Goal: Task Accomplishment & Management: Manage account settings

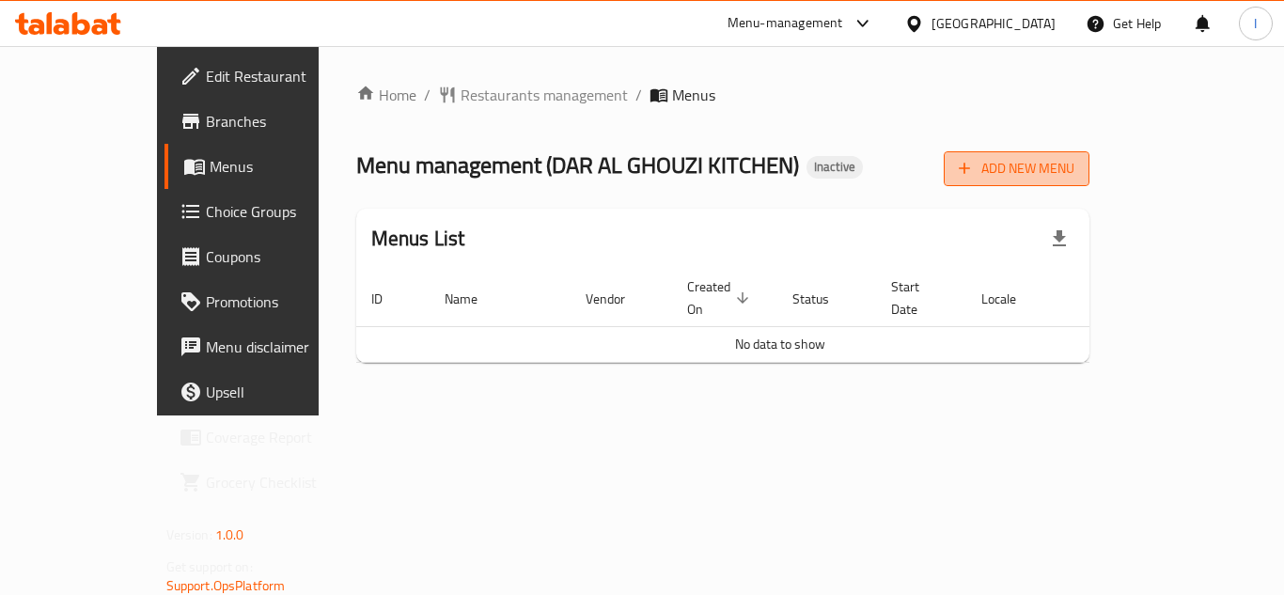
click at [1090, 183] on button "Add New Menu" at bounding box center [1017, 168] width 146 height 35
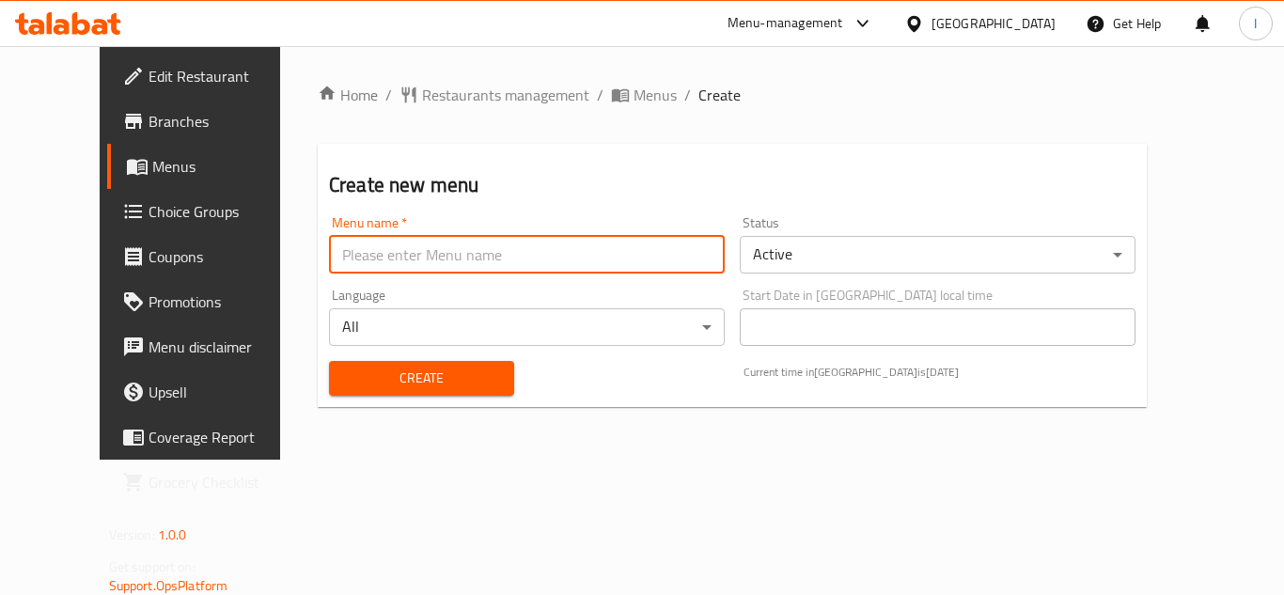
click at [504, 236] on input "text" at bounding box center [527, 255] width 396 height 38
type input "."
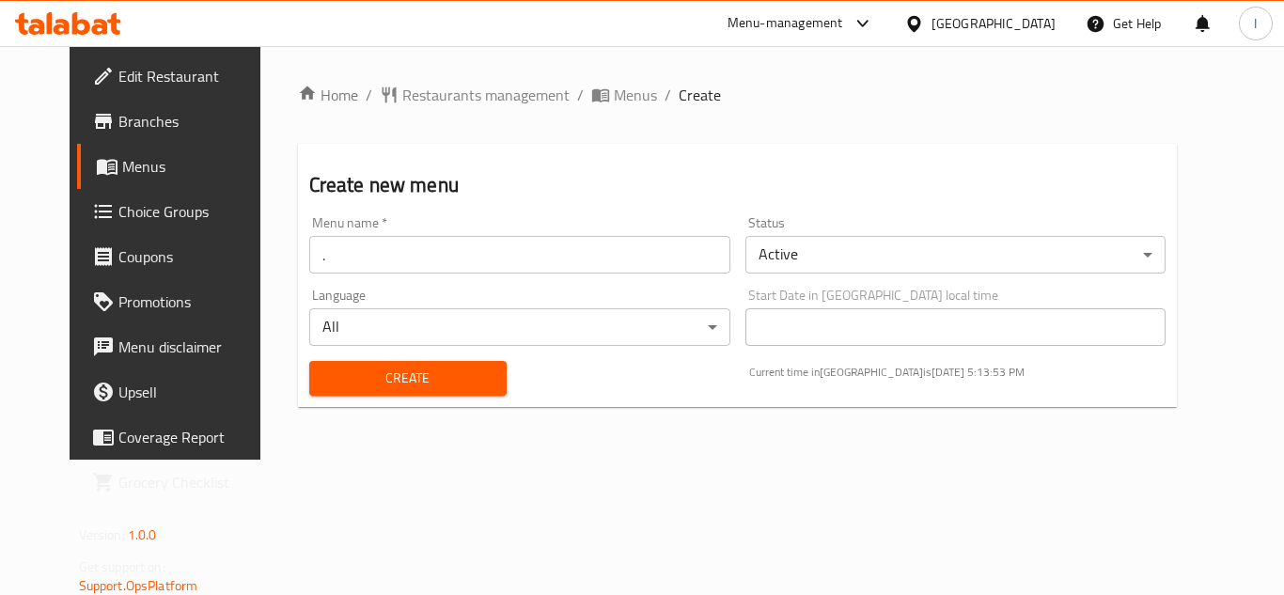
click at [361, 421] on div "Home / Restaurants management / Menus / Create Create new menu Menu name   * . …" at bounding box center [738, 253] width 880 height 338
click at [377, 401] on div "Create" at bounding box center [408, 378] width 220 height 57
click at [392, 378] on span "Create" at bounding box center [407, 379] width 167 height 24
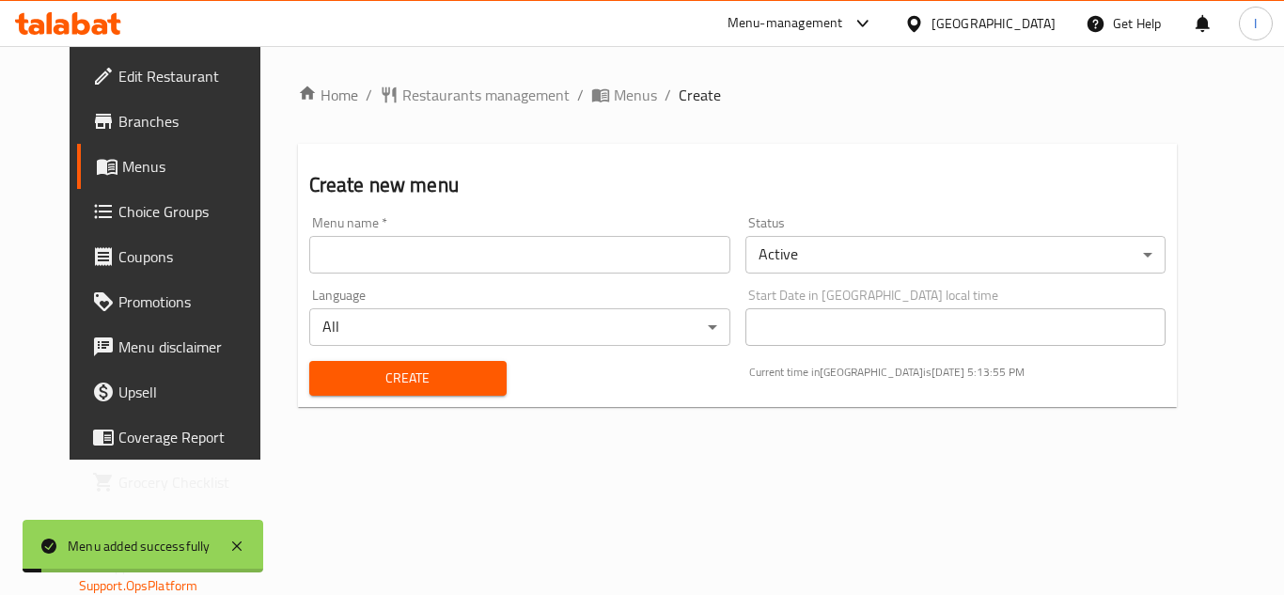
click at [96, 183] on link "Menus" at bounding box center [180, 166] width 207 height 45
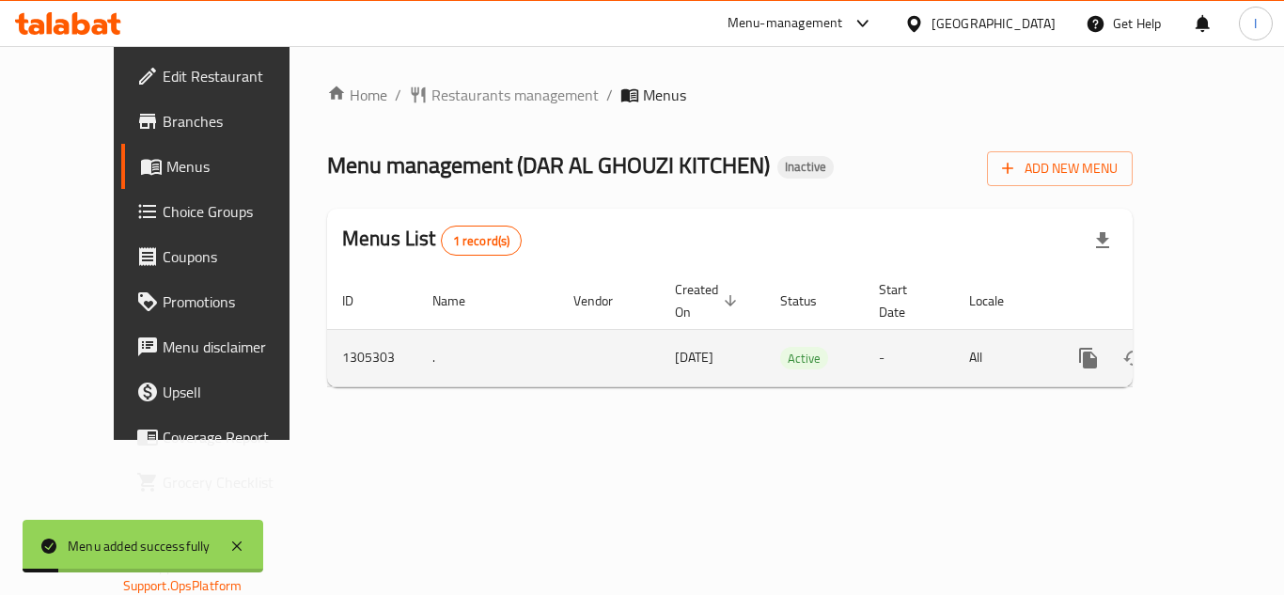
click at [1232, 331] on td "enhanced table" at bounding box center [1156, 357] width 211 height 57
click at [1213, 347] on icon "enhanced table" at bounding box center [1224, 358] width 23 height 23
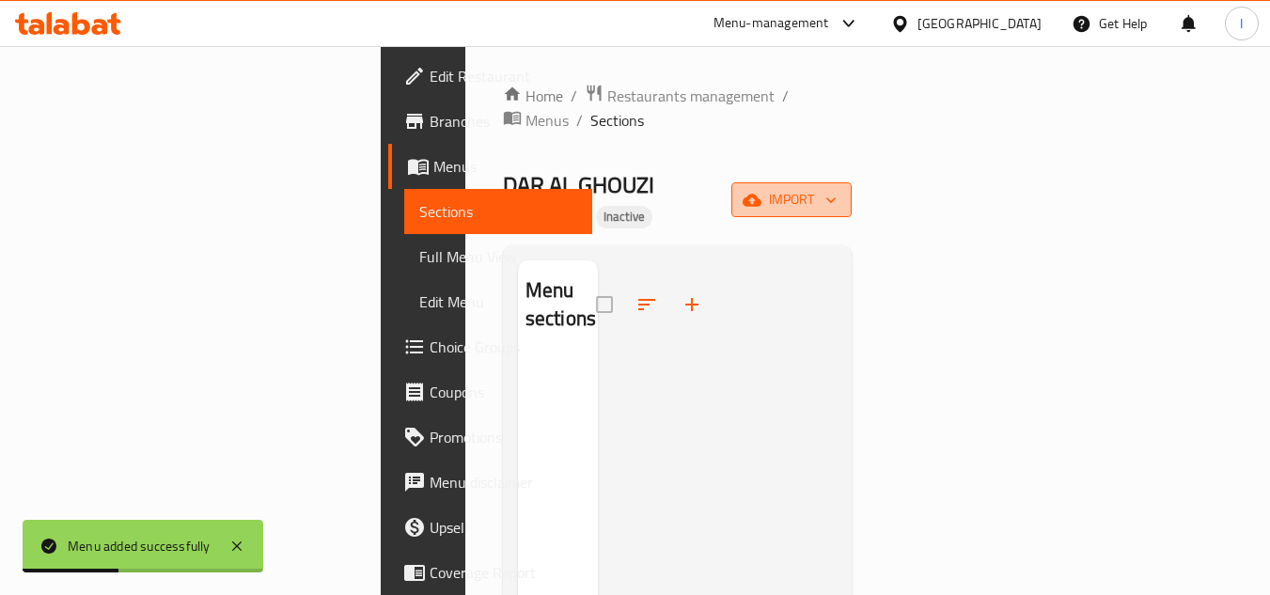
click at [837, 188] on span "import" at bounding box center [791, 200] width 90 height 24
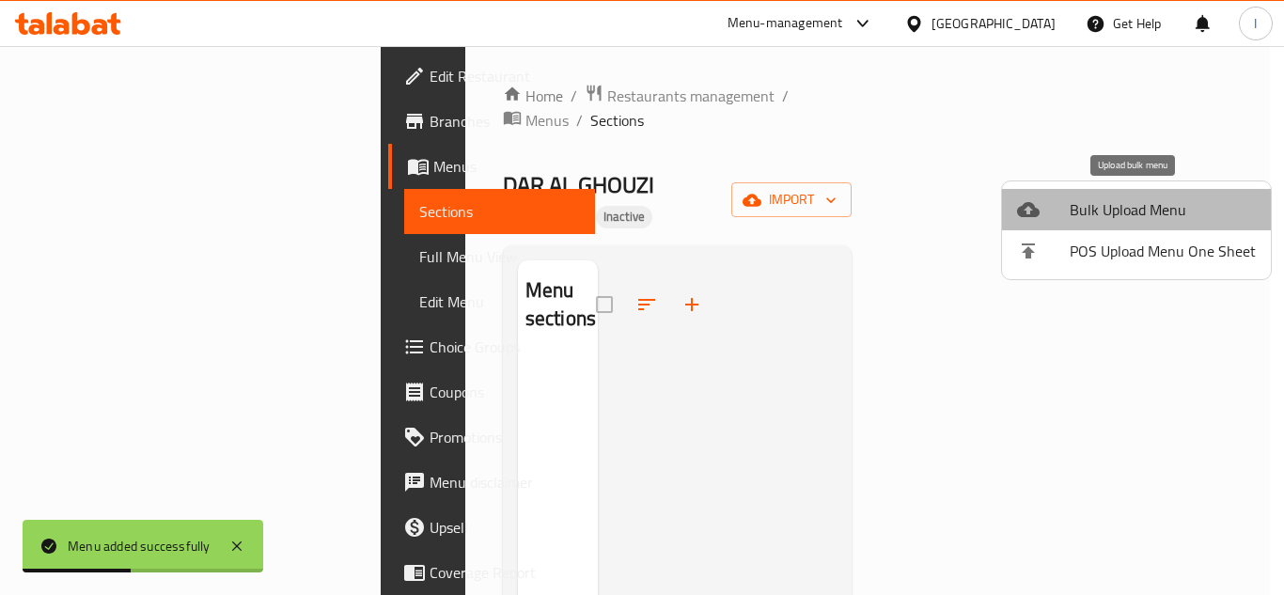
click at [1141, 214] on span "Bulk Upload Menu" at bounding box center [1163, 209] width 186 height 23
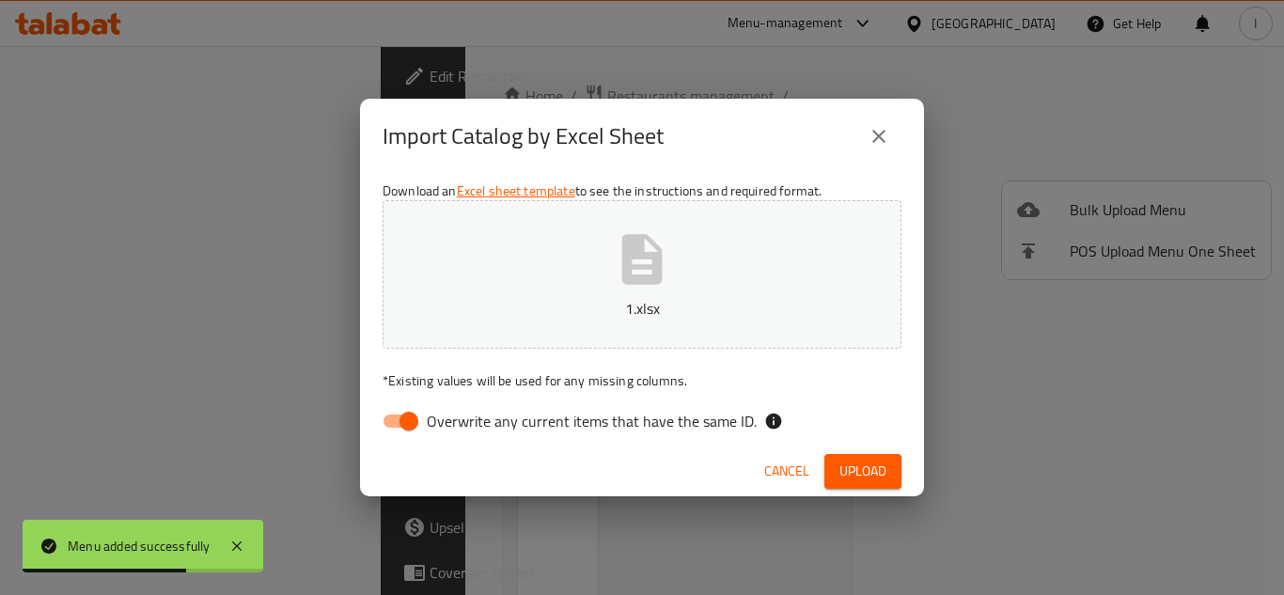
click at [434, 383] on p "* Existing values will be used for any missing columns." at bounding box center [642, 380] width 519 height 19
drag, startPoint x: 408, startPoint y: 409, endPoint x: 798, endPoint y: 418, distance: 390.3
click at [408, 409] on input "Overwrite any current items that have the same ID." at bounding box center [408, 421] width 107 height 36
checkbox input "false"
click at [882, 455] on button "Upload" at bounding box center [863, 471] width 77 height 35
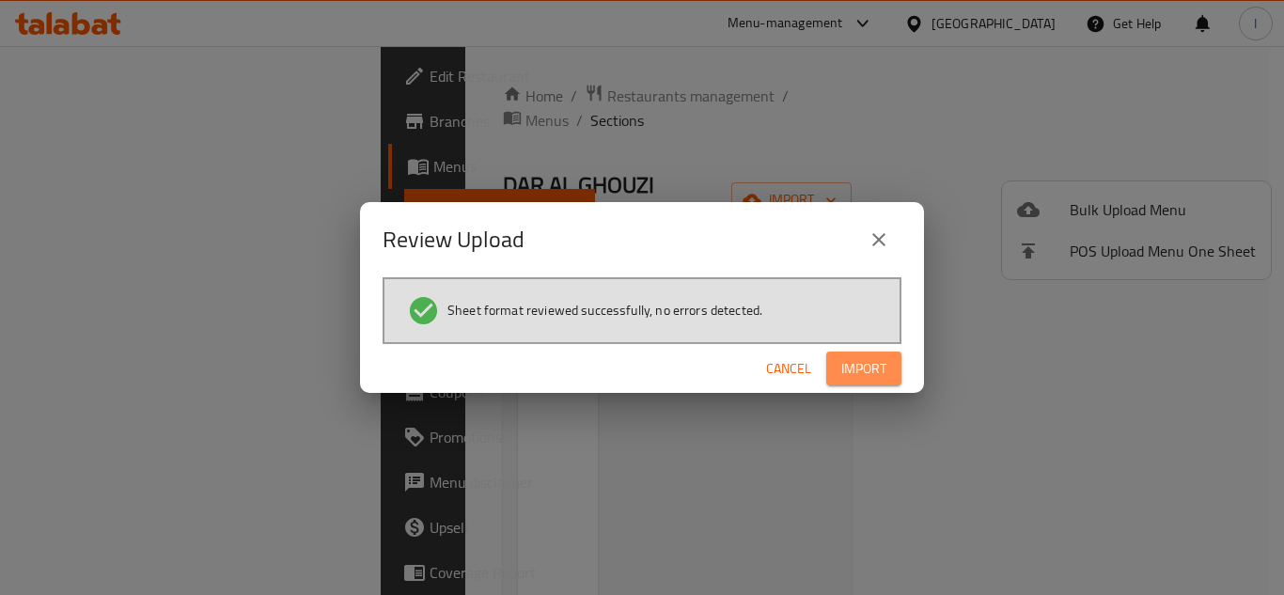
click at [886, 371] on span "Import" at bounding box center [863, 369] width 45 height 24
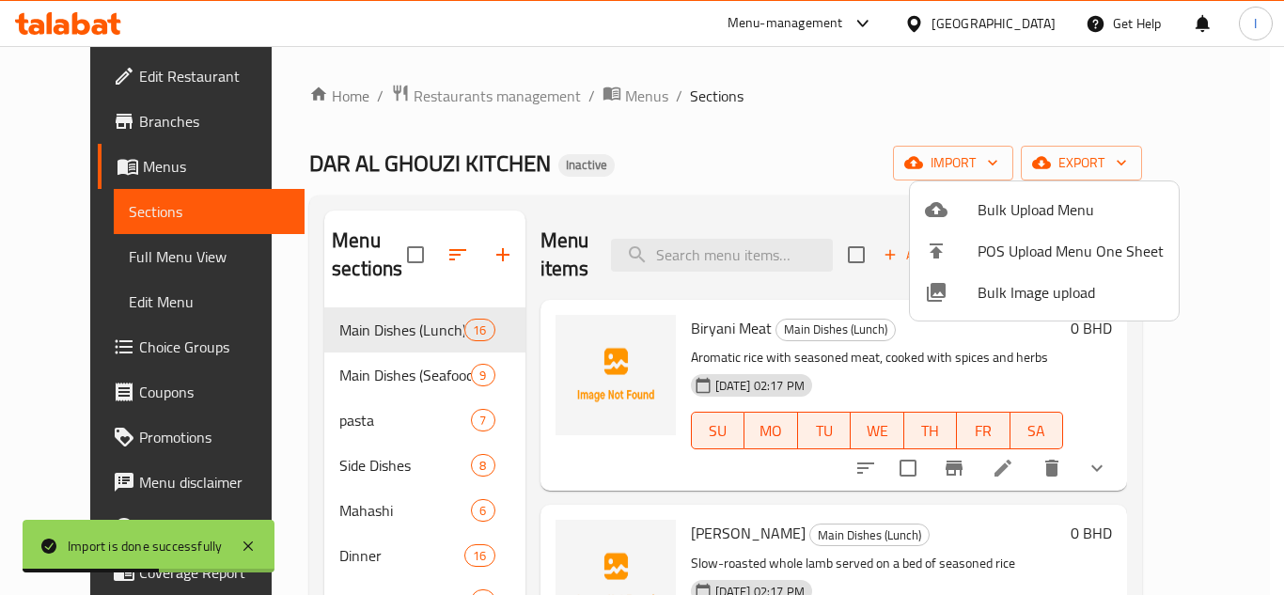
click at [797, 134] on div at bounding box center [642, 297] width 1284 height 595
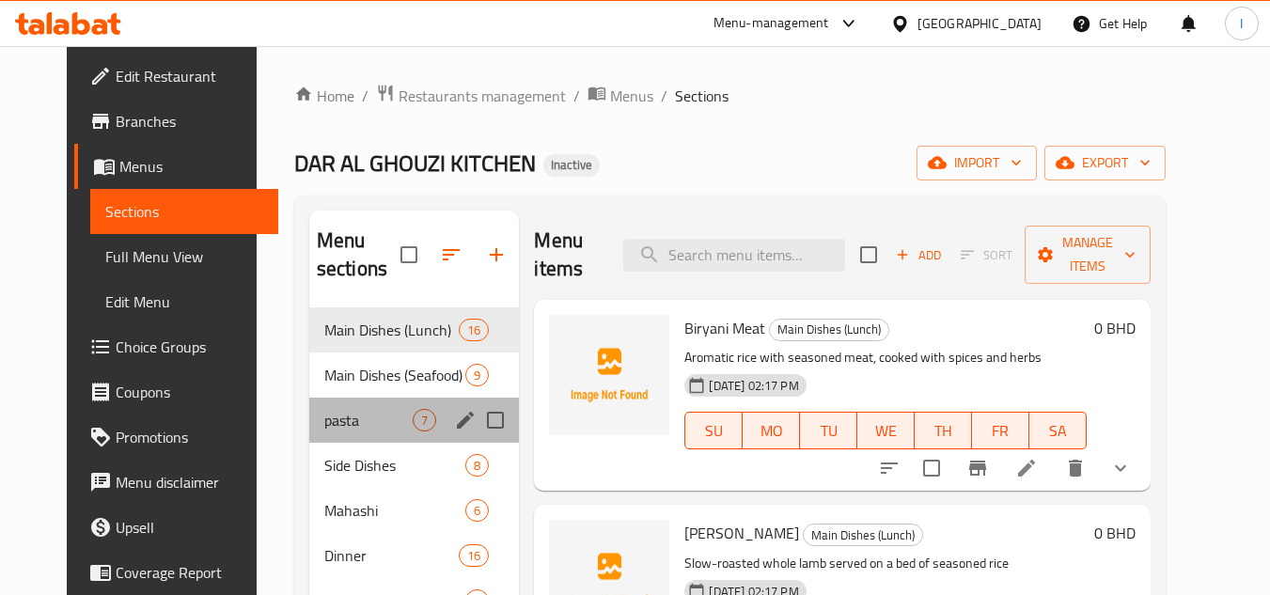
click at [315, 436] on div "pasta 7" at bounding box center [414, 420] width 211 height 45
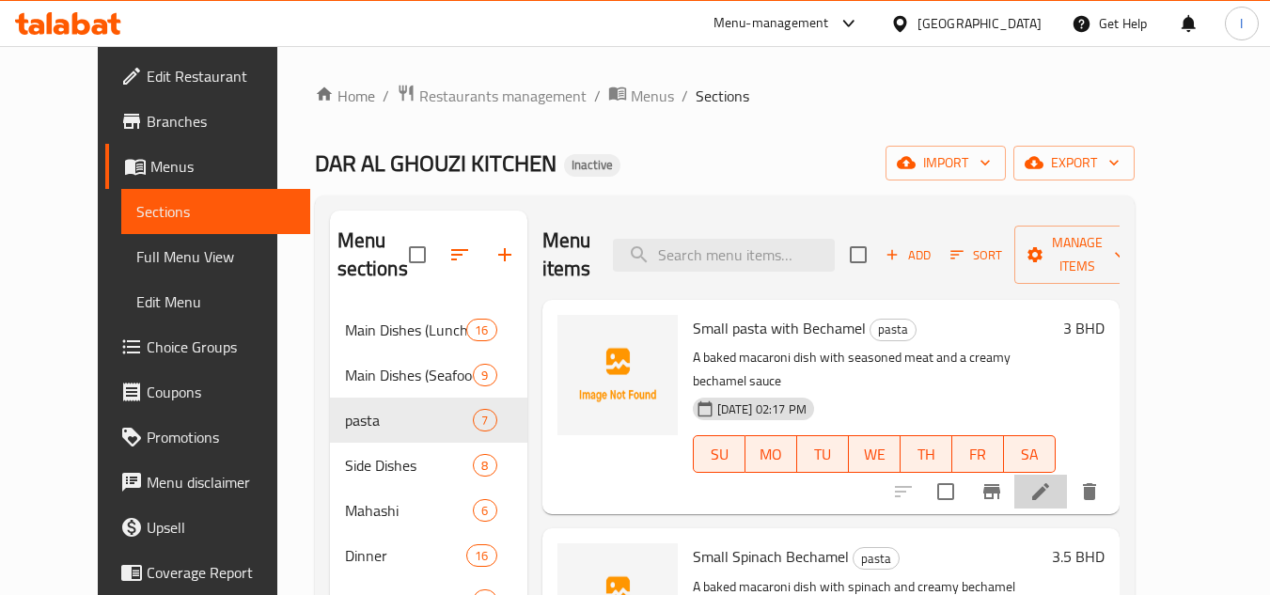
click at [1067, 475] on li at bounding box center [1040, 492] width 53 height 34
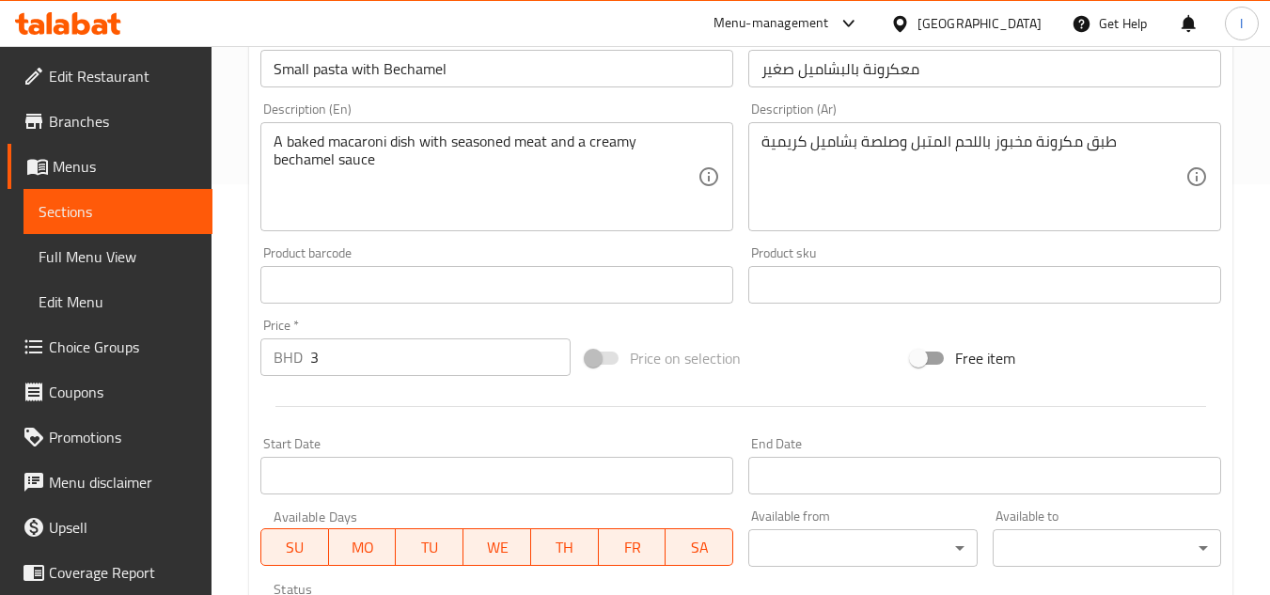
scroll to position [357, 0]
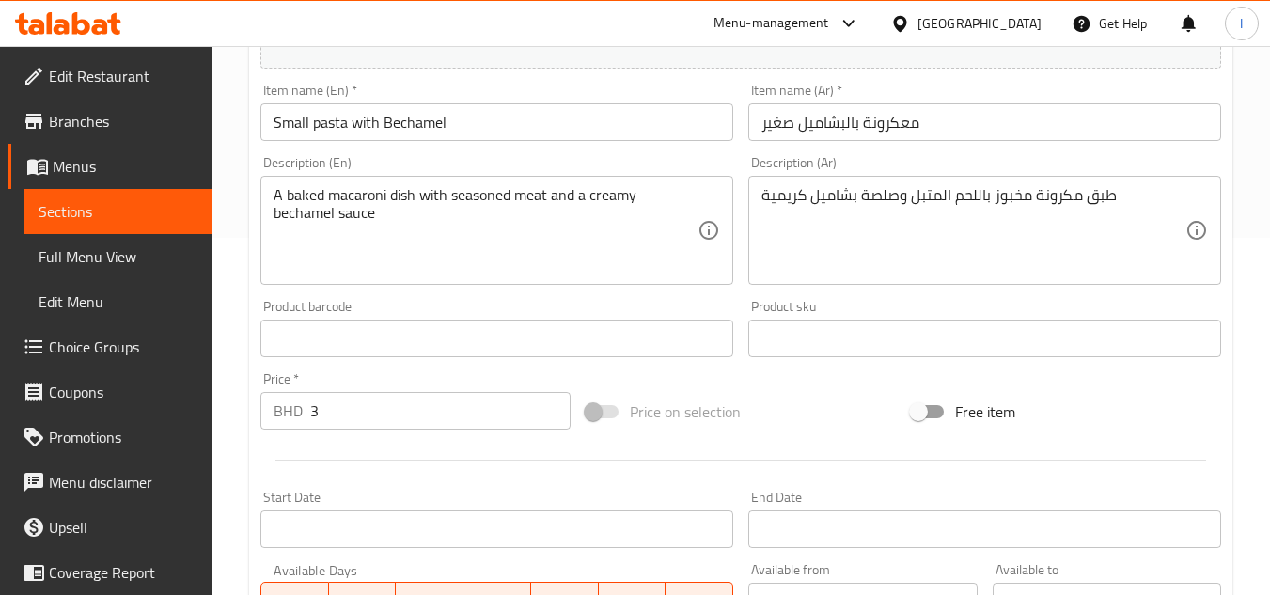
click at [103, 228] on link "Sections" at bounding box center [118, 211] width 189 height 45
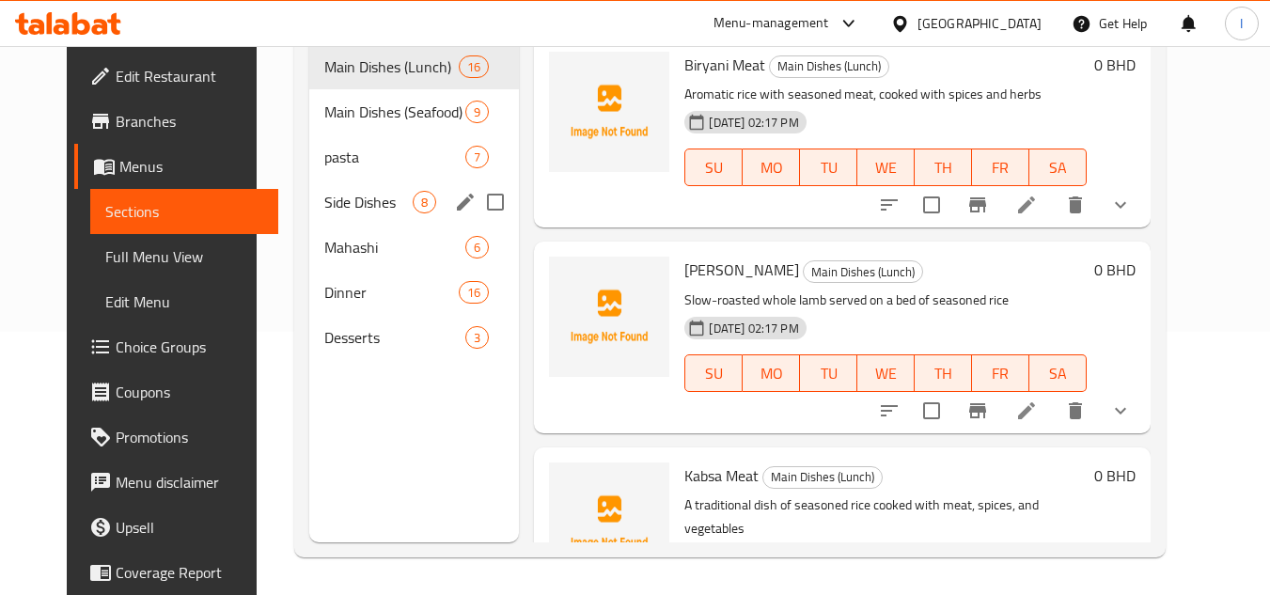
click at [324, 158] on span "pasta" at bounding box center [395, 157] width 142 height 23
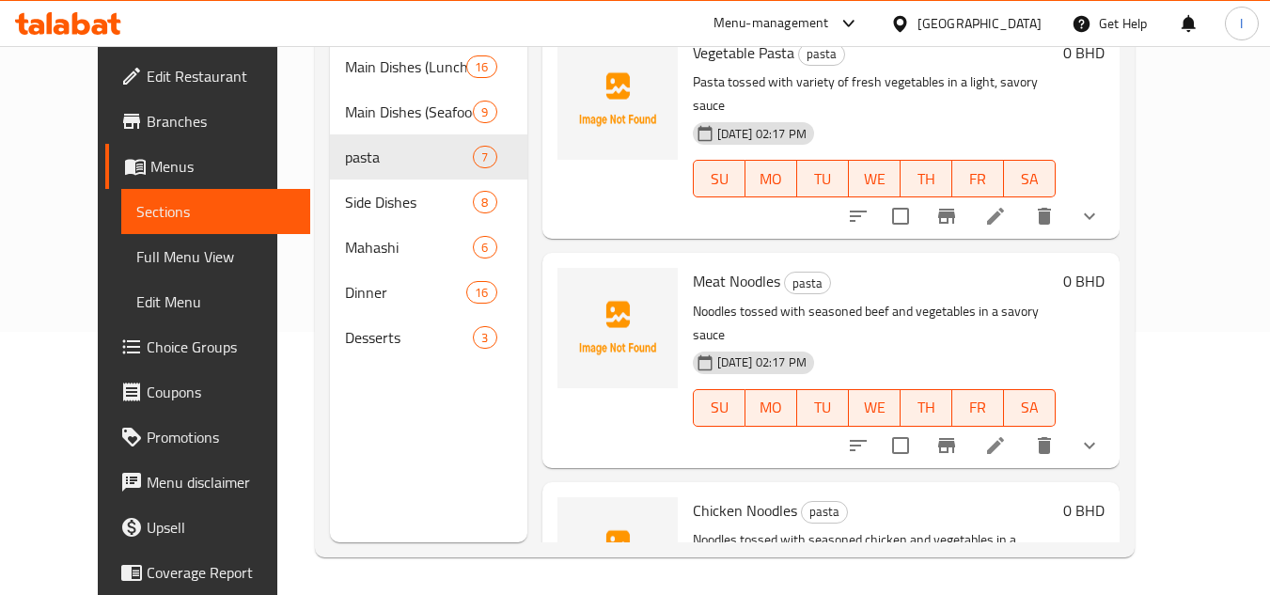
scroll to position [376, 0]
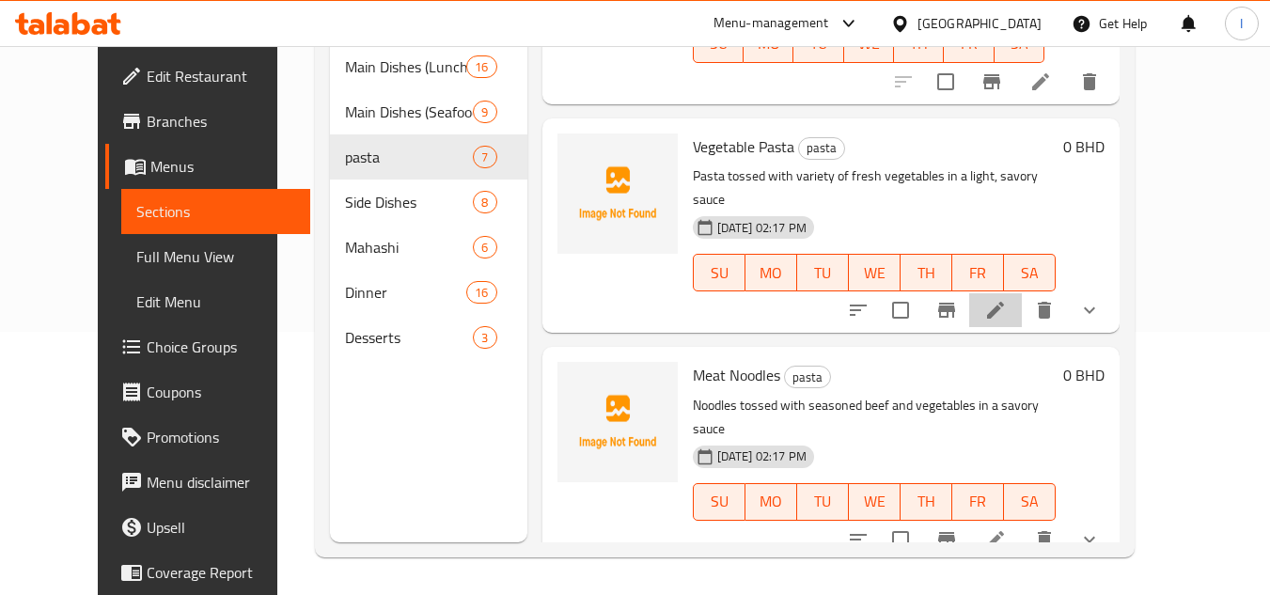
click at [1007, 299] on icon at bounding box center [995, 310] width 23 height 23
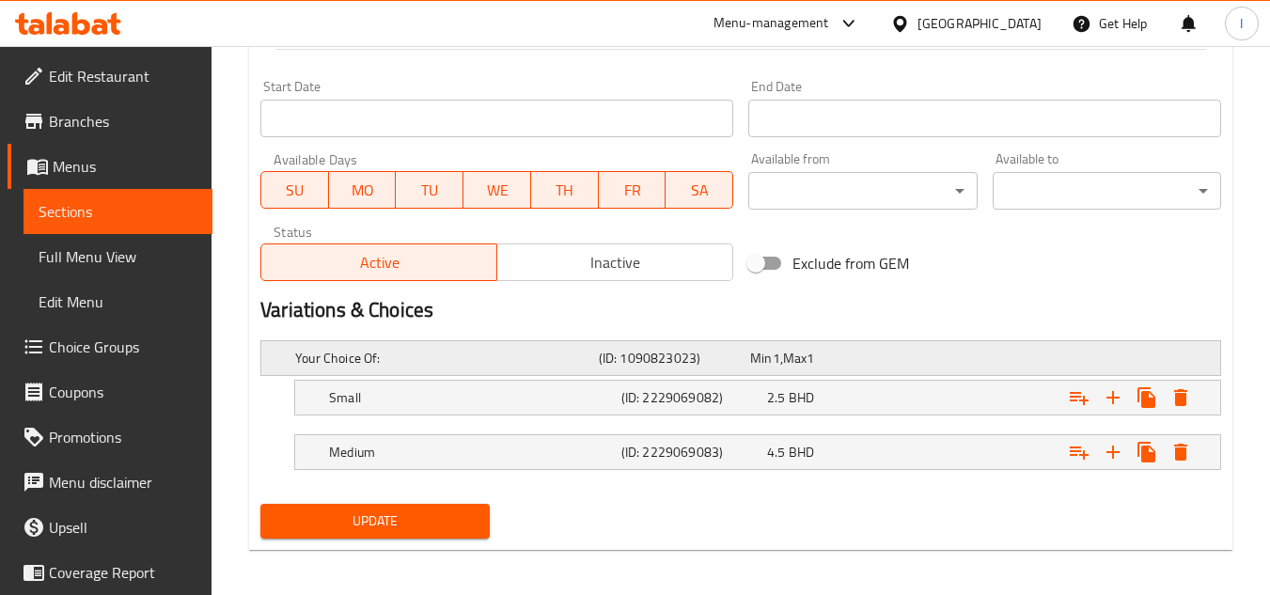
scroll to position [776, 0]
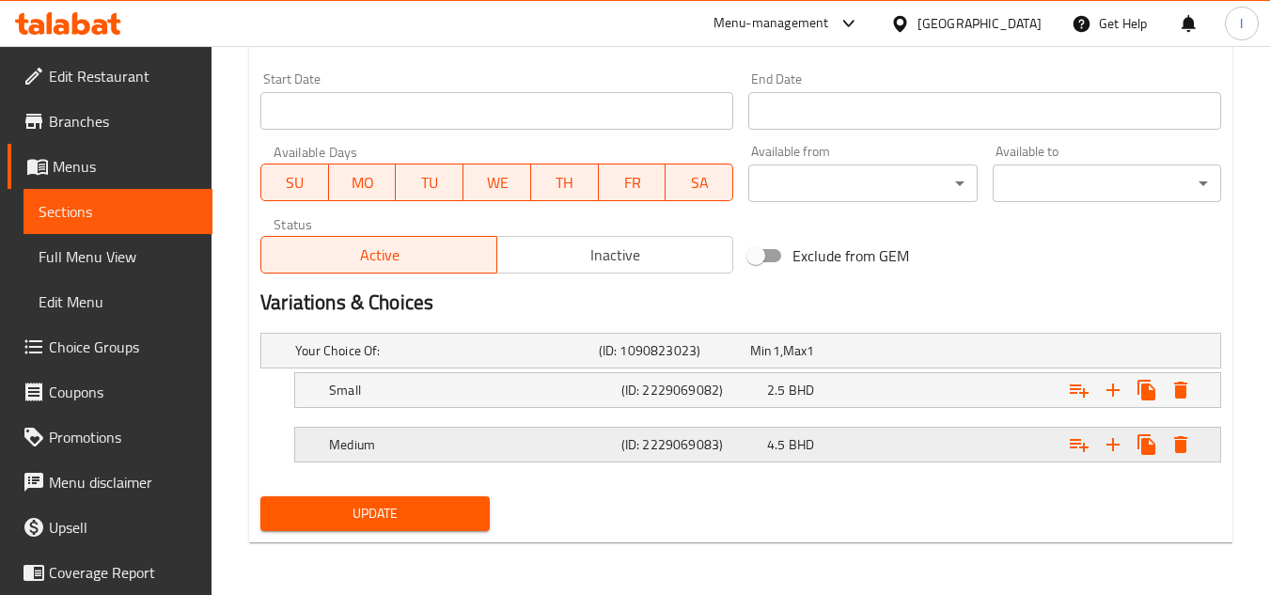
click at [763, 364] on div "4.5 BHD" at bounding box center [821, 351] width 151 height 26
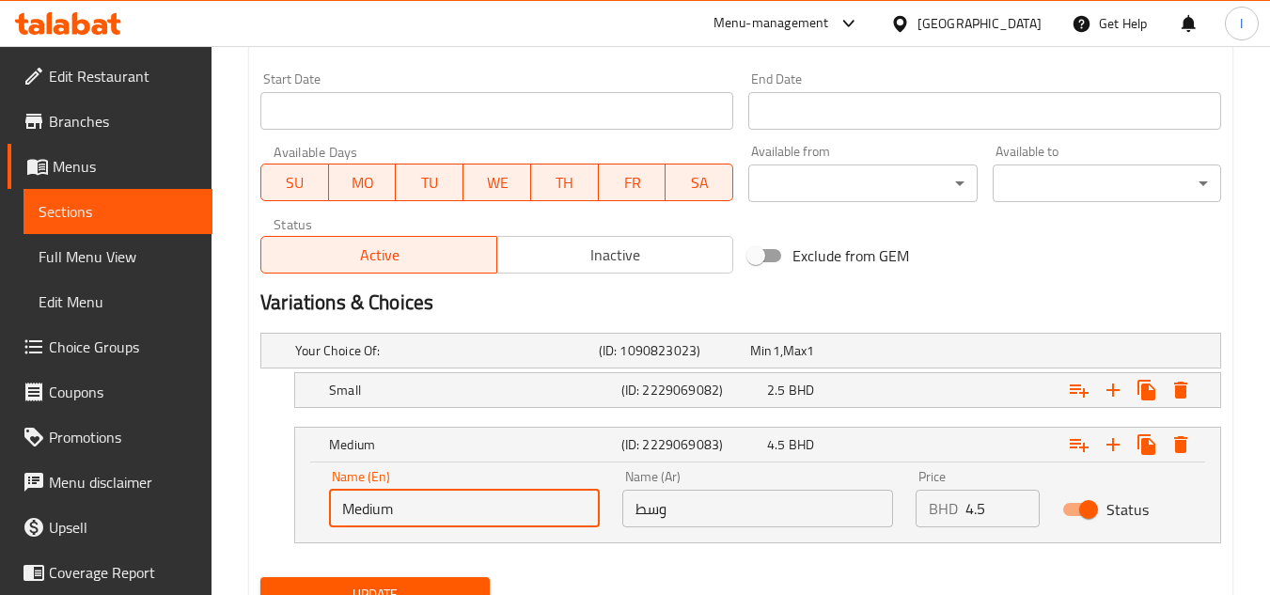
click at [407, 507] on input "Medium" at bounding box center [464, 509] width 271 height 38
type input "large"
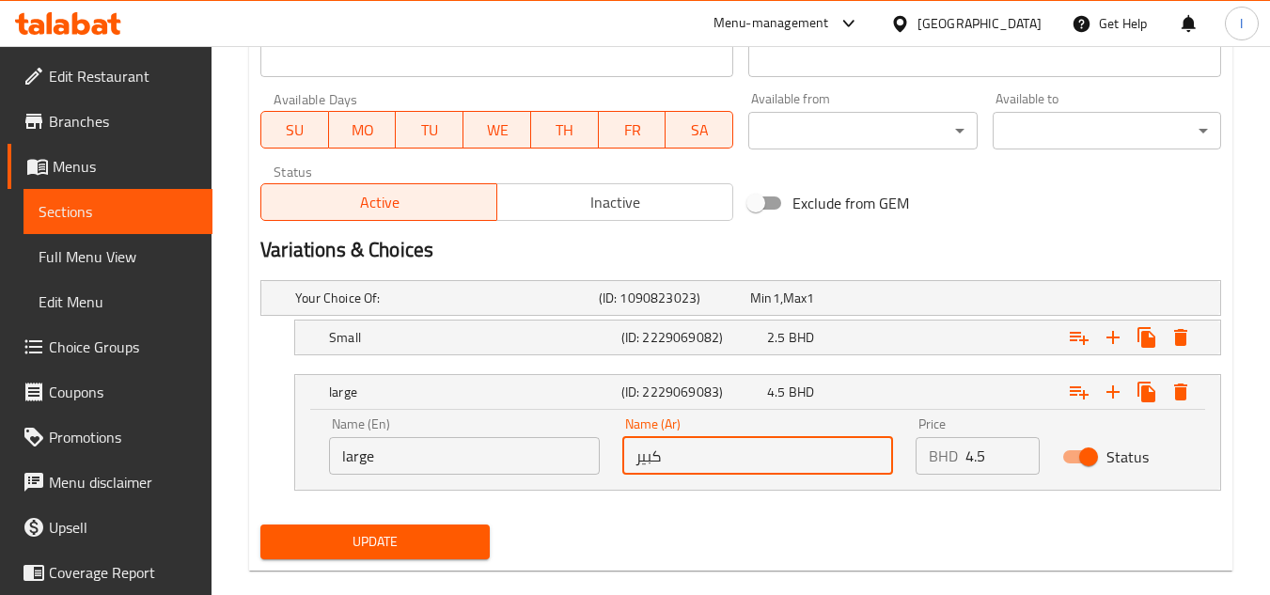
scroll to position [856, 0]
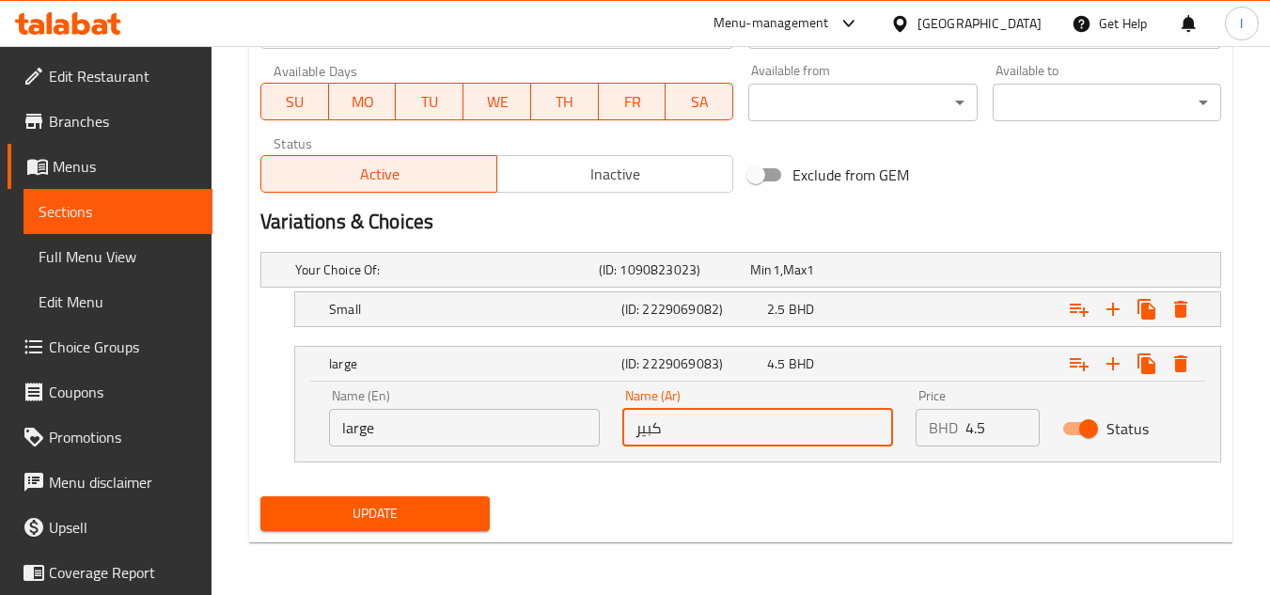
type input "كبير"
click at [424, 504] on span "Update" at bounding box center [374, 514] width 198 height 24
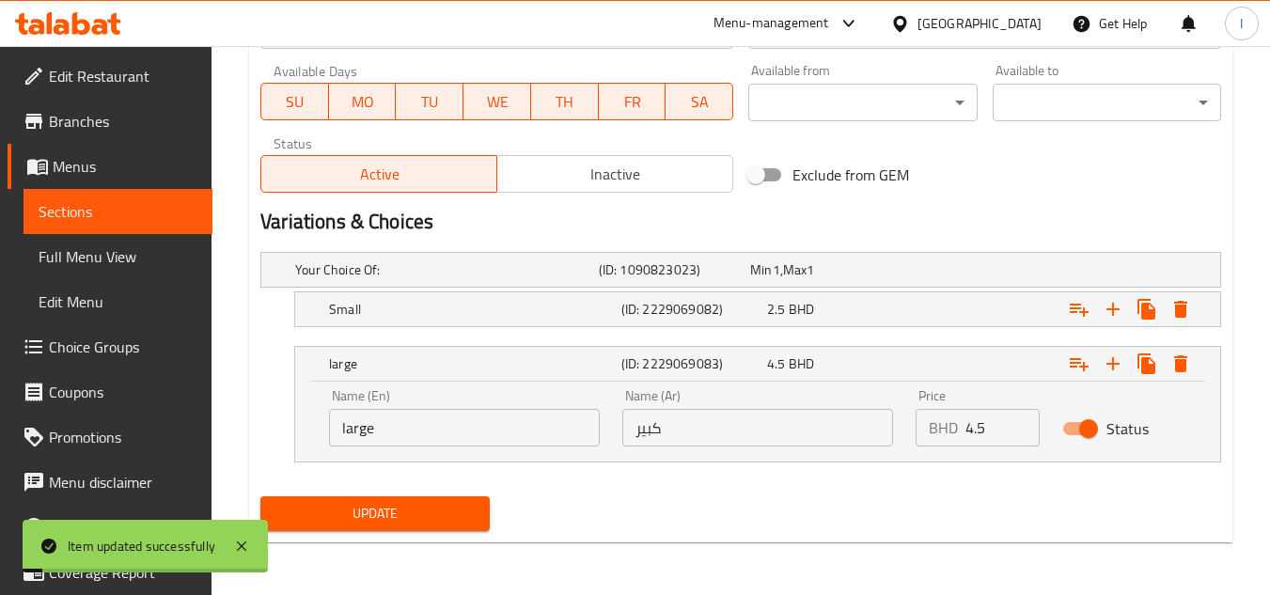
click at [155, 204] on span "Sections" at bounding box center [118, 211] width 159 height 23
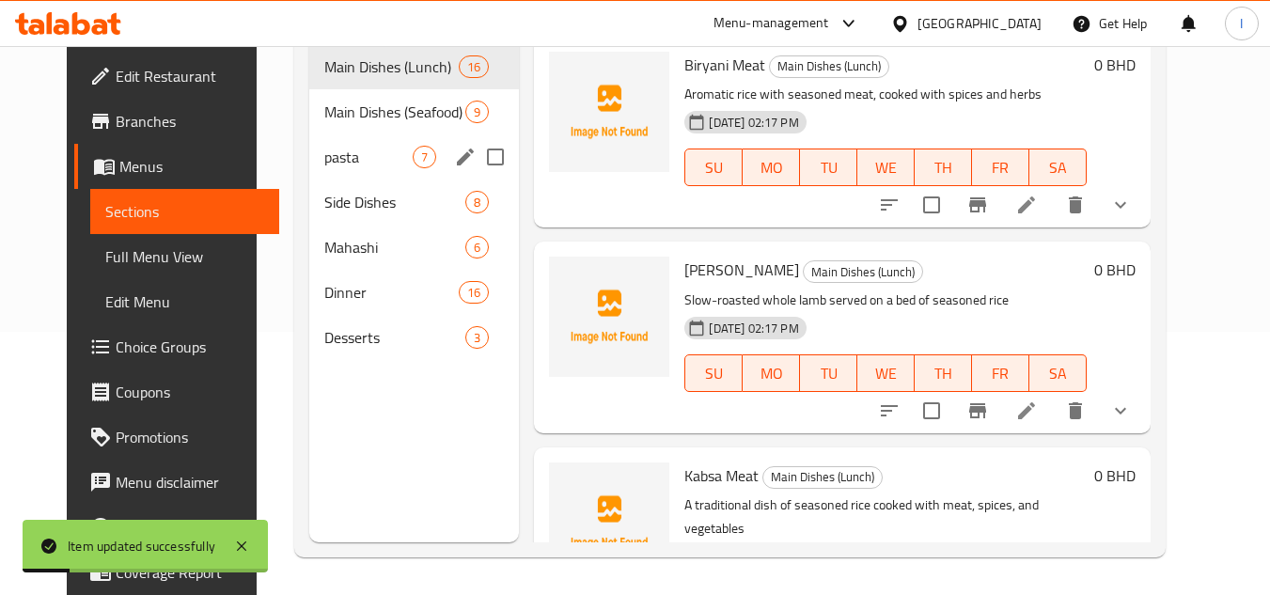
click at [345, 147] on span "pasta" at bounding box center [368, 157] width 89 height 23
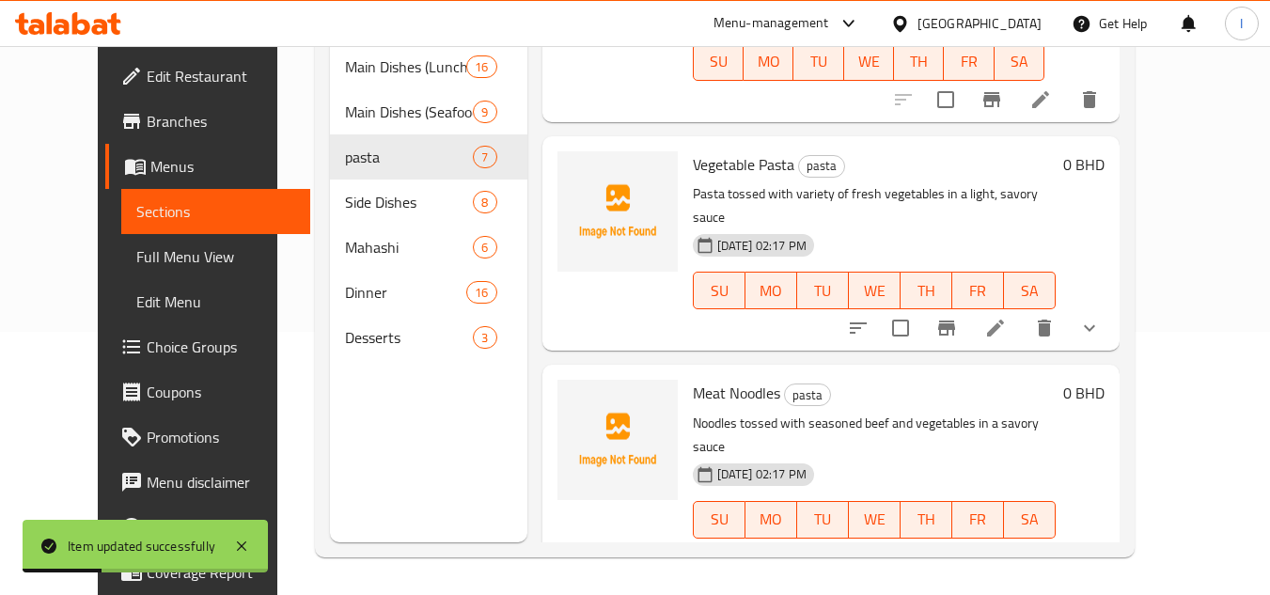
scroll to position [376, 0]
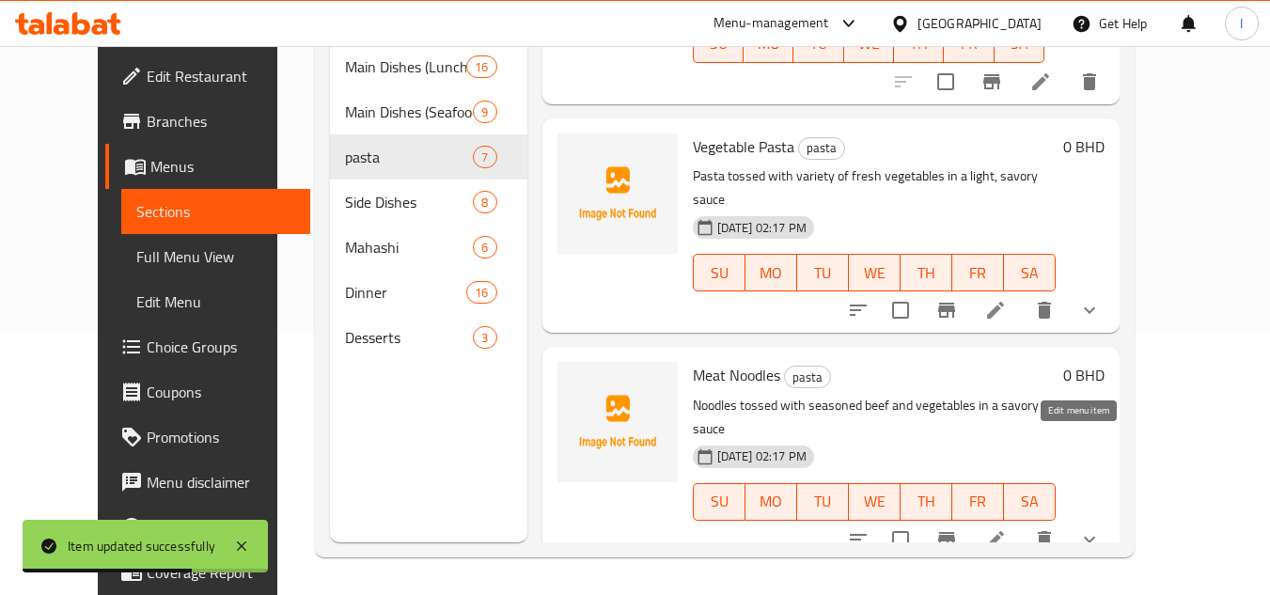
click at [1007, 528] on icon at bounding box center [995, 539] width 23 height 23
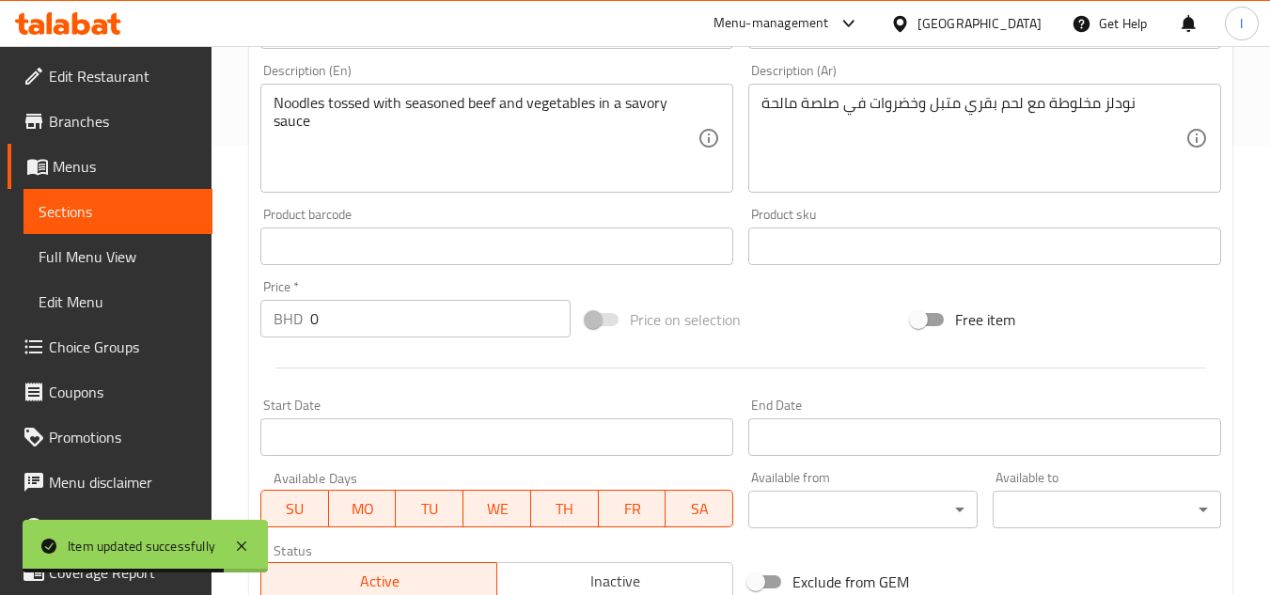
scroll to position [776, 0]
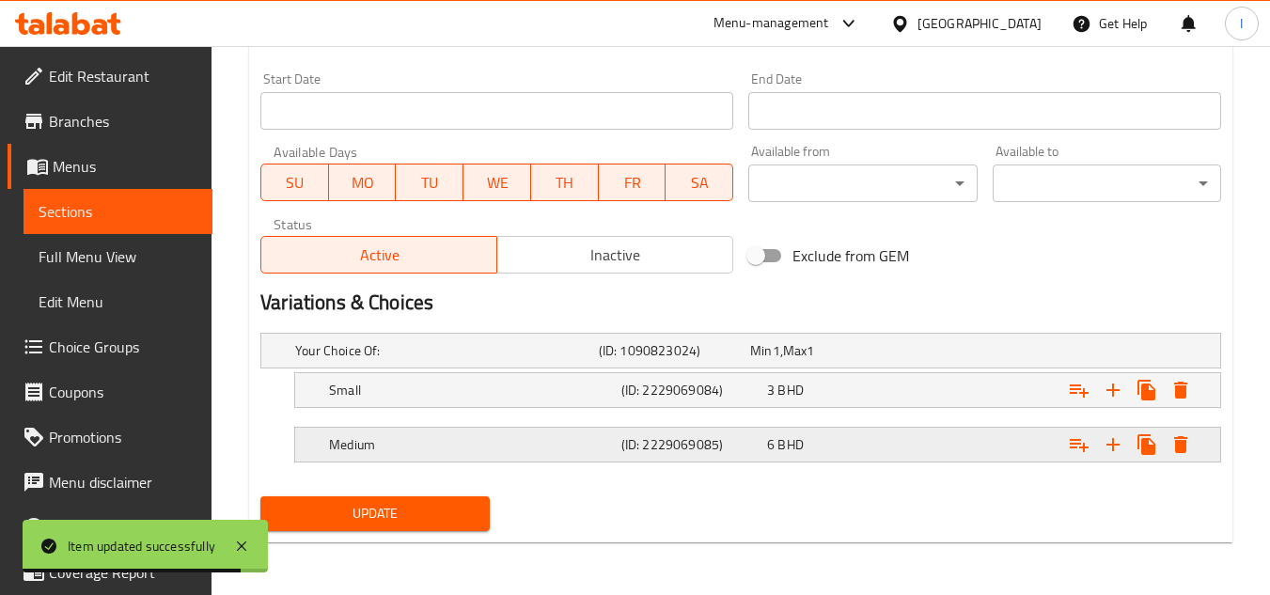
click at [417, 371] on div "Medium (ID: 2229069085) 6 BHD" at bounding box center [746, 350] width 910 height 41
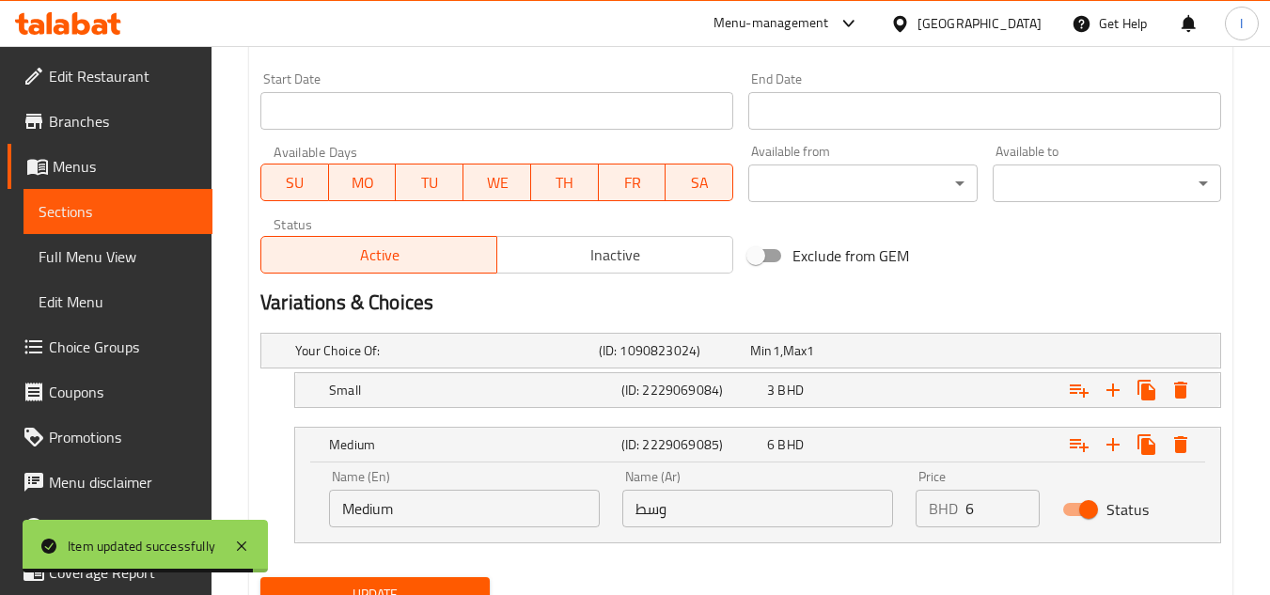
click at [414, 490] on input "Medium" at bounding box center [464, 509] width 271 height 38
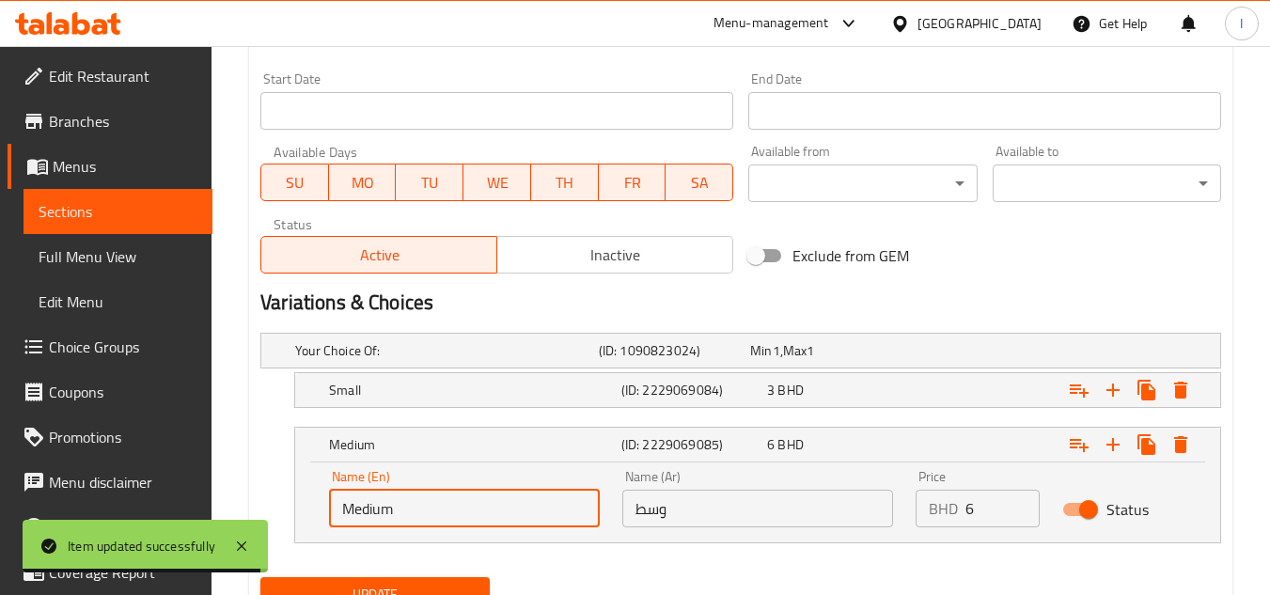
click at [414, 490] on input "Medium" at bounding box center [464, 509] width 271 height 38
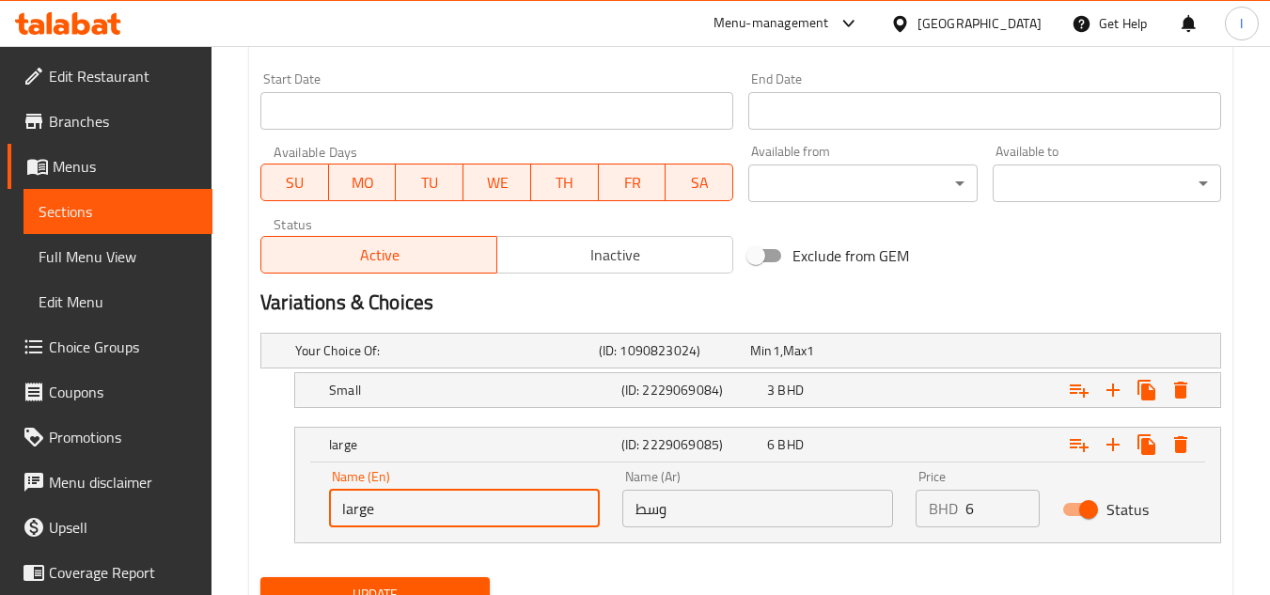
type input "large"
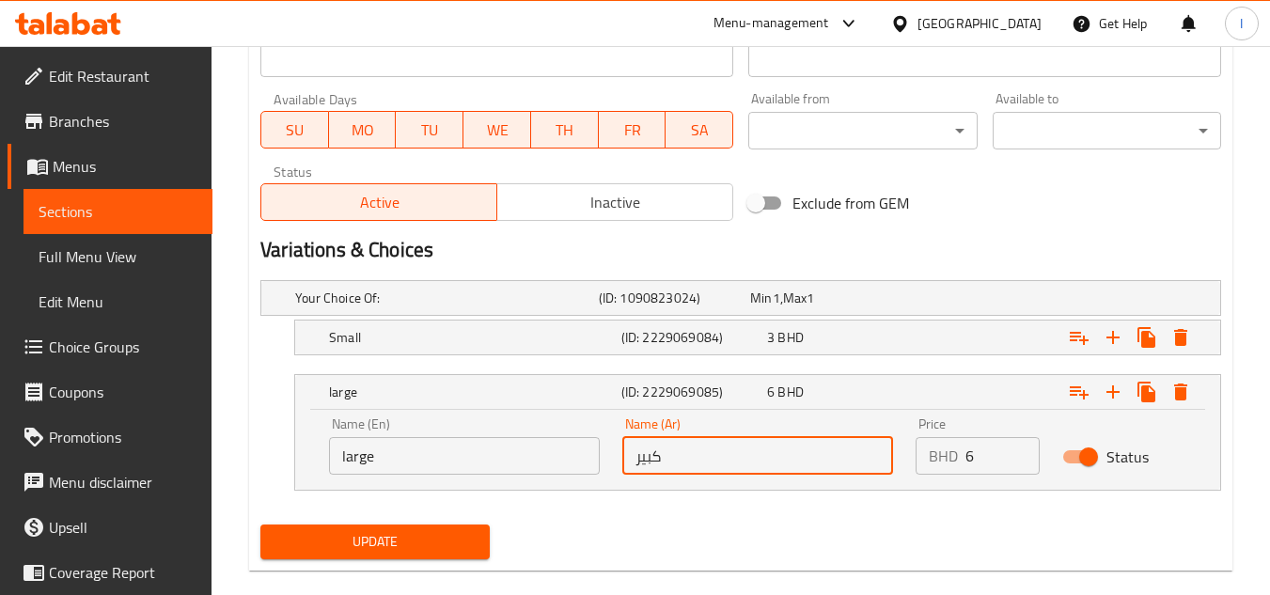
scroll to position [856, 0]
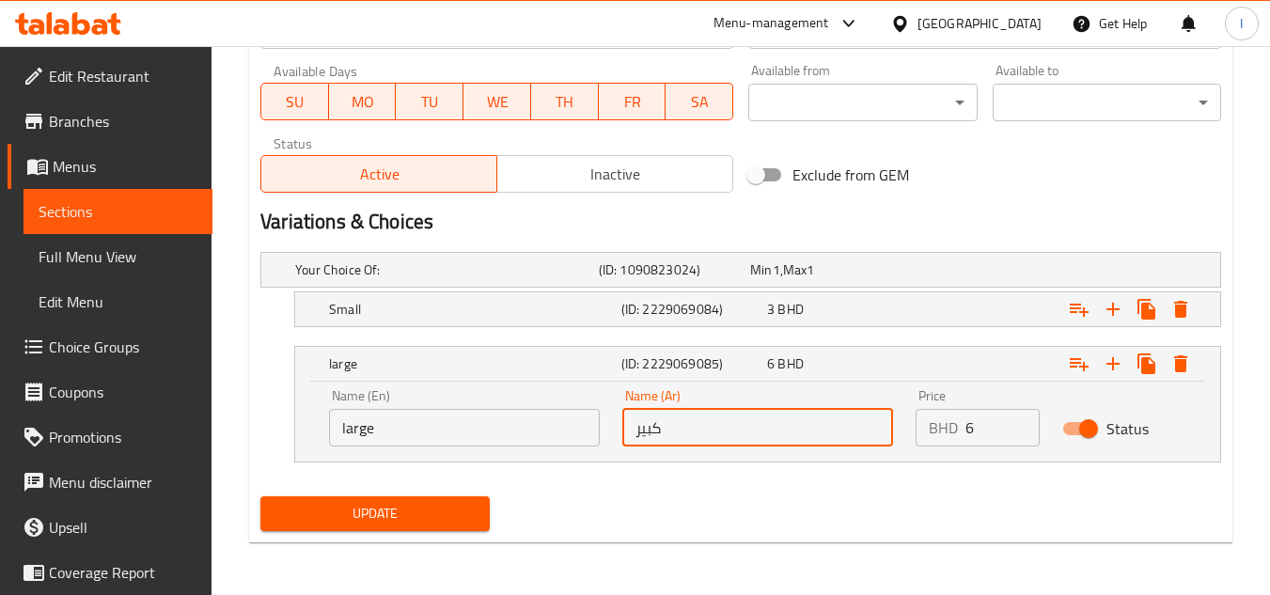
type input "كبير"
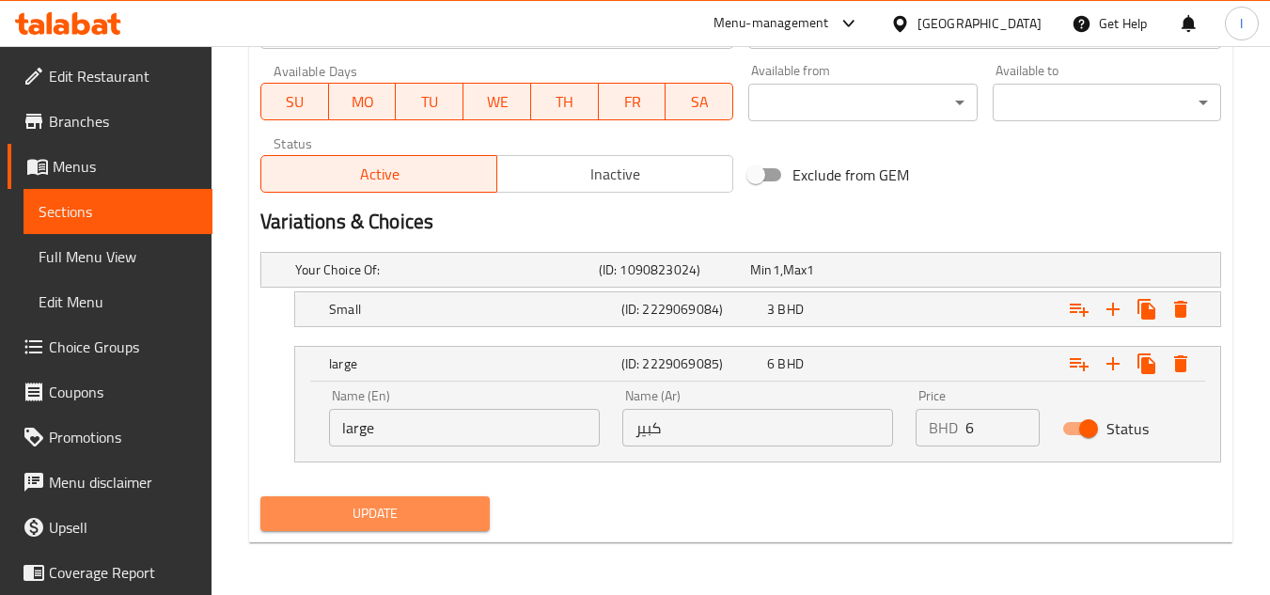
click at [403, 503] on span "Update" at bounding box center [374, 514] width 198 height 24
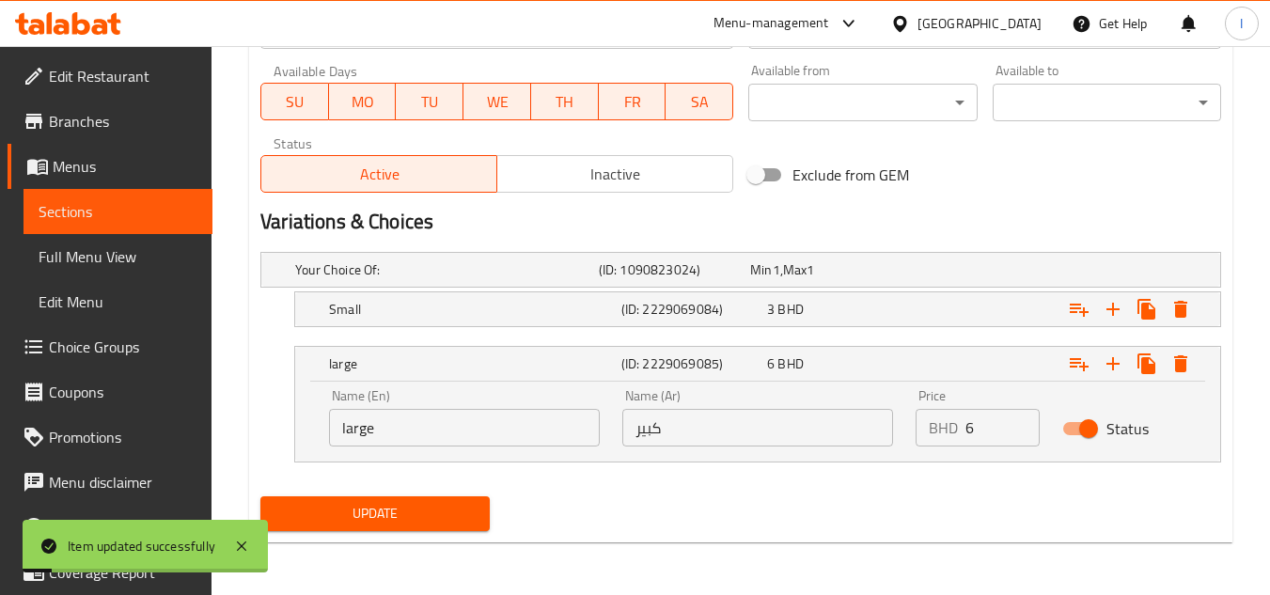
click at [145, 211] on span "Sections" at bounding box center [118, 211] width 159 height 23
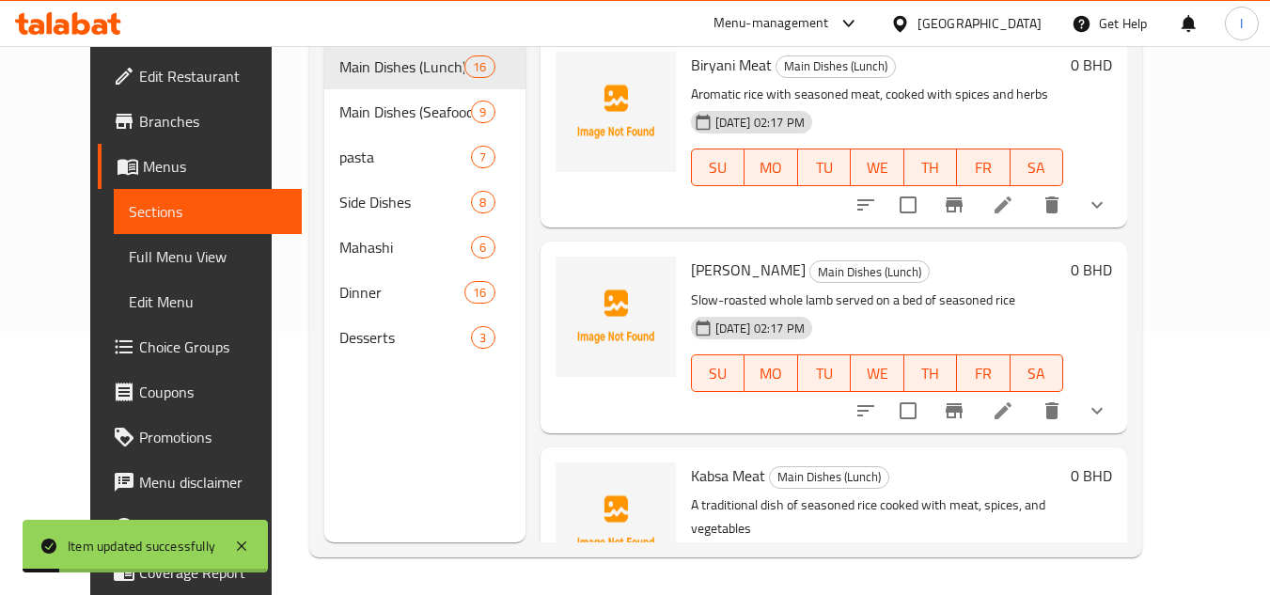
scroll to position [263, 0]
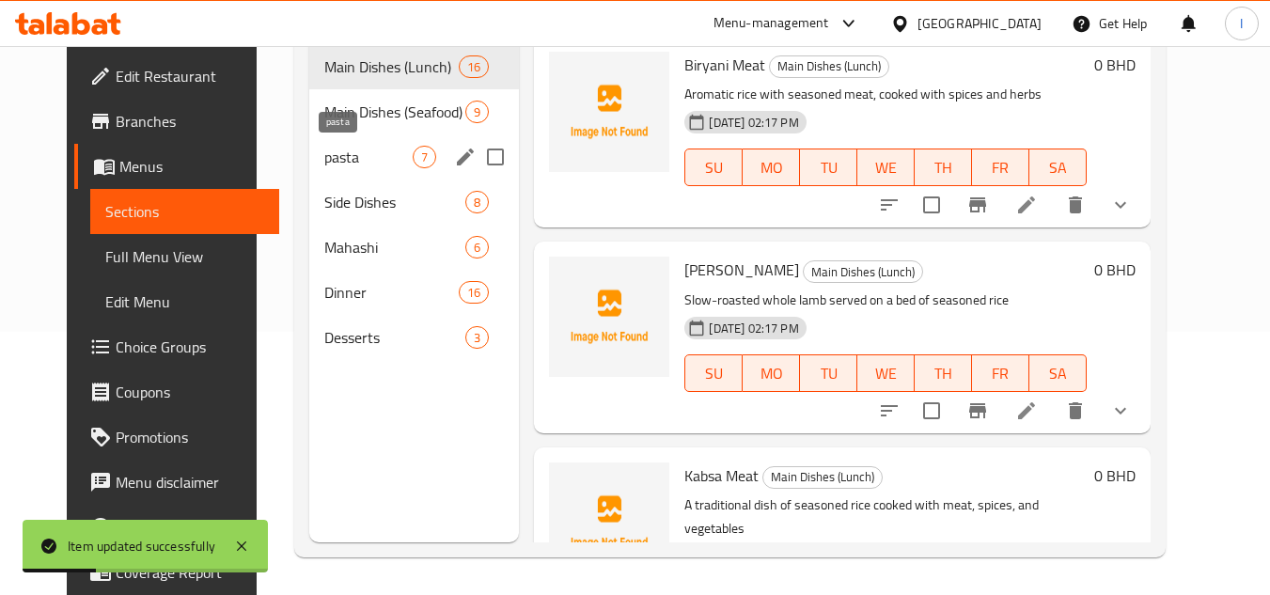
click at [353, 165] on span "pasta" at bounding box center [368, 157] width 89 height 23
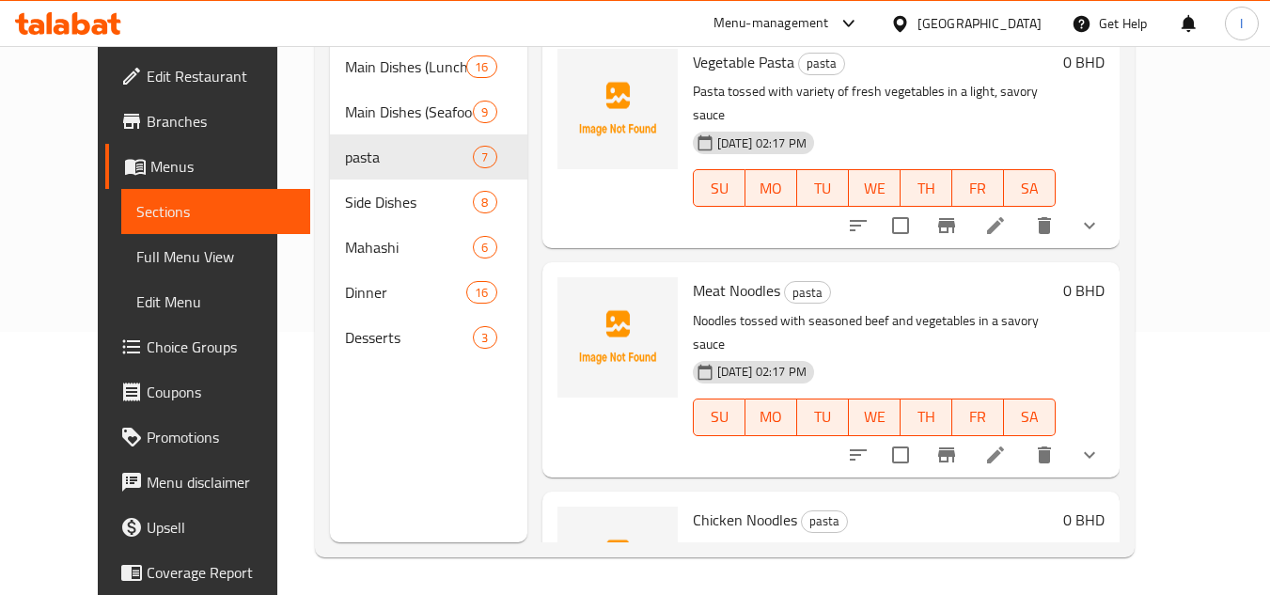
scroll to position [564, 0]
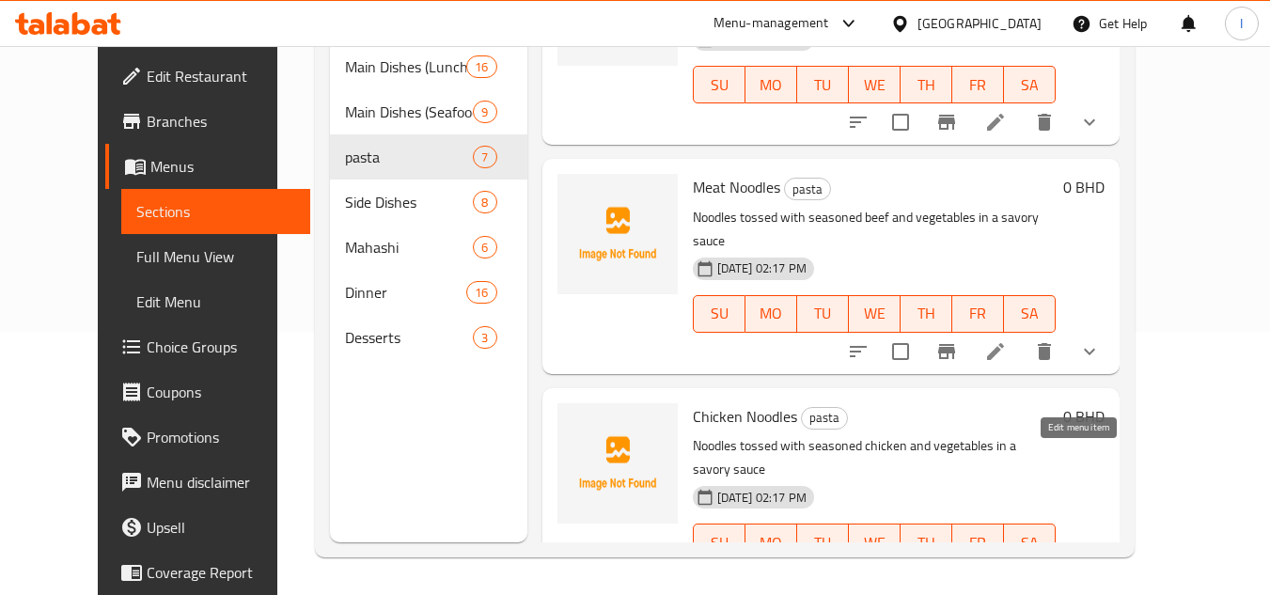
click at [1007, 569] on icon at bounding box center [995, 580] width 23 height 23
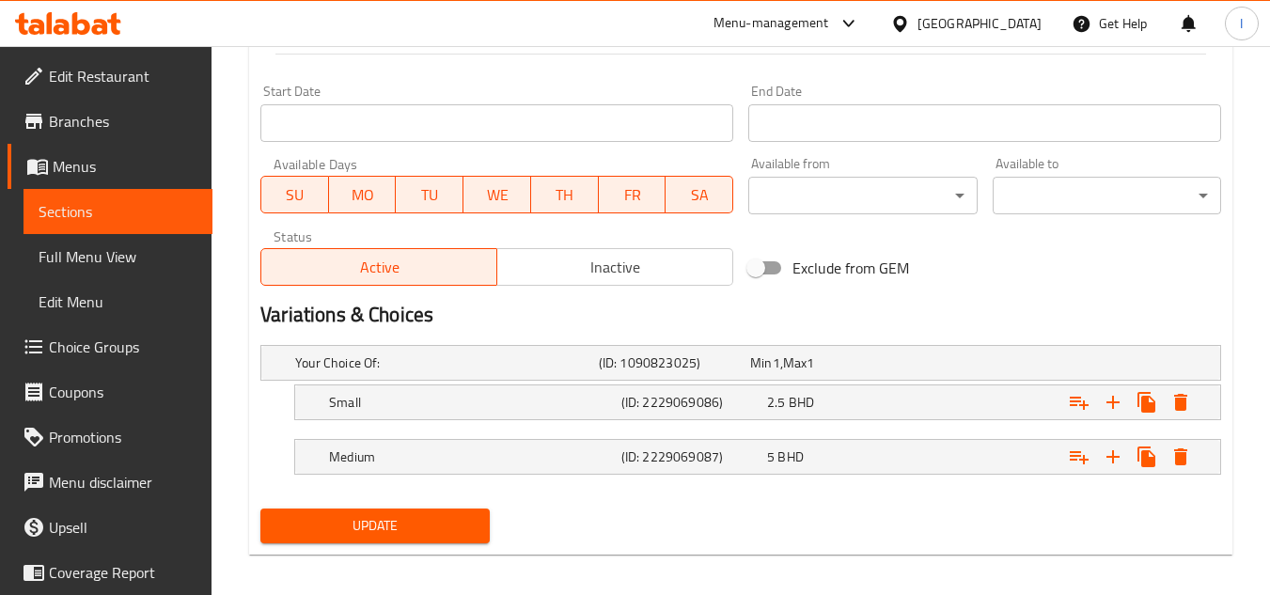
scroll to position [776, 0]
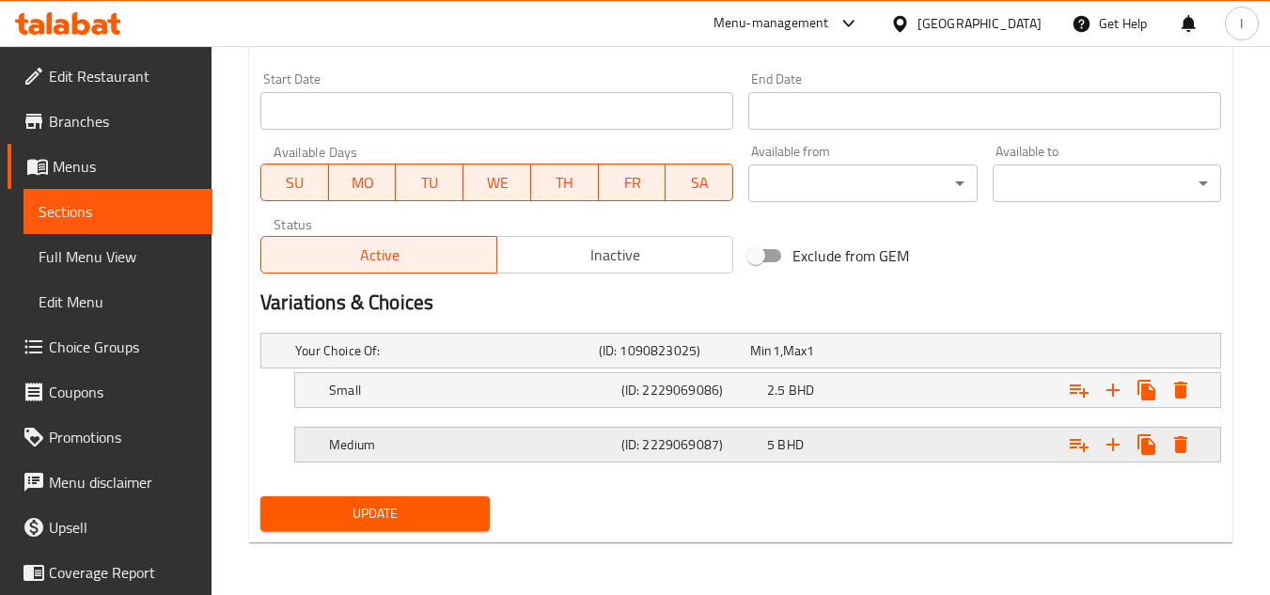
click at [452, 360] on h5 "Medium" at bounding box center [443, 350] width 296 height 19
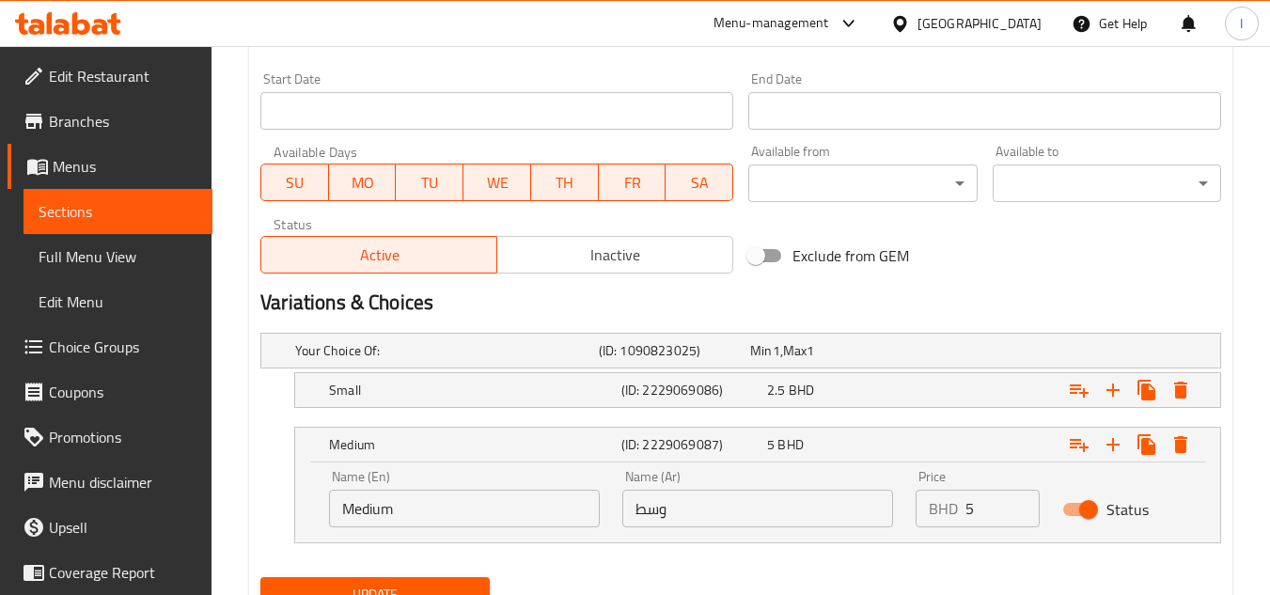
click at [394, 486] on div "Name (En) Medium Name (En)" at bounding box center [464, 498] width 271 height 57
click at [397, 501] on input "Medium" at bounding box center [464, 509] width 271 height 38
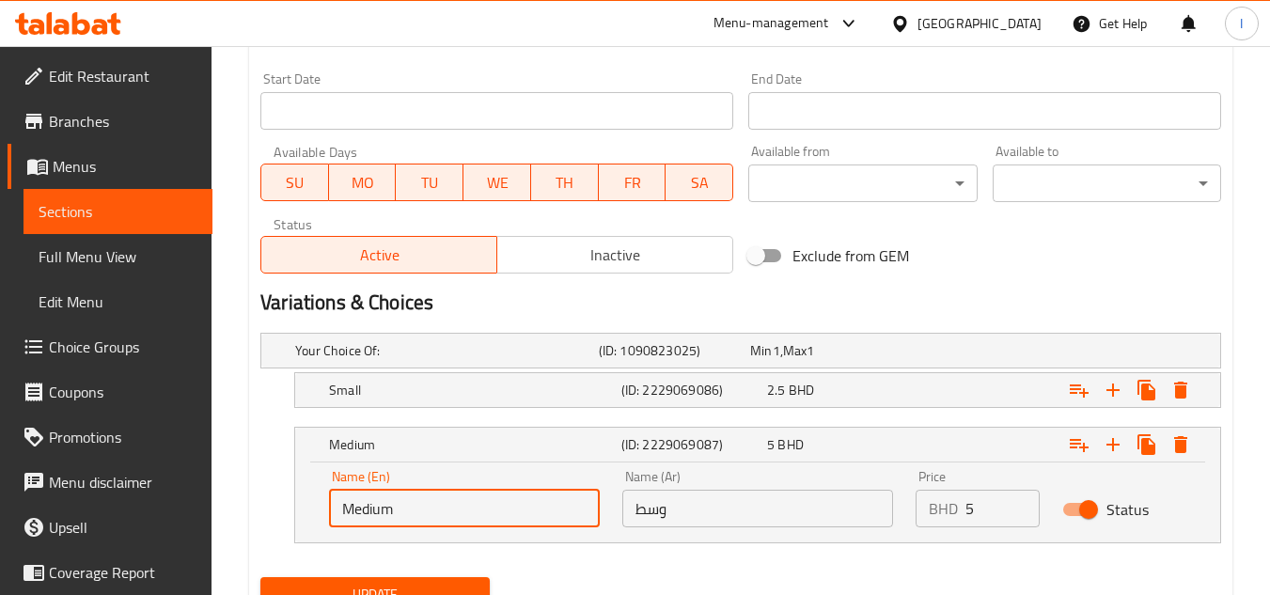
click at [397, 501] on input "Medium" at bounding box center [464, 509] width 271 height 38
type input "large"
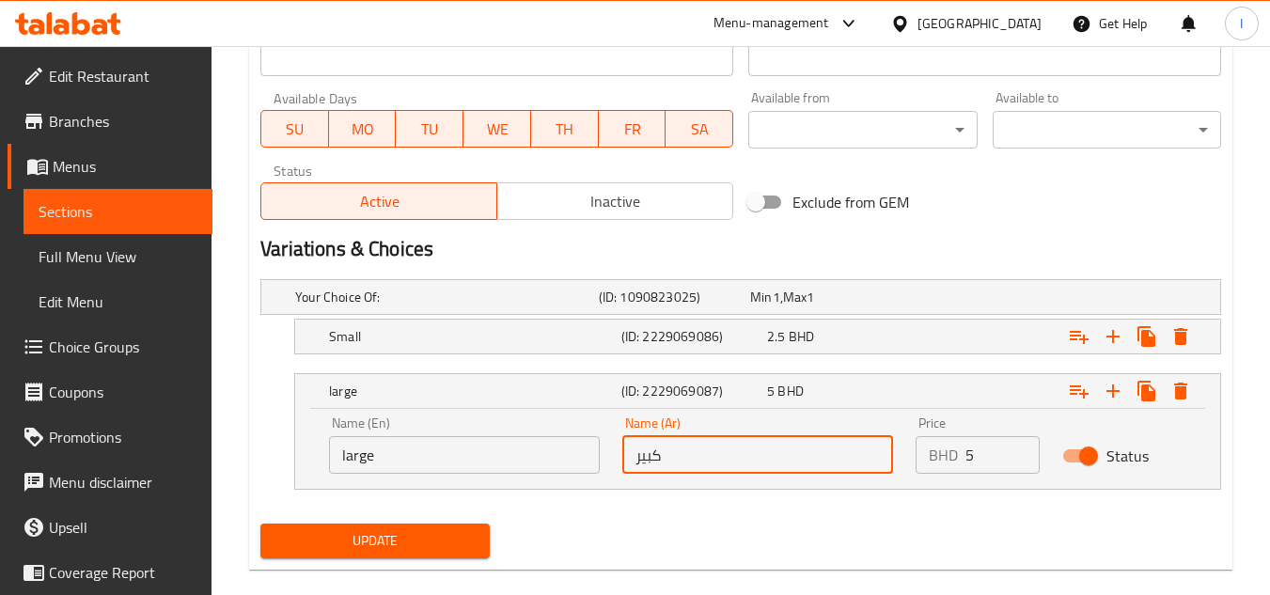
scroll to position [856, 0]
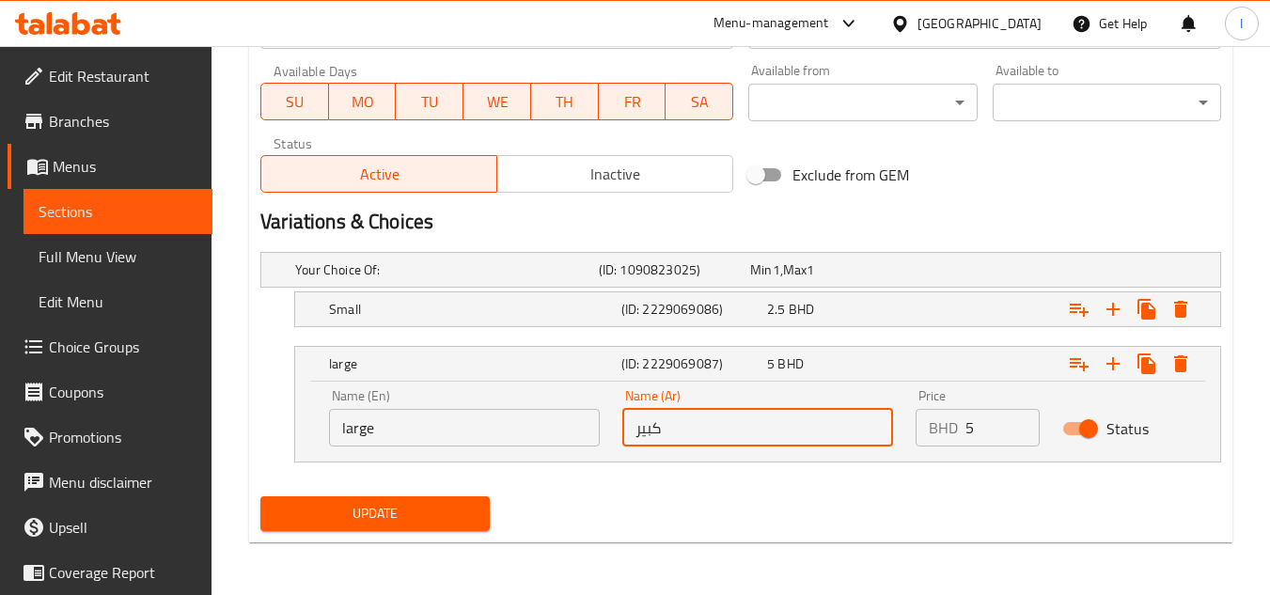
type input "كبير"
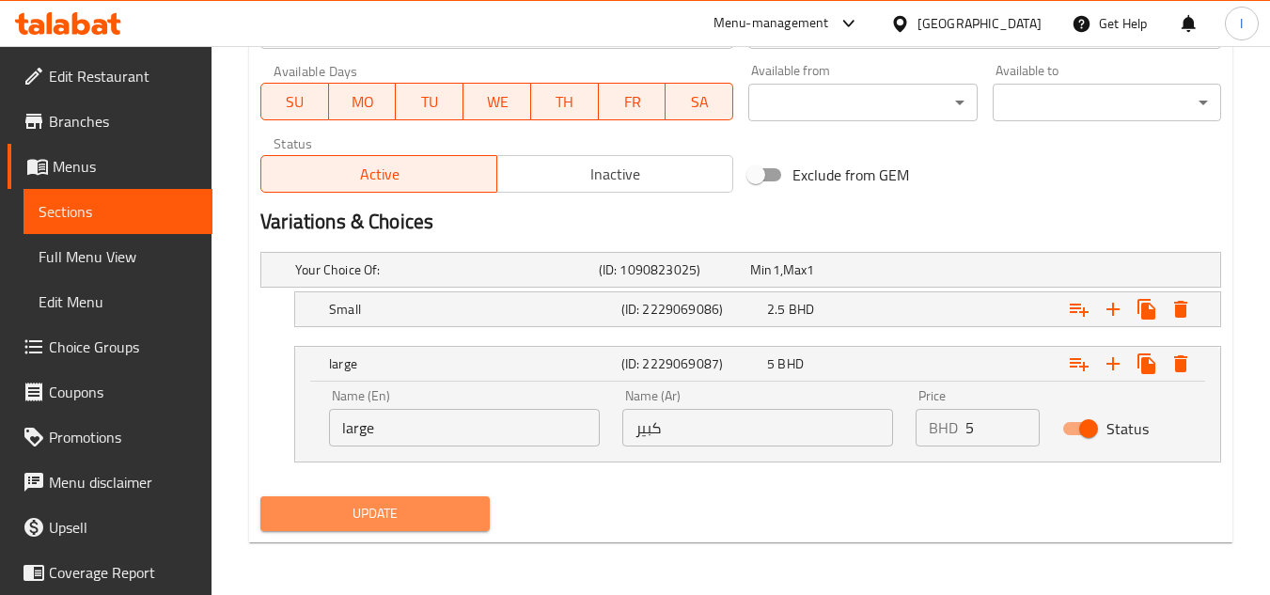
click at [419, 504] on span "Update" at bounding box center [374, 514] width 198 height 24
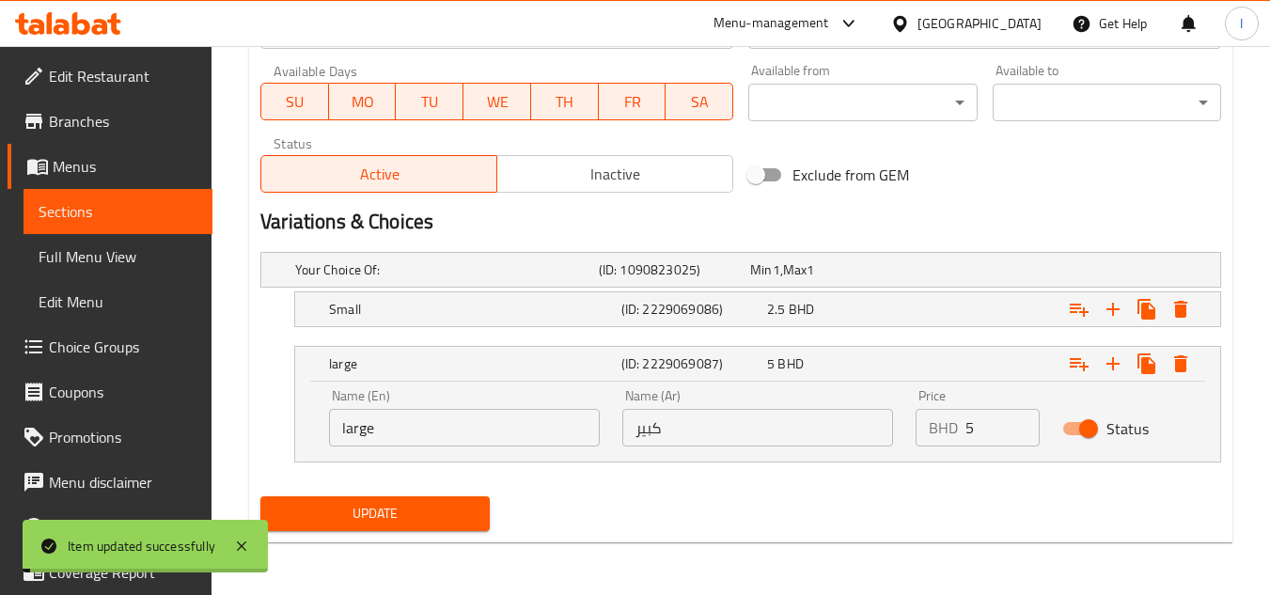
click at [172, 212] on span "Sections" at bounding box center [118, 211] width 159 height 23
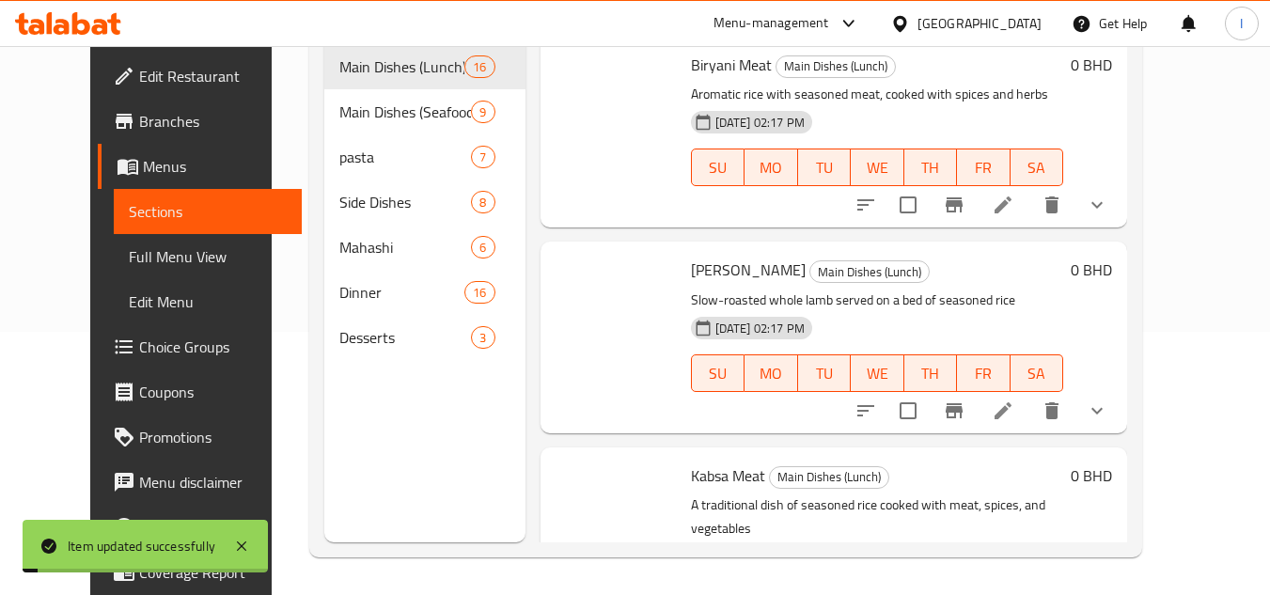
scroll to position [263, 0]
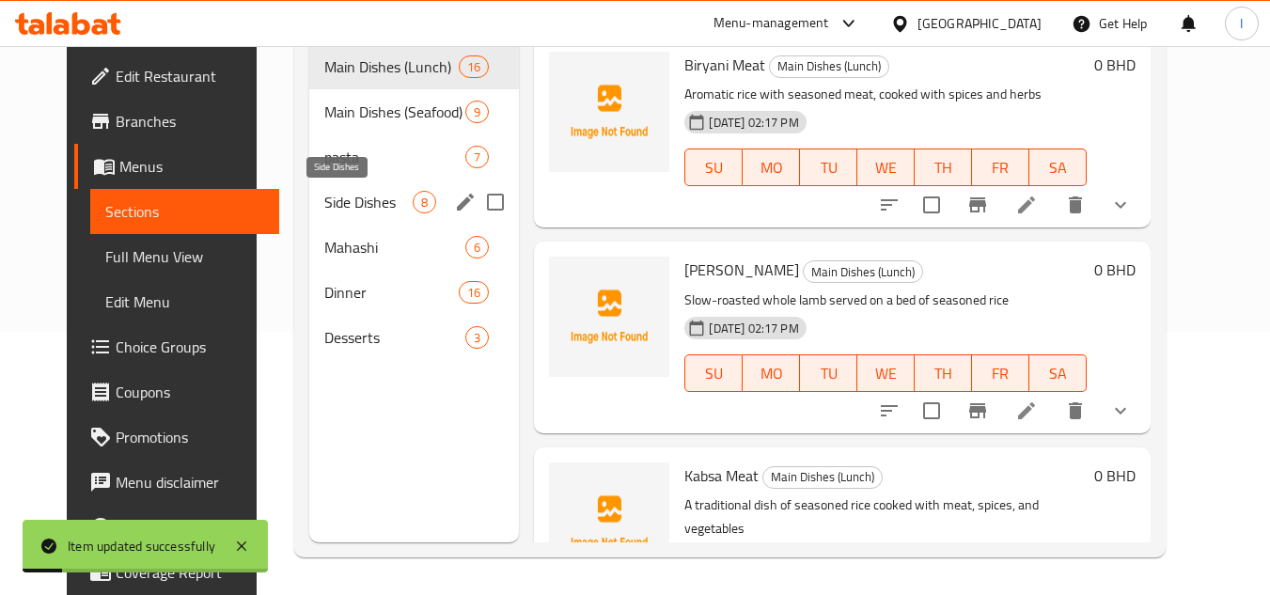
click at [361, 162] on span "pasta" at bounding box center [395, 157] width 142 height 23
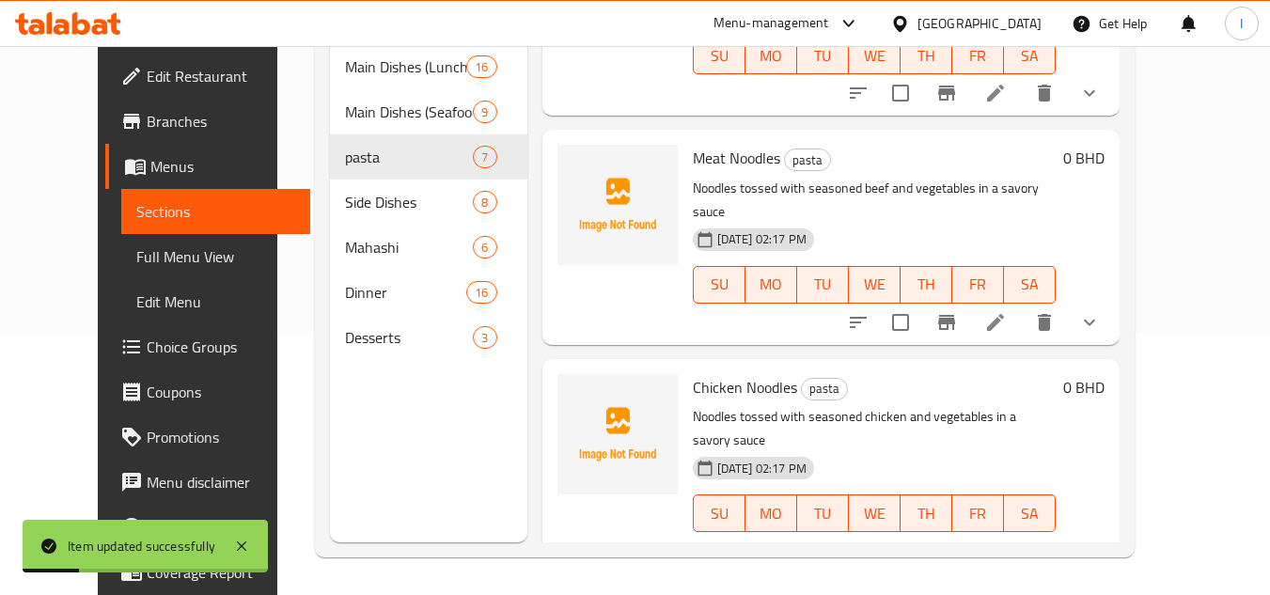
scroll to position [918, 0]
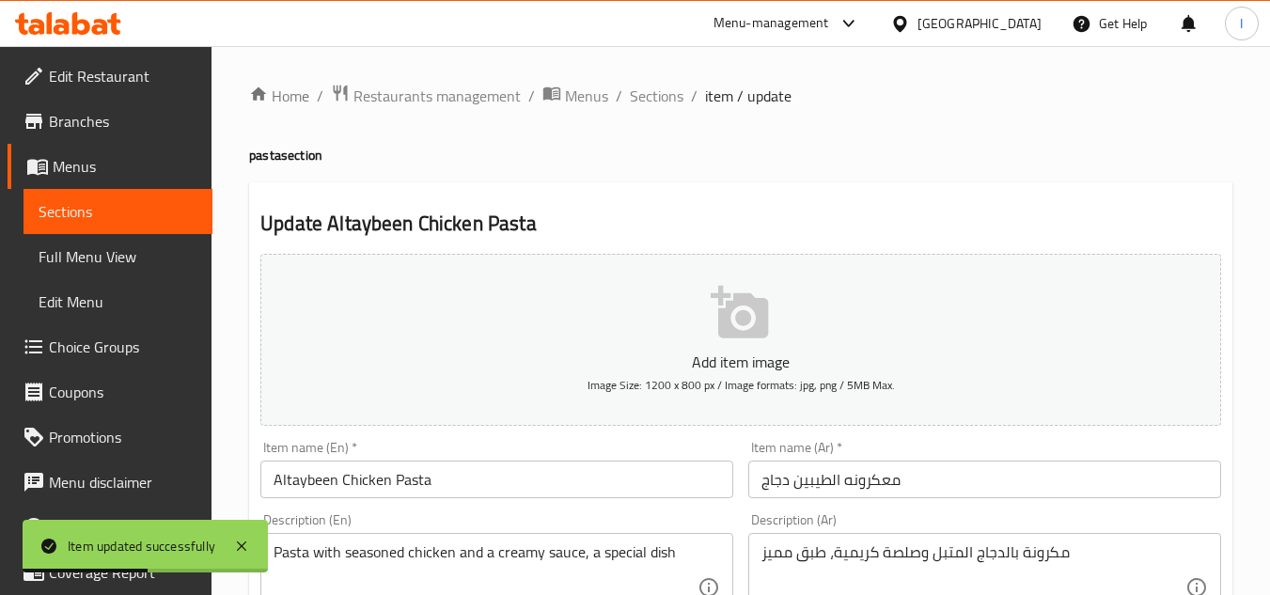
scroll to position [776, 0]
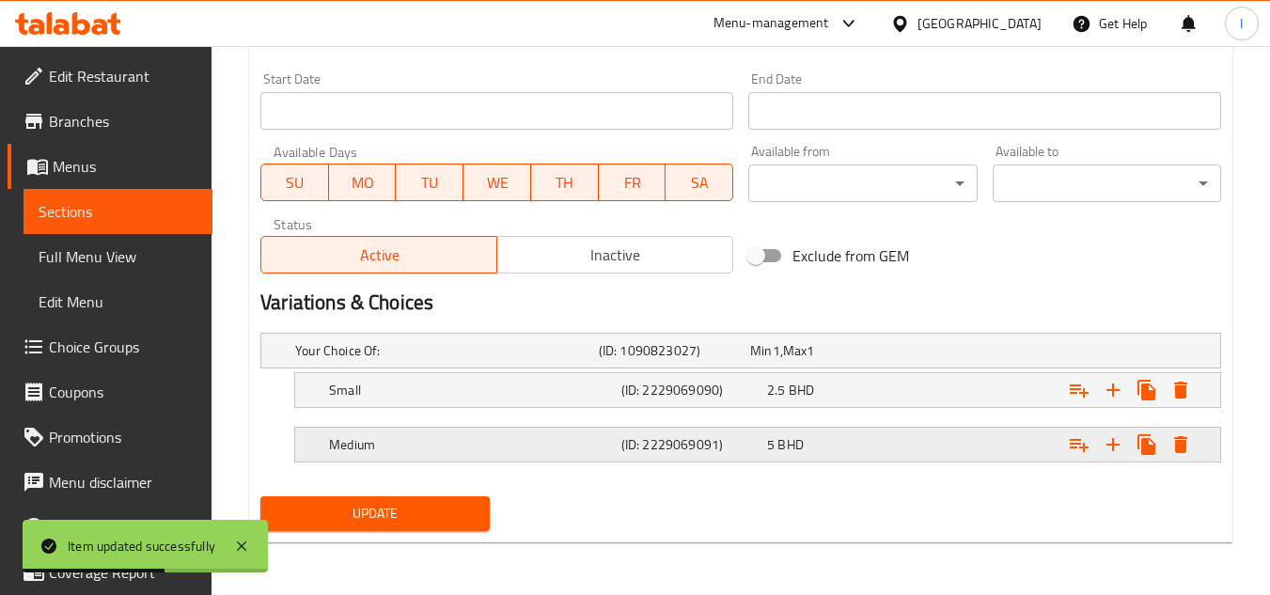
click at [399, 360] on h5 "Medium" at bounding box center [443, 350] width 296 height 19
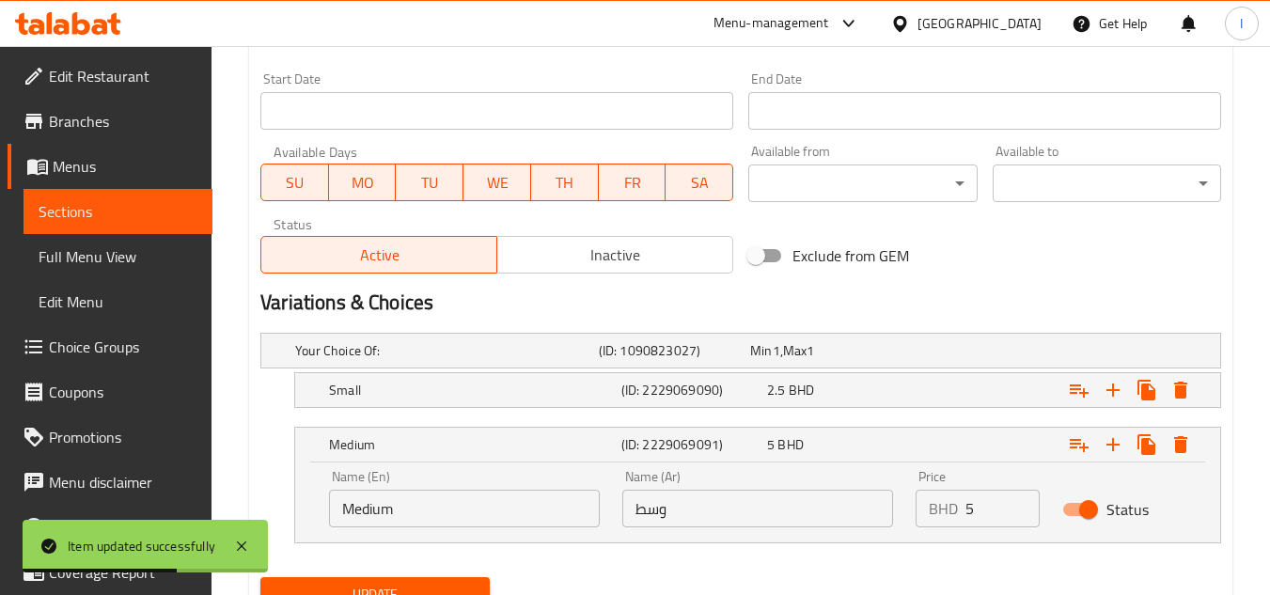
click at [416, 505] on input "Medium" at bounding box center [464, 509] width 271 height 38
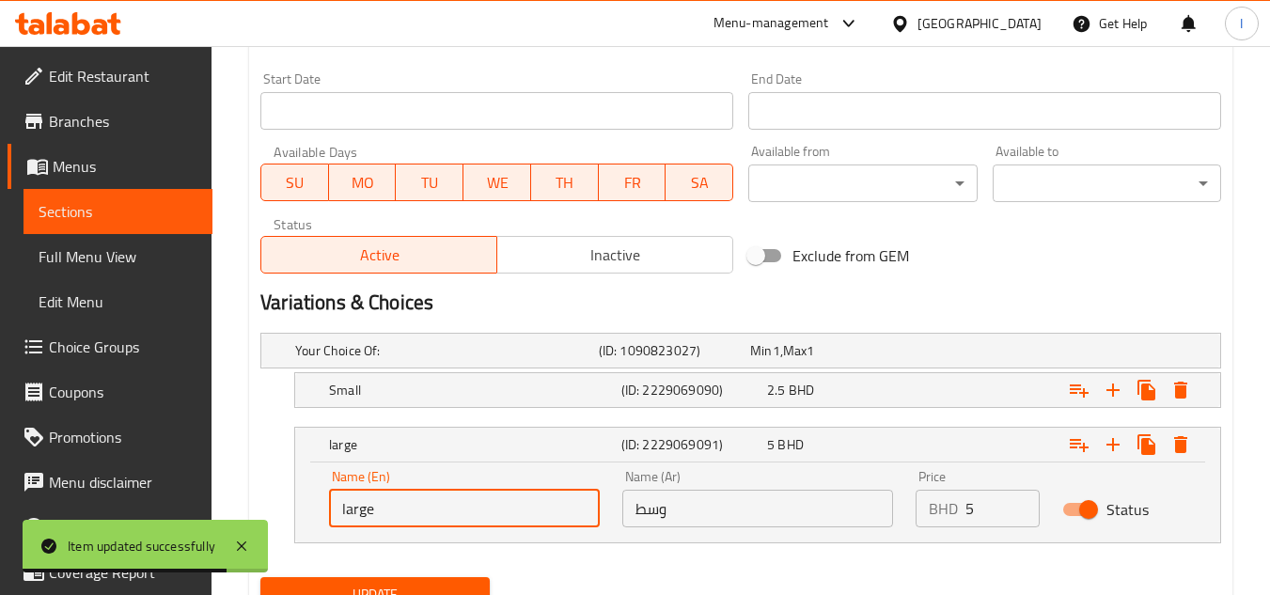
type input "large"
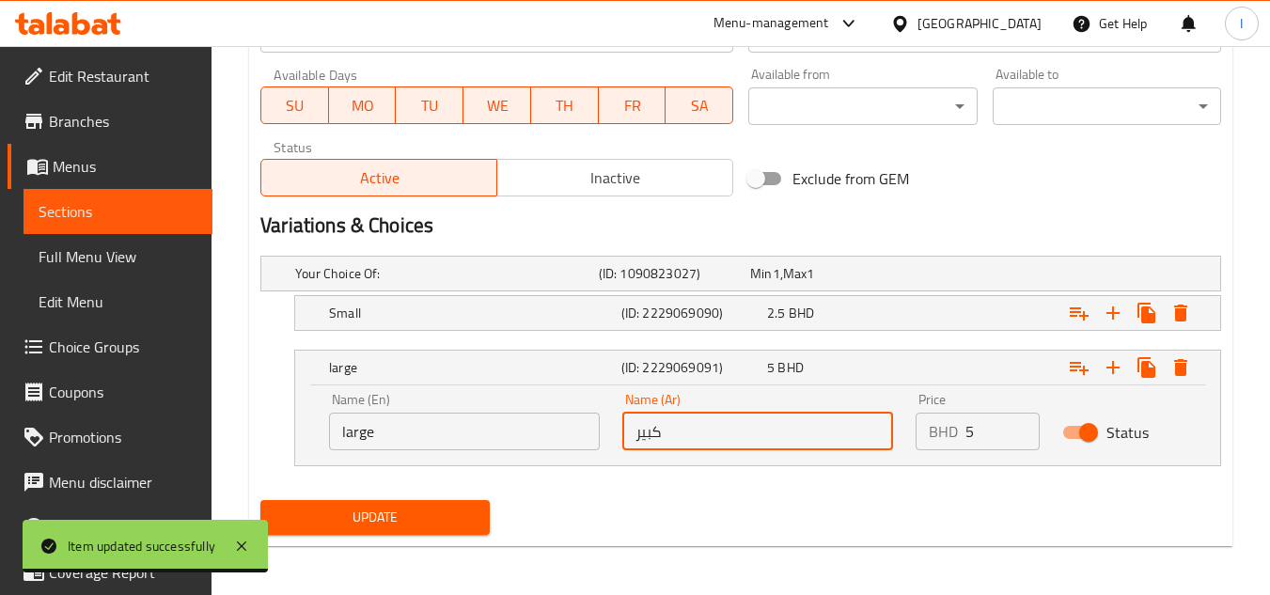
scroll to position [856, 0]
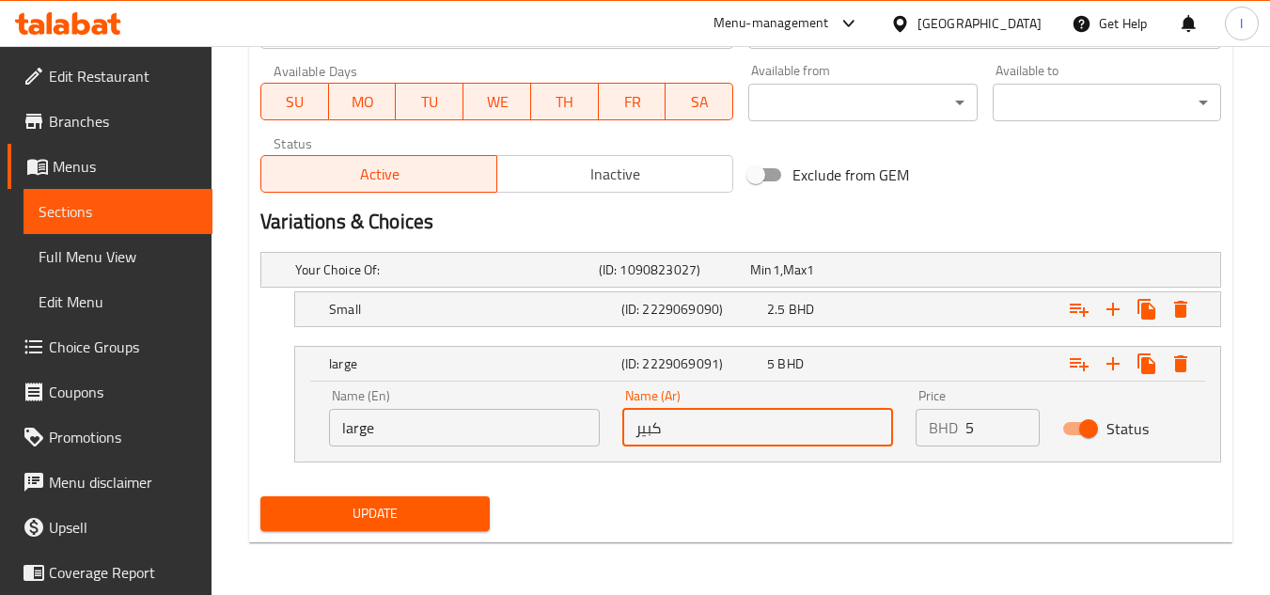
type input "كبير"
click at [443, 500] on button "Update" at bounding box center [374, 513] width 228 height 35
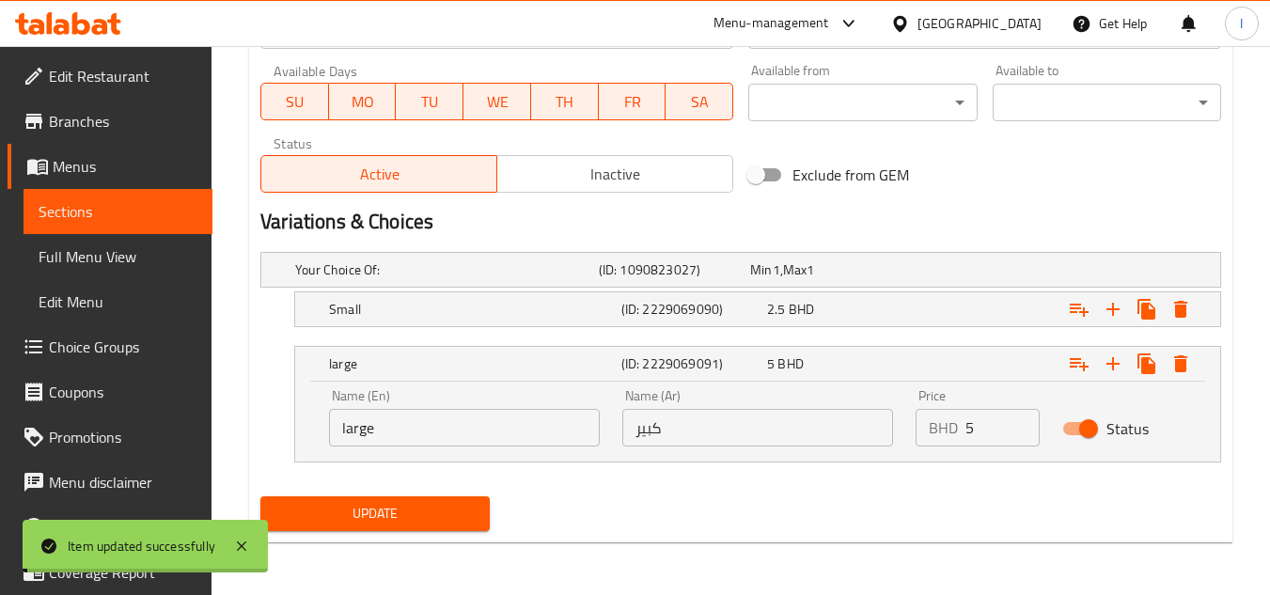
click at [155, 218] on span "Sections" at bounding box center [118, 211] width 159 height 23
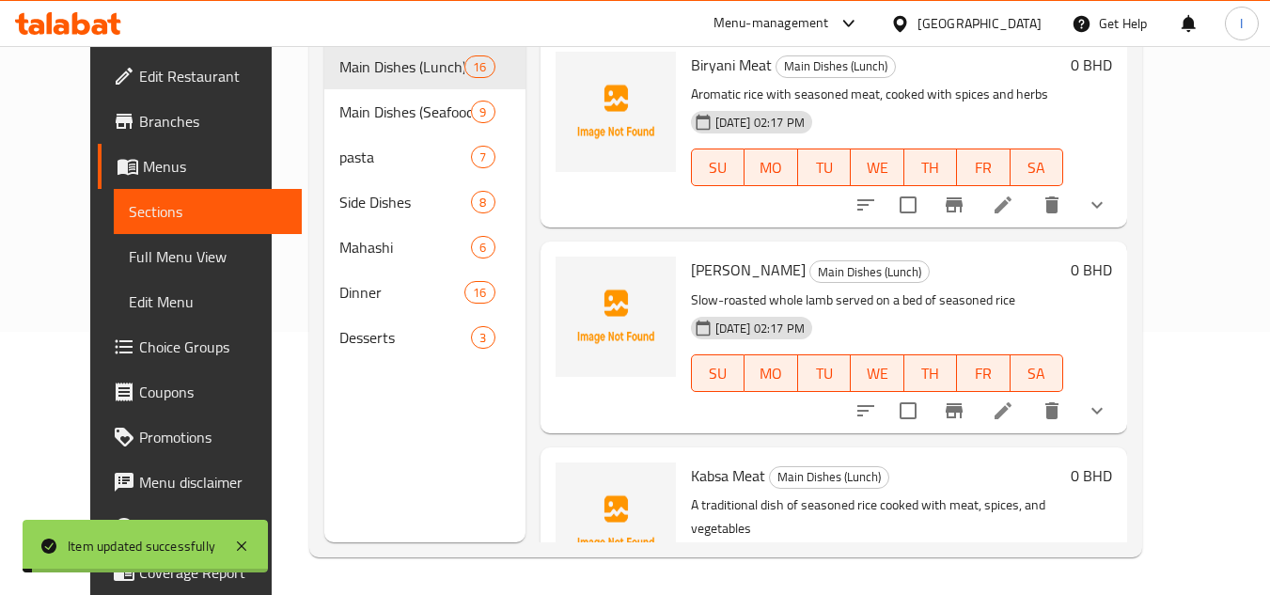
scroll to position [263, 0]
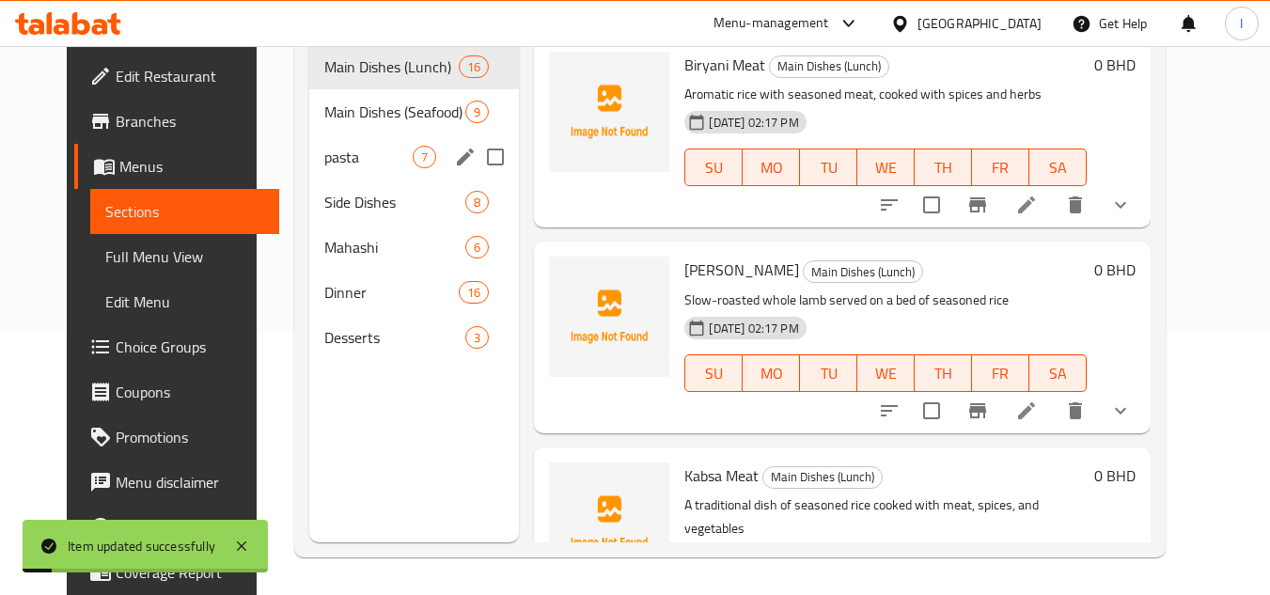
click at [418, 134] on div "pasta 7" at bounding box center [414, 156] width 211 height 45
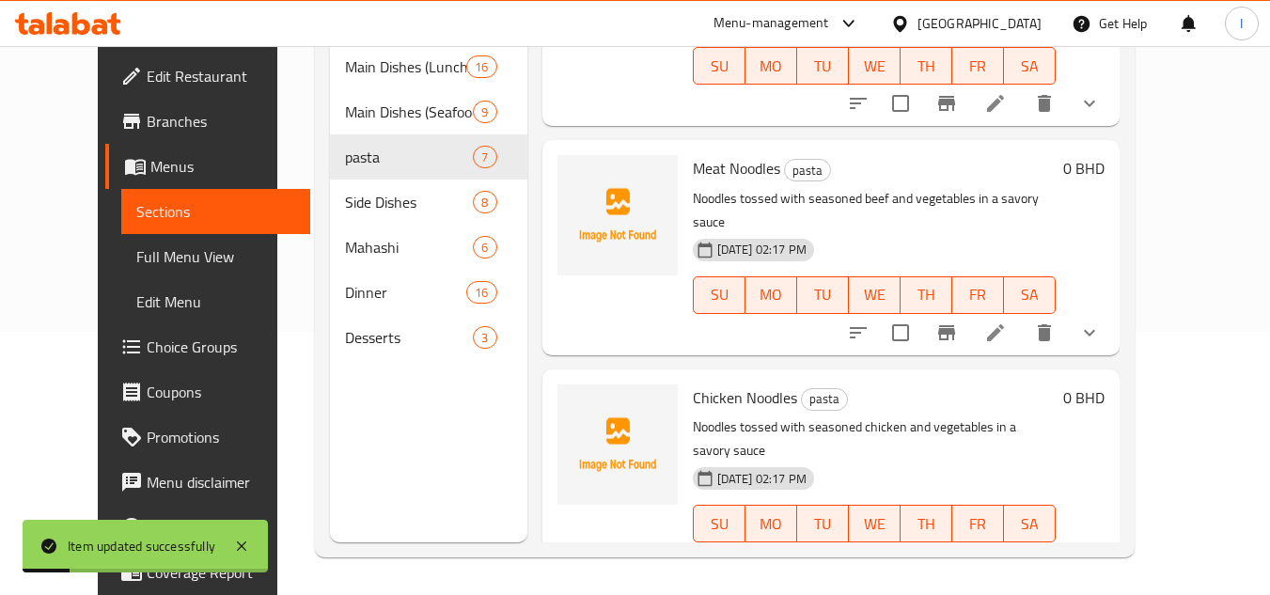
scroll to position [918, 0]
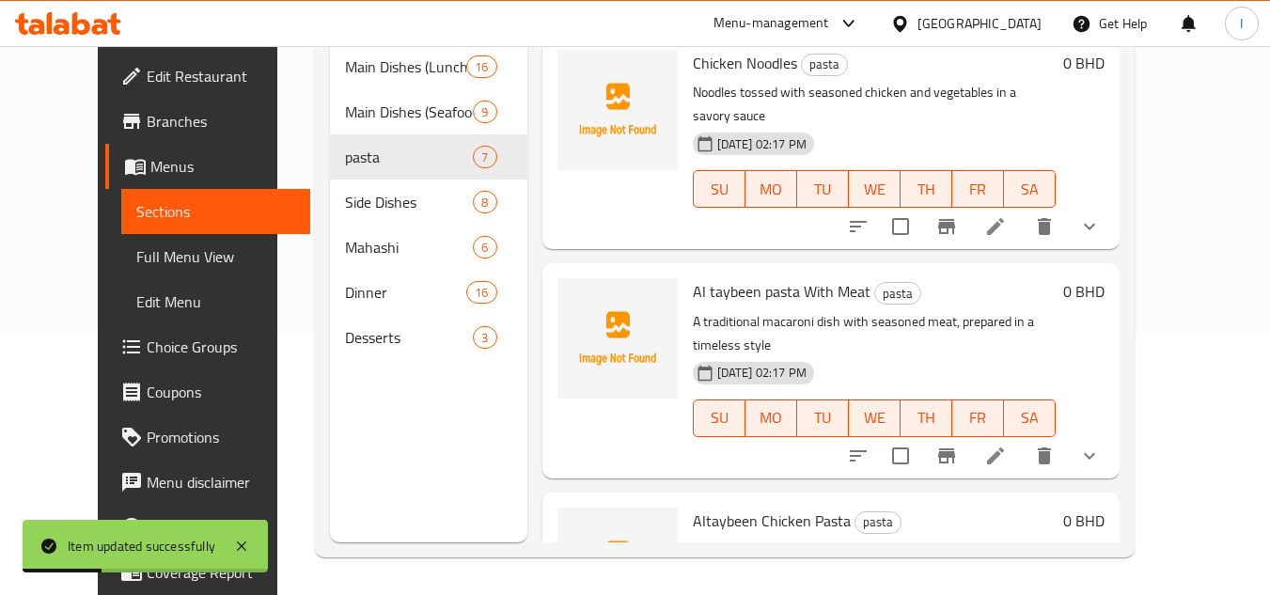
click at [1022, 439] on li at bounding box center [995, 456] width 53 height 34
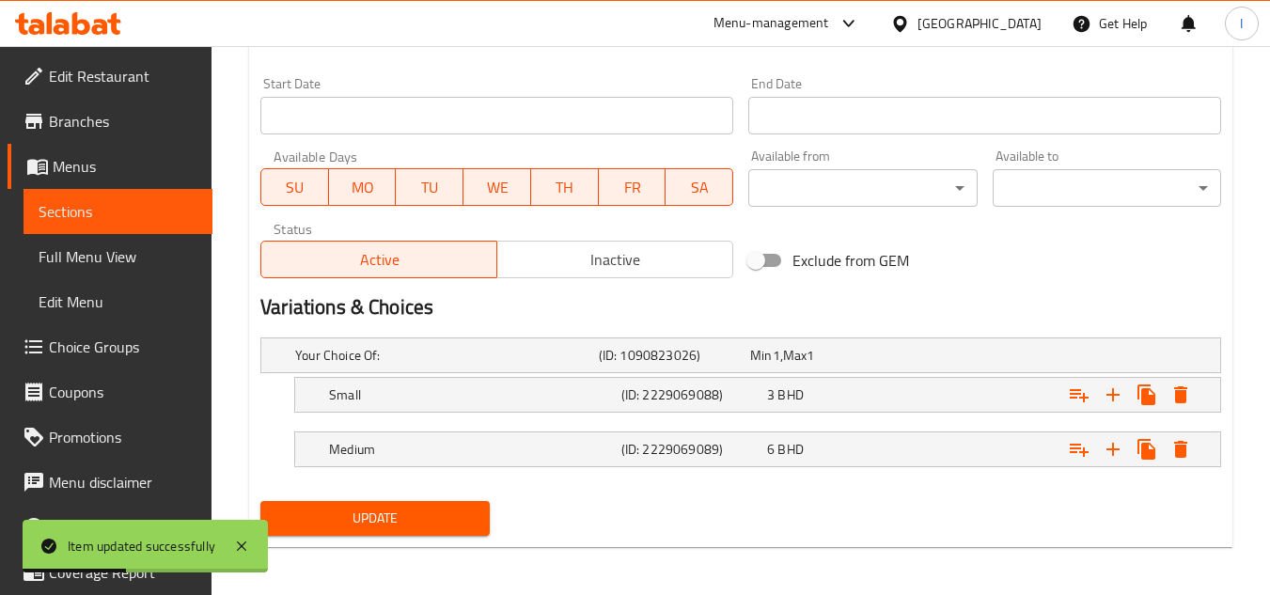
scroll to position [776, 0]
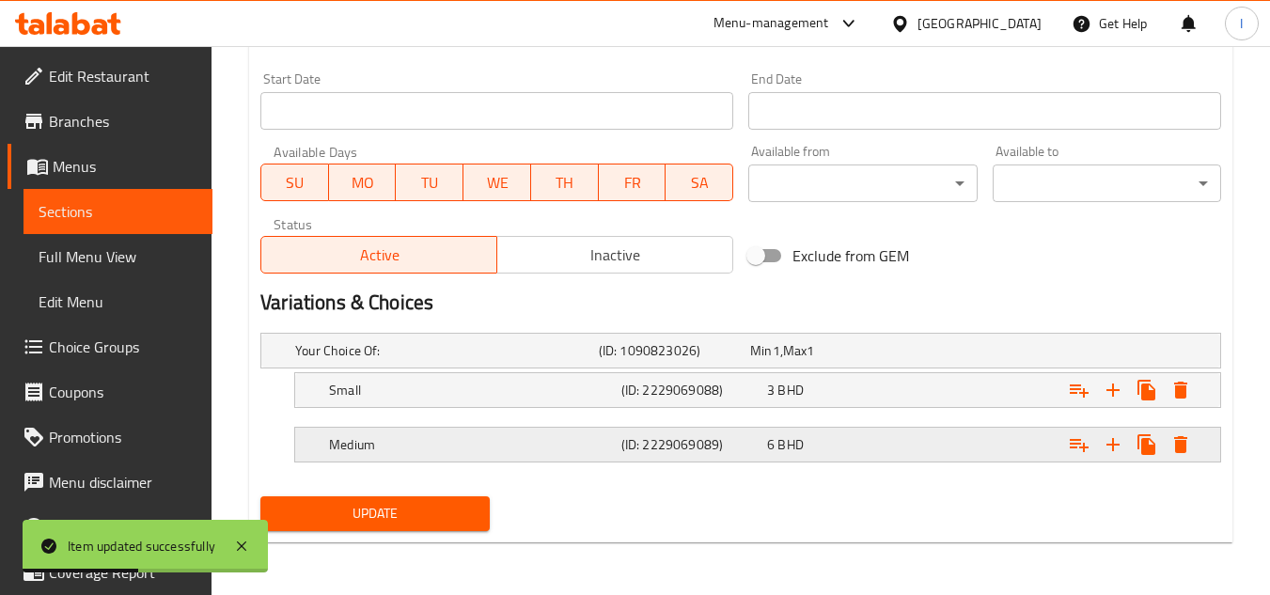
click at [413, 360] on h5 "Medium" at bounding box center [443, 350] width 296 height 19
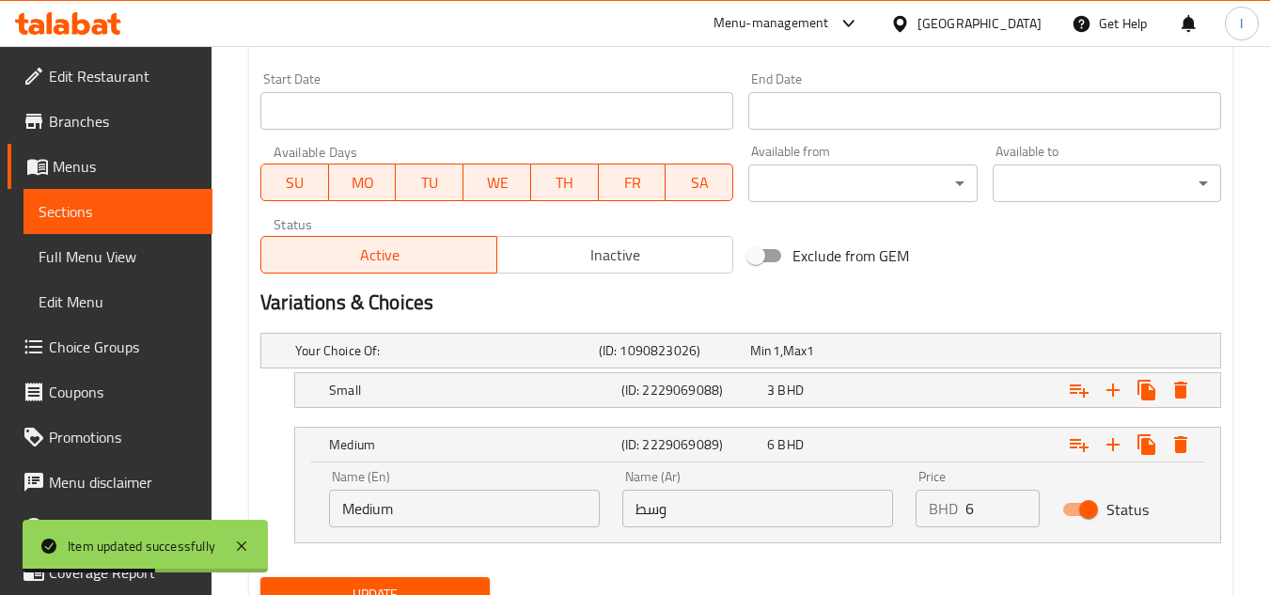
click at [416, 502] on input "Medium" at bounding box center [464, 509] width 271 height 38
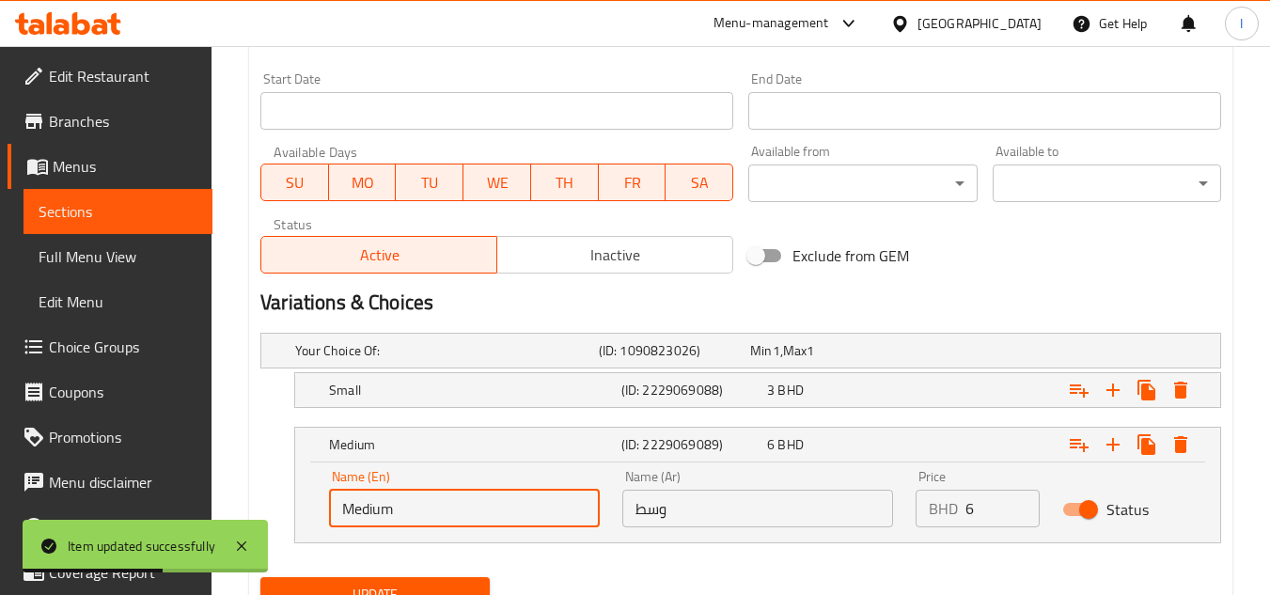
click at [416, 502] on input "Medium" at bounding box center [464, 509] width 271 height 38
type input "ي"
type input "large"
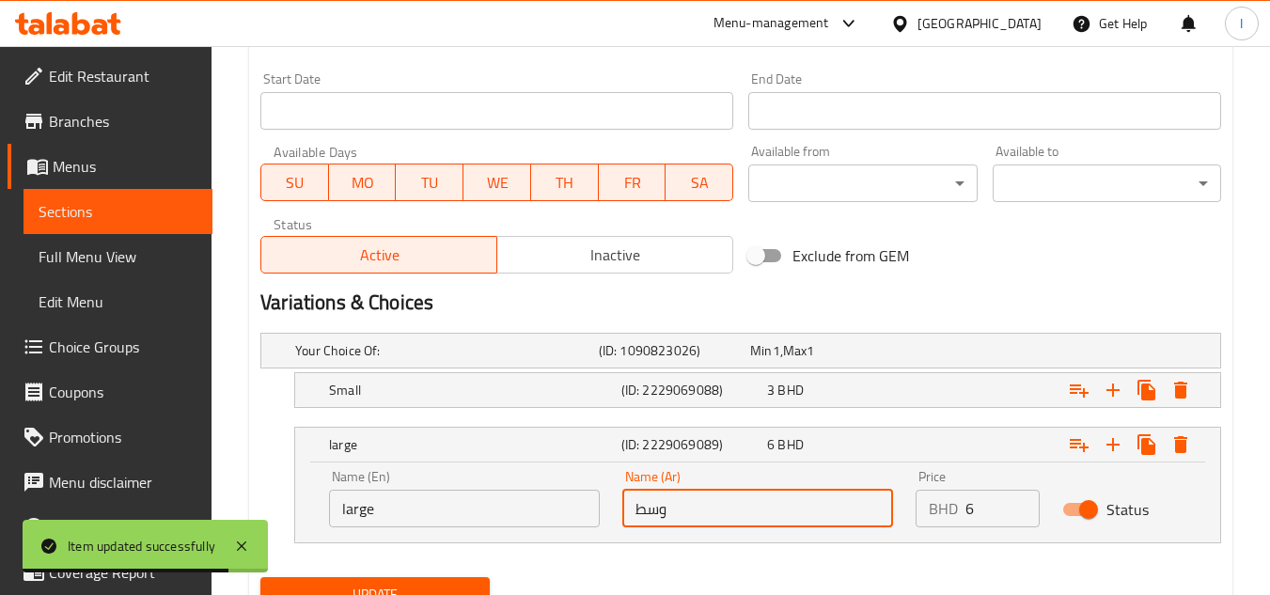
type input "م"
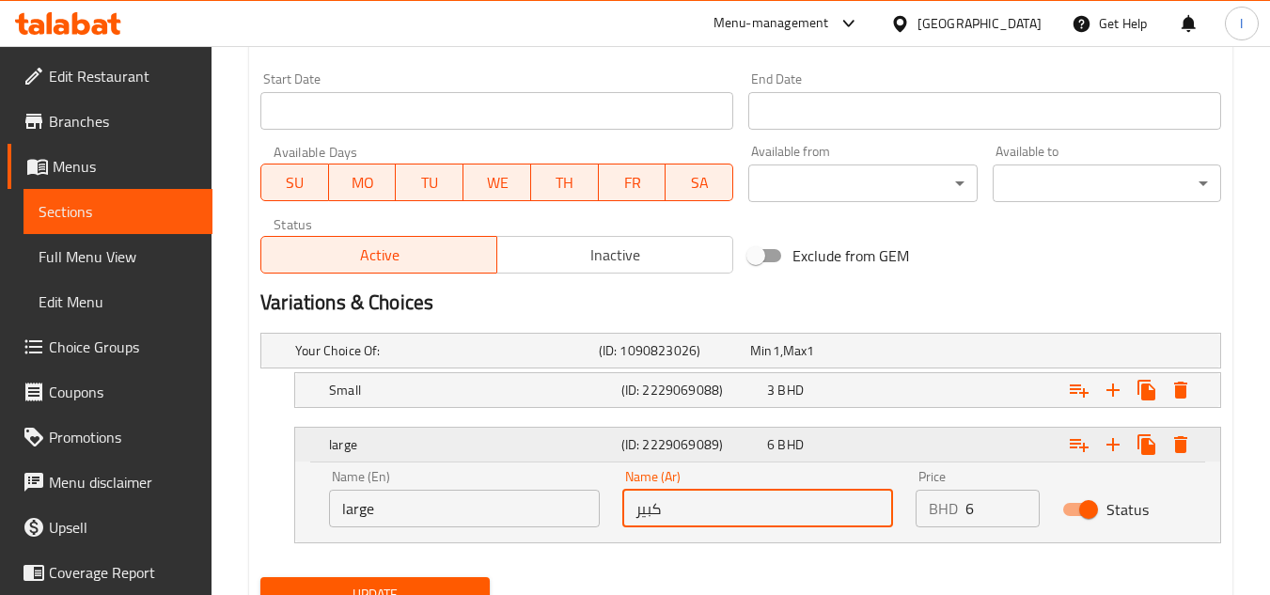
scroll to position [856, 0]
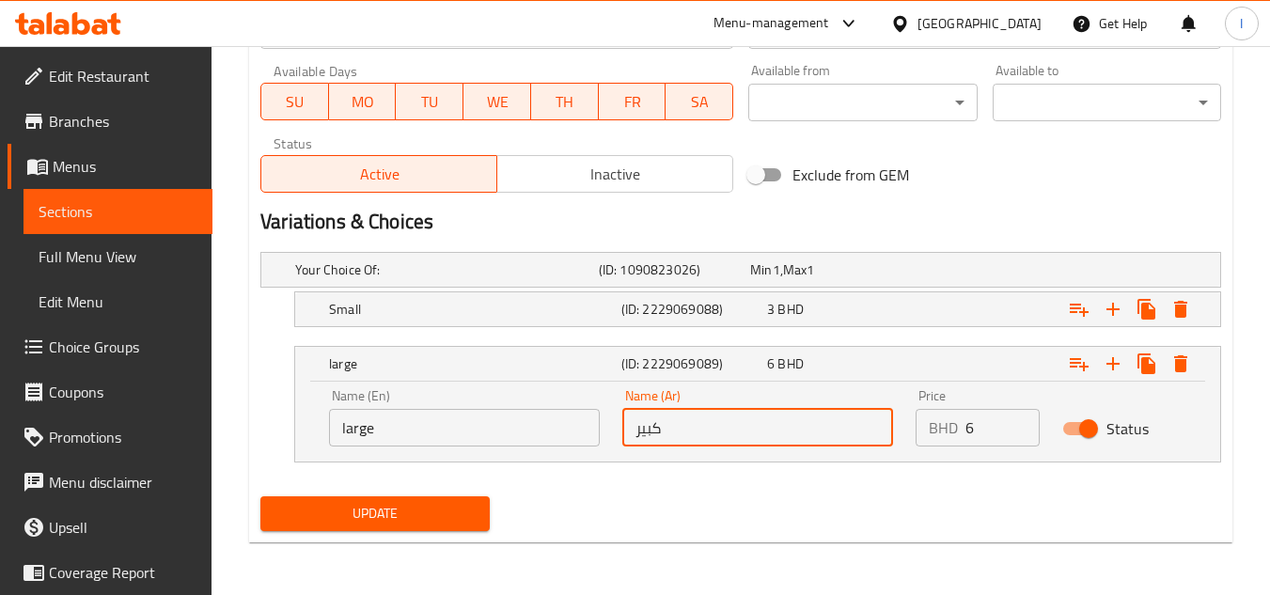
type input "كبير"
click at [358, 509] on span "Update" at bounding box center [374, 514] width 198 height 24
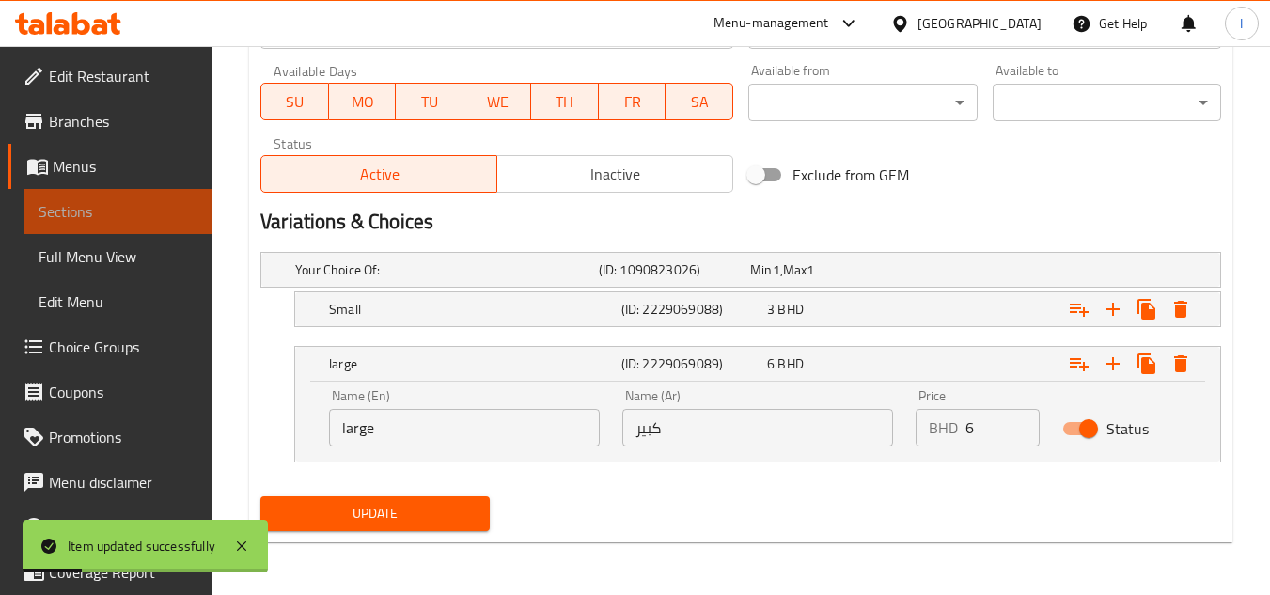
click at [144, 218] on span "Sections" at bounding box center [118, 211] width 159 height 23
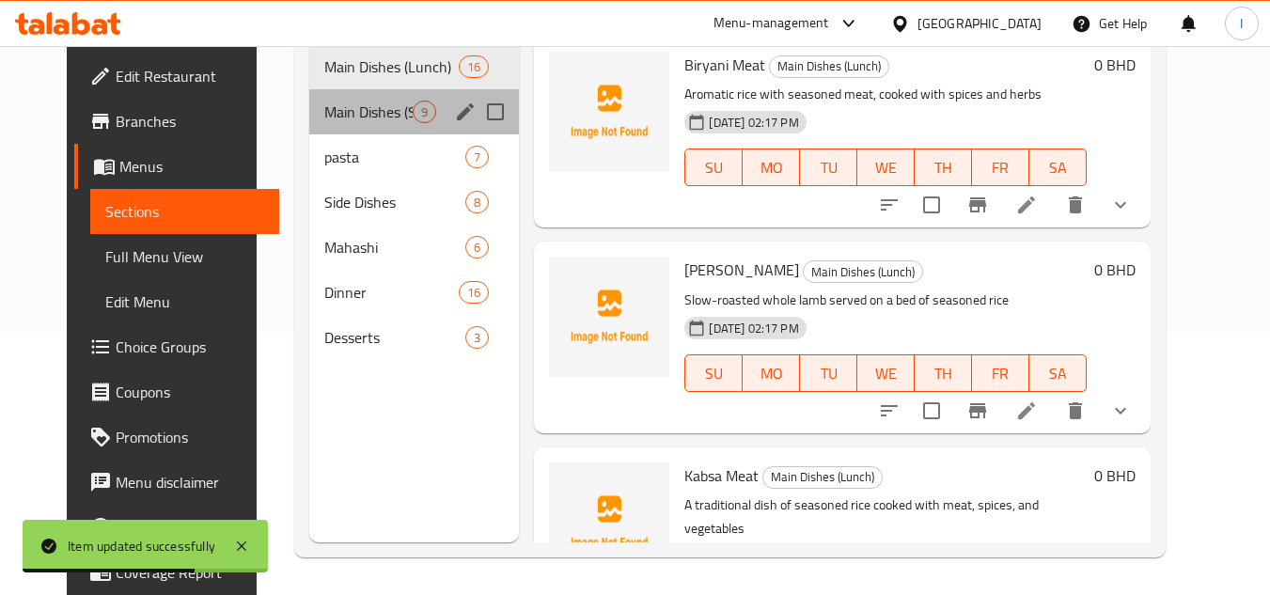
click at [344, 123] on div "Main Dishes (Seafood) 9" at bounding box center [414, 111] width 211 height 45
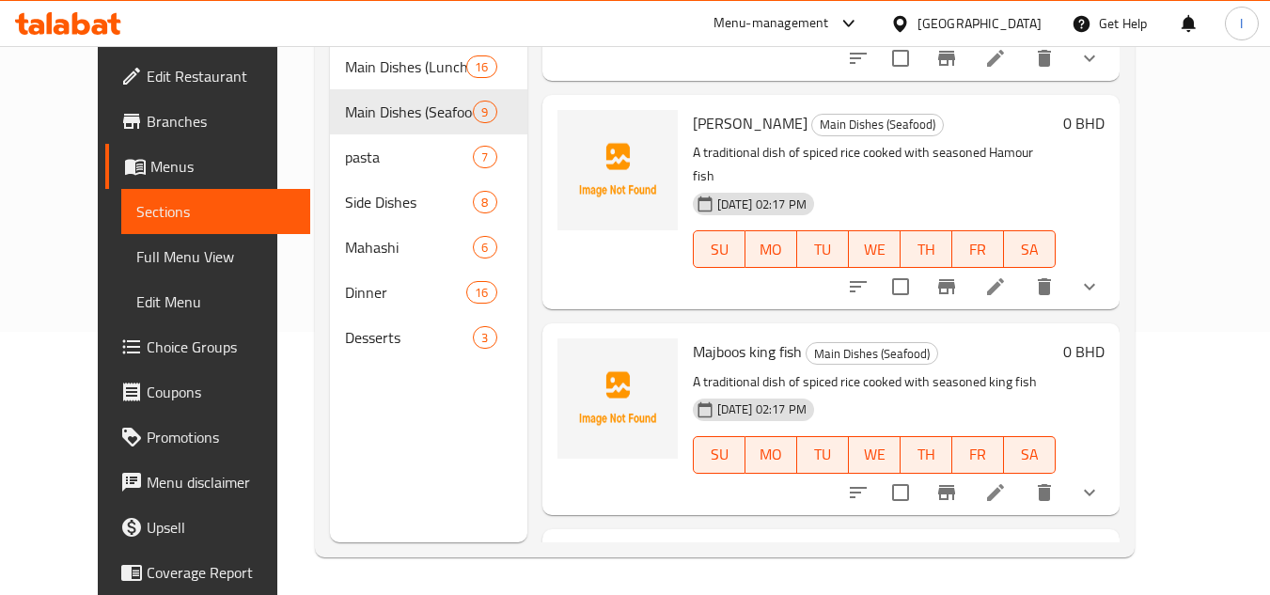
scroll to position [564, 0]
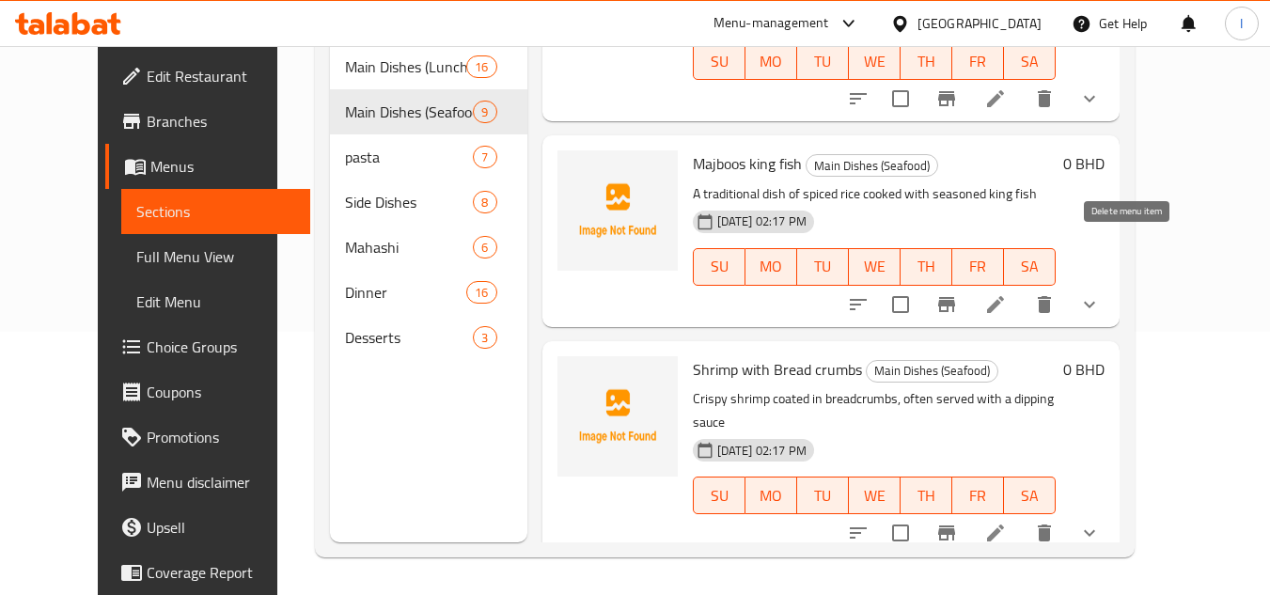
click at [1095, 301] on icon "show more" at bounding box center [1089, 304] width 11 height 7
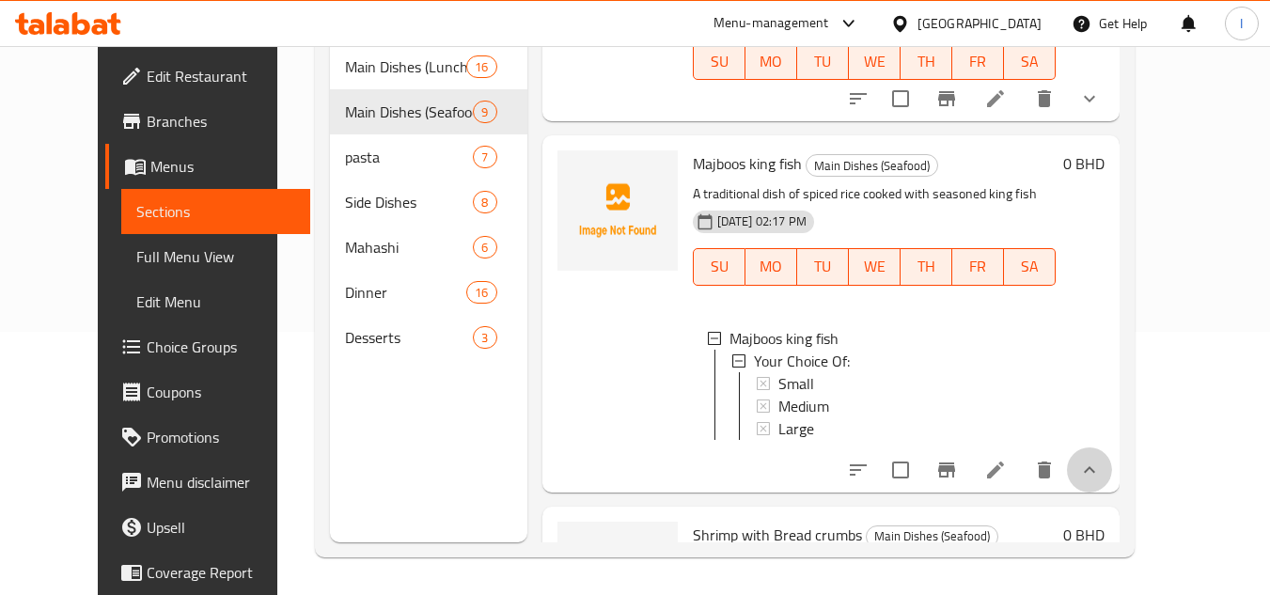
click at [1101, 459] on icon "show more" at bounding box center [1089, 470] width 23 height 23
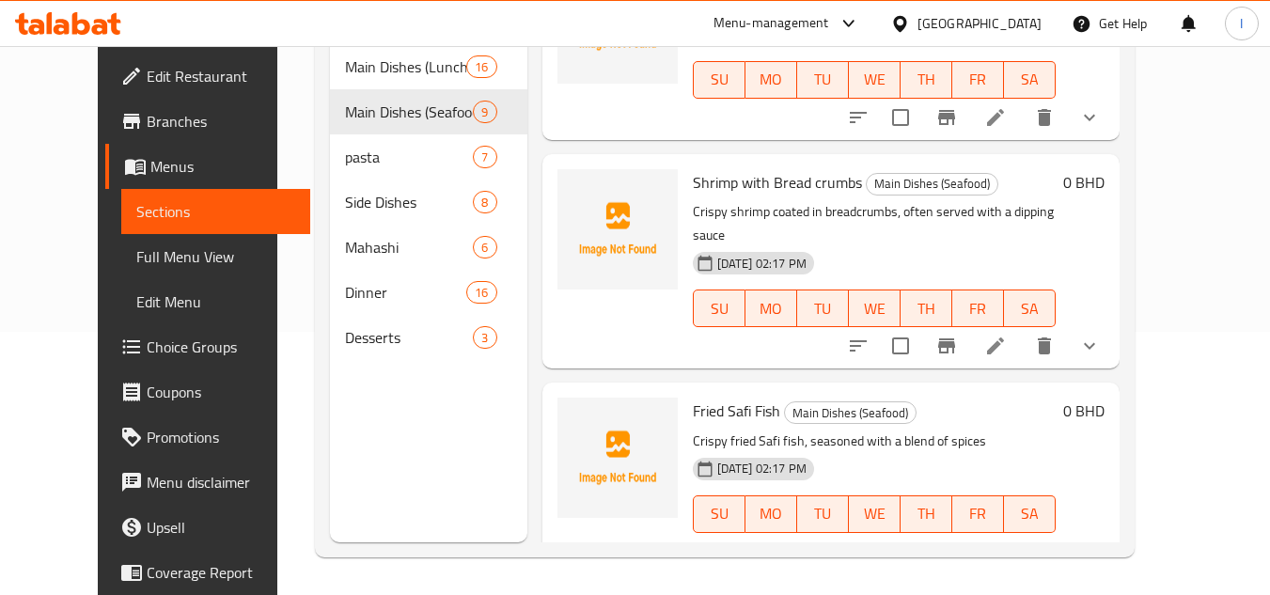
scroll to position [752, 0]
click at [1007, 540] on icon at bounding box center [995, 551] width 23 height 23
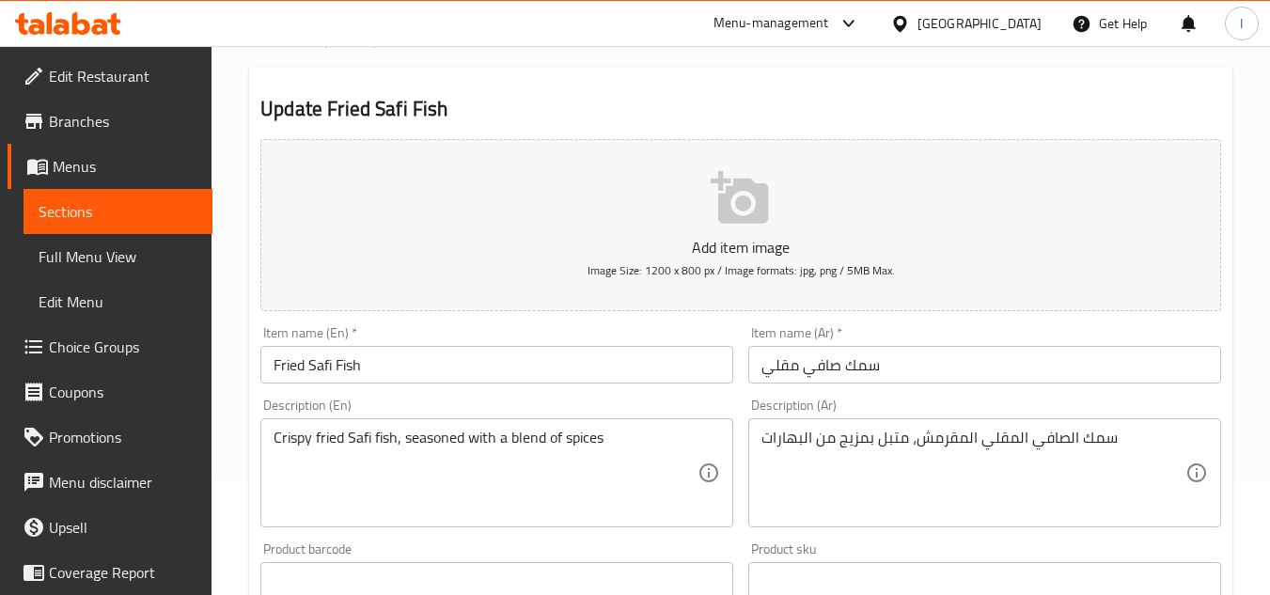
scroll to position [658, 0]
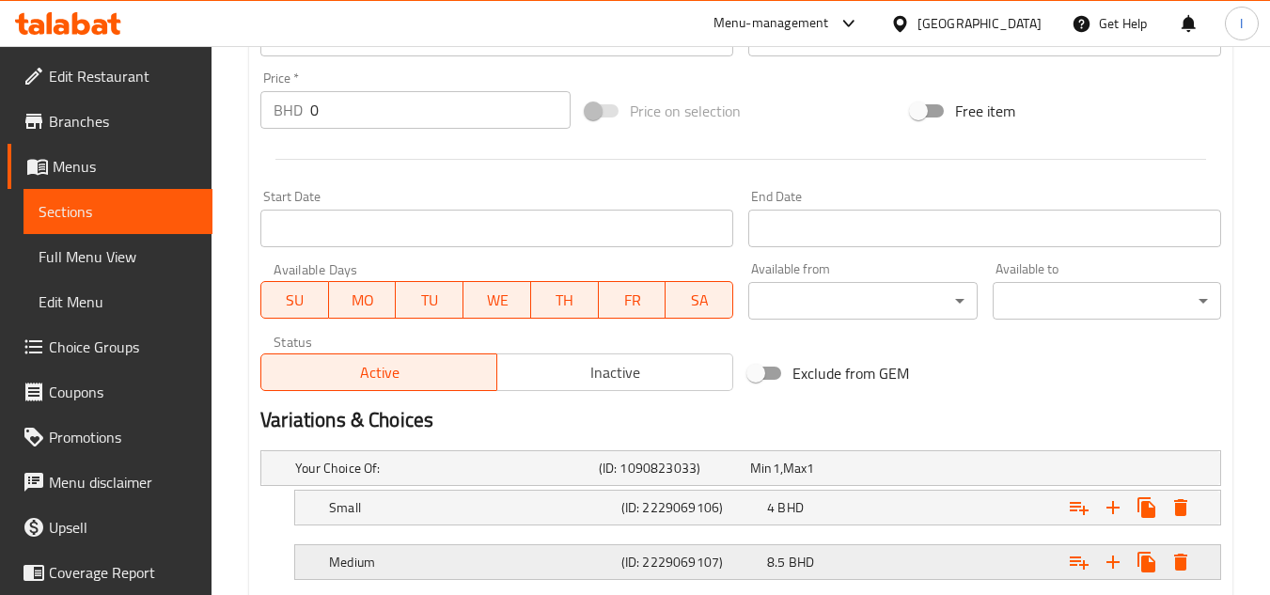
click at [377, 481] on div "Medium" at bounding box center [443, 468] width 304 height 26
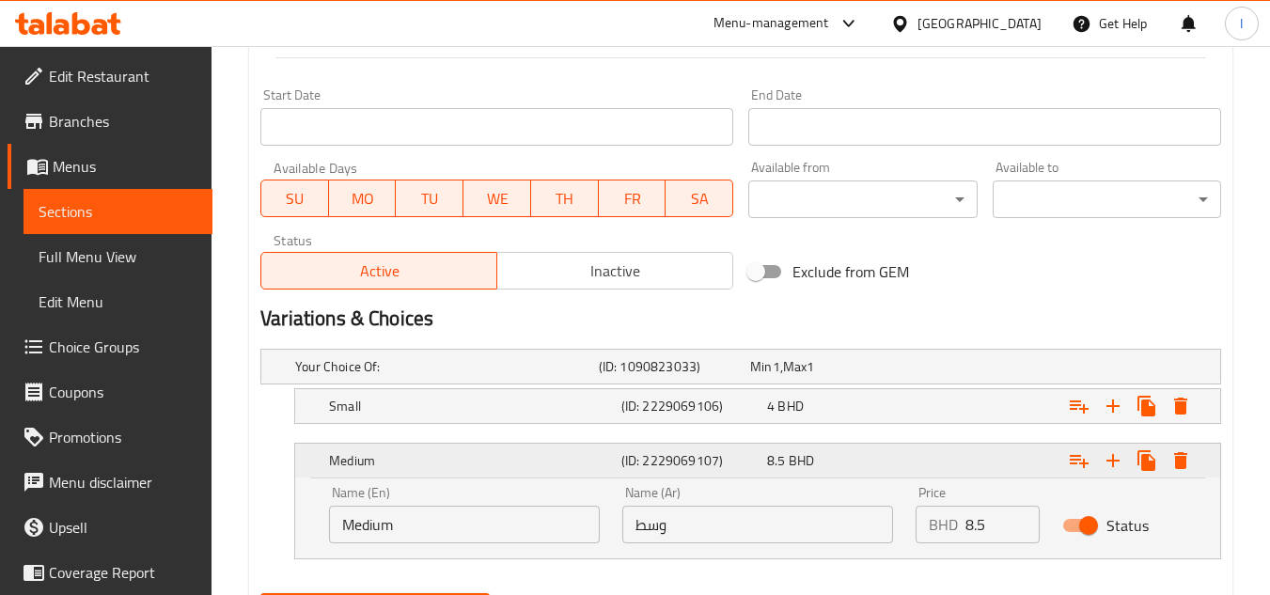
scroll to position [856, 0]
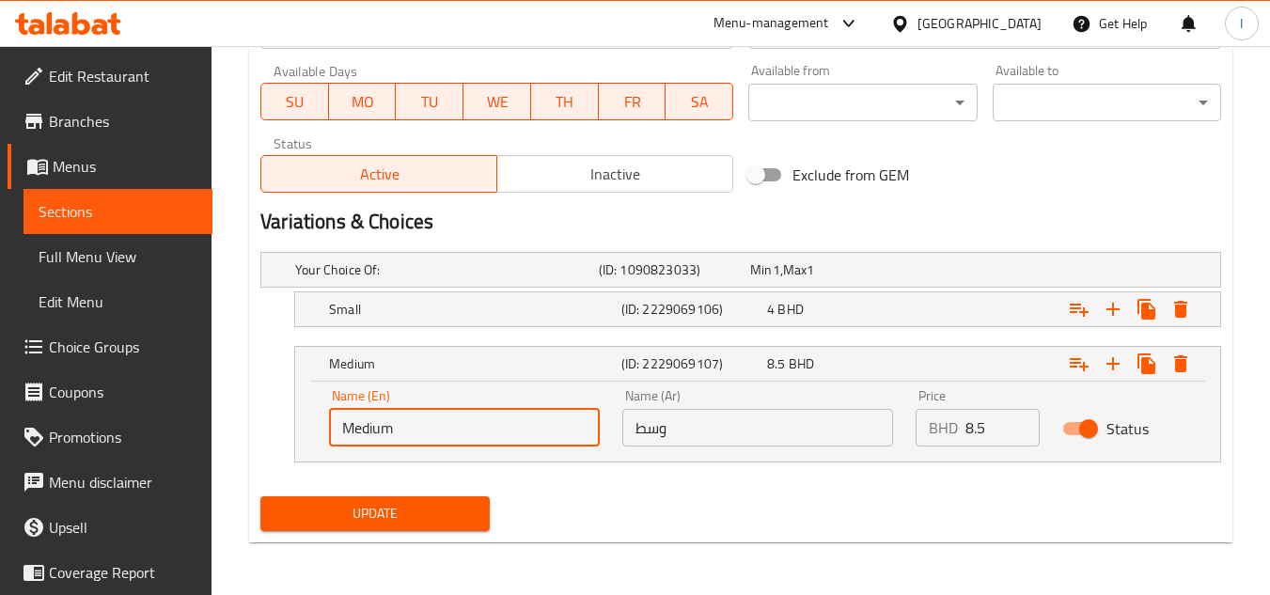
click at [397, 423] on input "Medium" at bounding box center [464, 428] width 271 height 38
type input "س"
type input "Large"
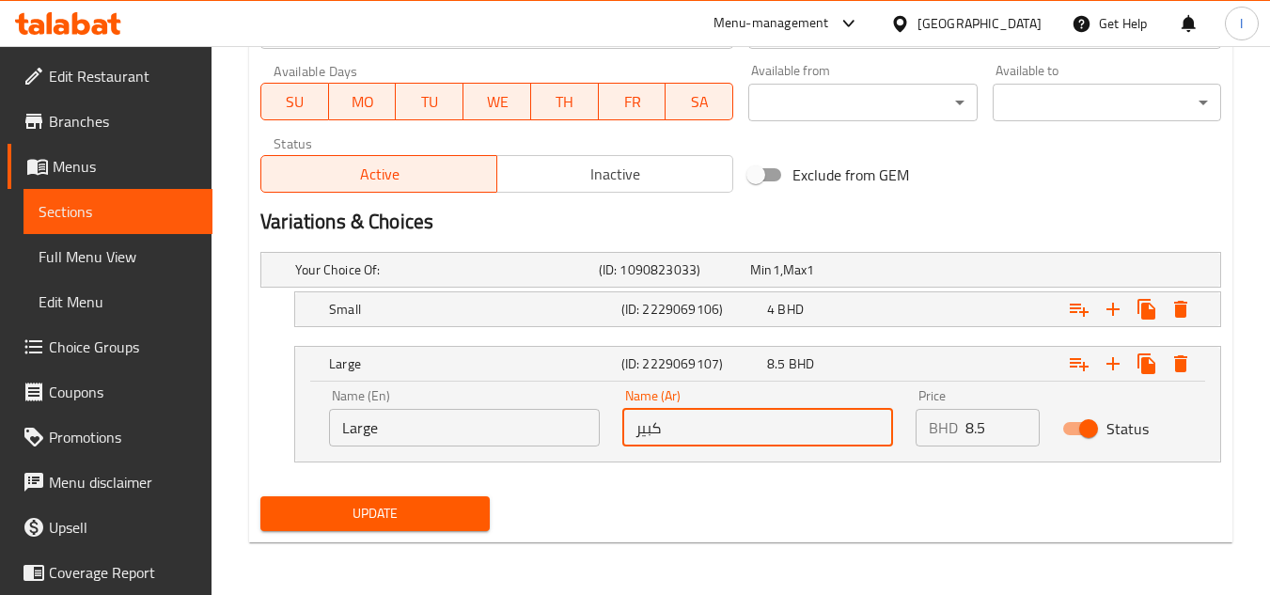
type input "كبير"
click at [475, 507] on button "Update" at bounding box center [374, 513] width 228 height 35
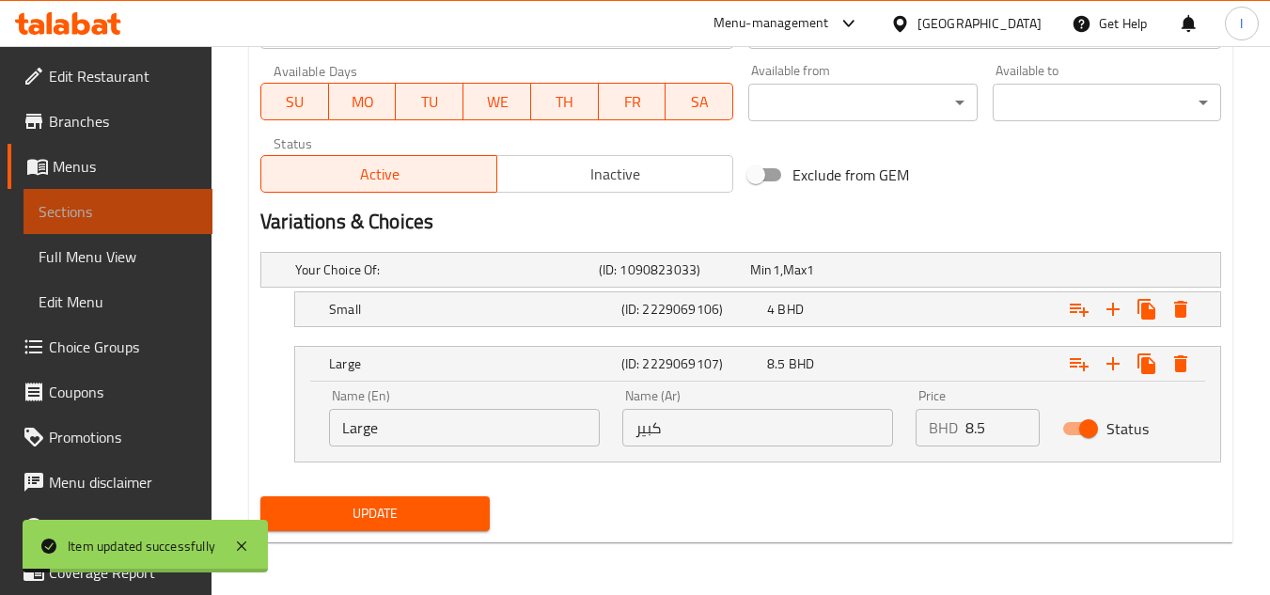
click at [181, 224] on link "Sections" at bounding box center [118, 211] width 189 height 45
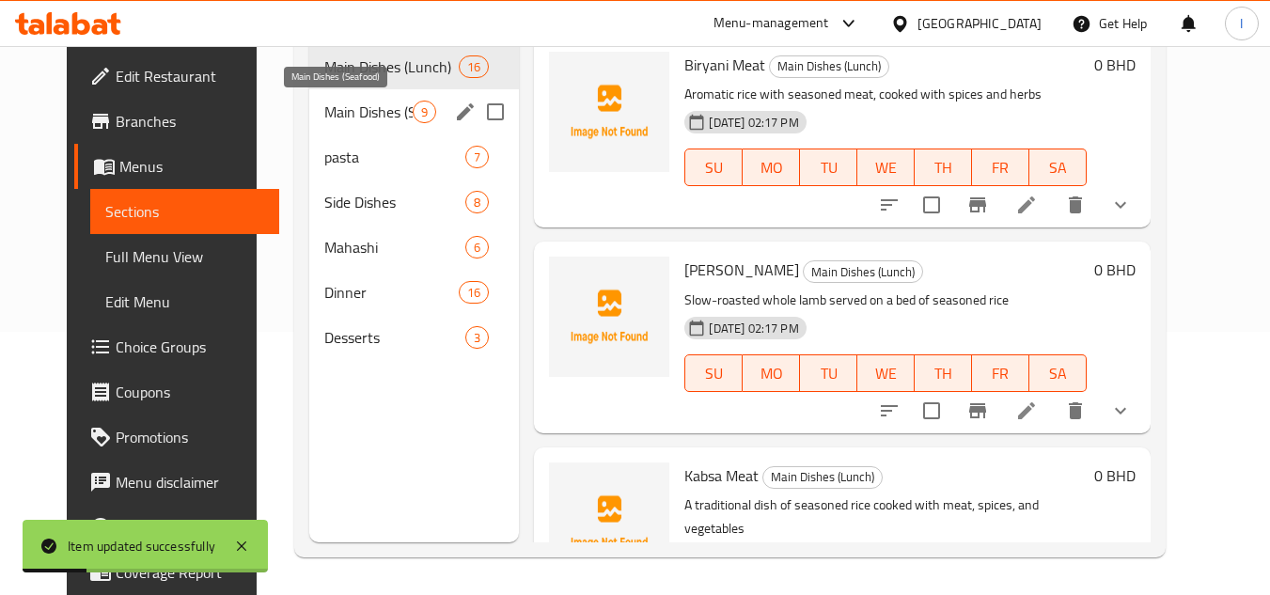
click at [350, 114] on span "Main Dishes (Seafood)" at bounding box center [368, 112] width 89 height 23
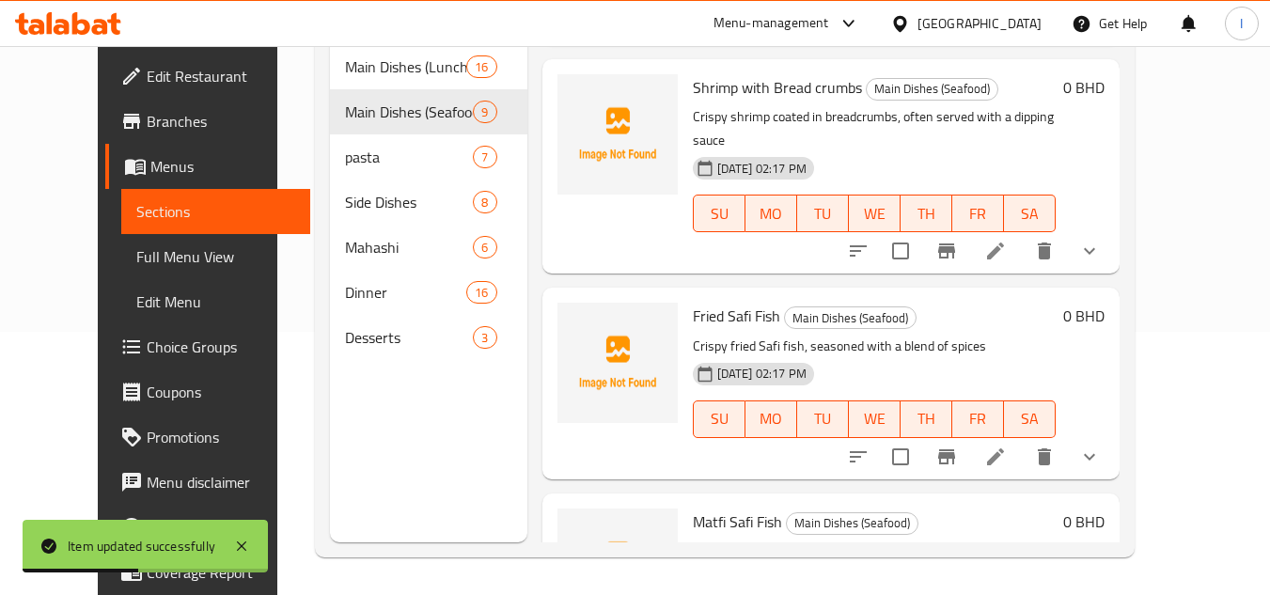
scroll to position [940, 0]
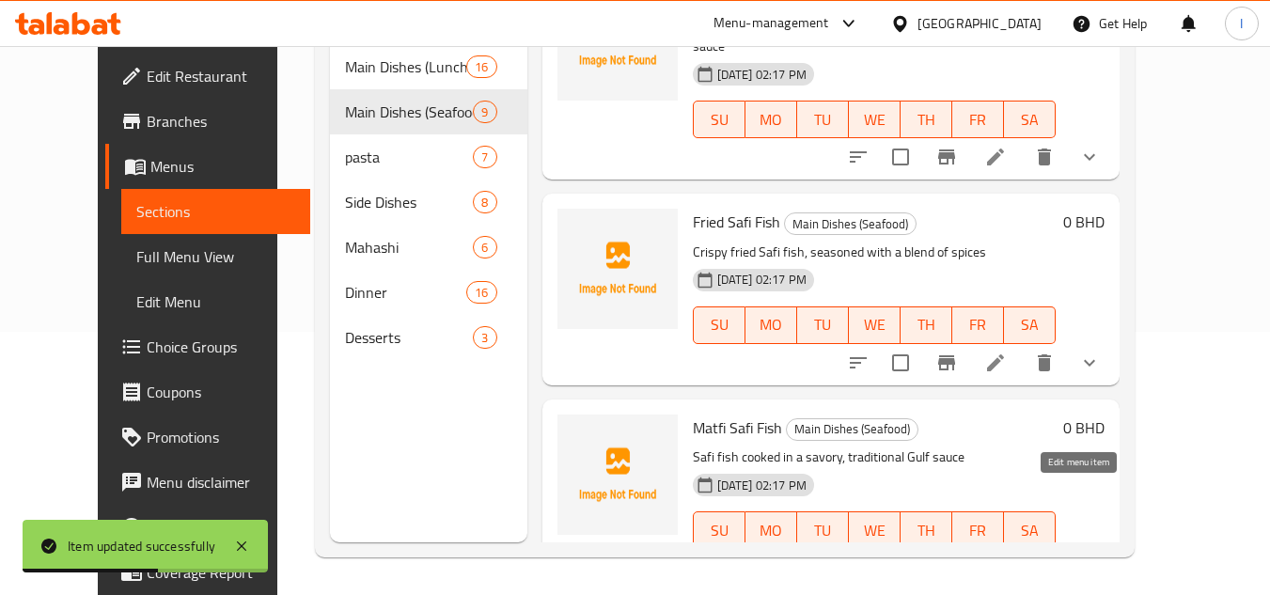
click at [1004, 559] on icon at bounding box center [995, 567] width 17 height 17
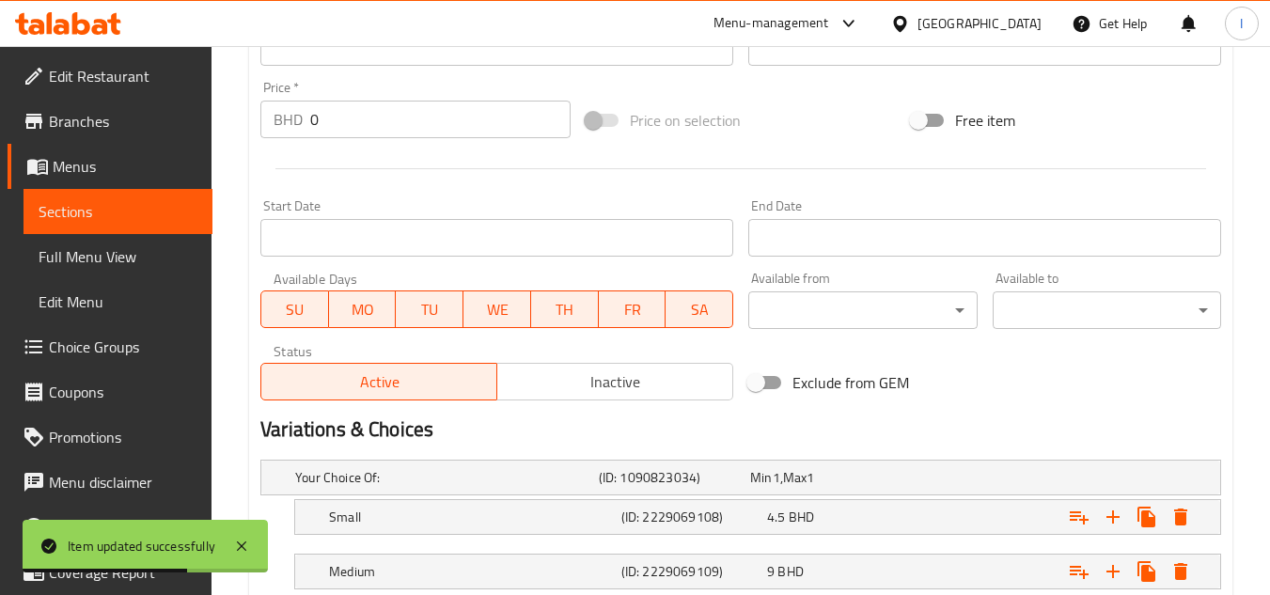
scroll to position [776, 0]
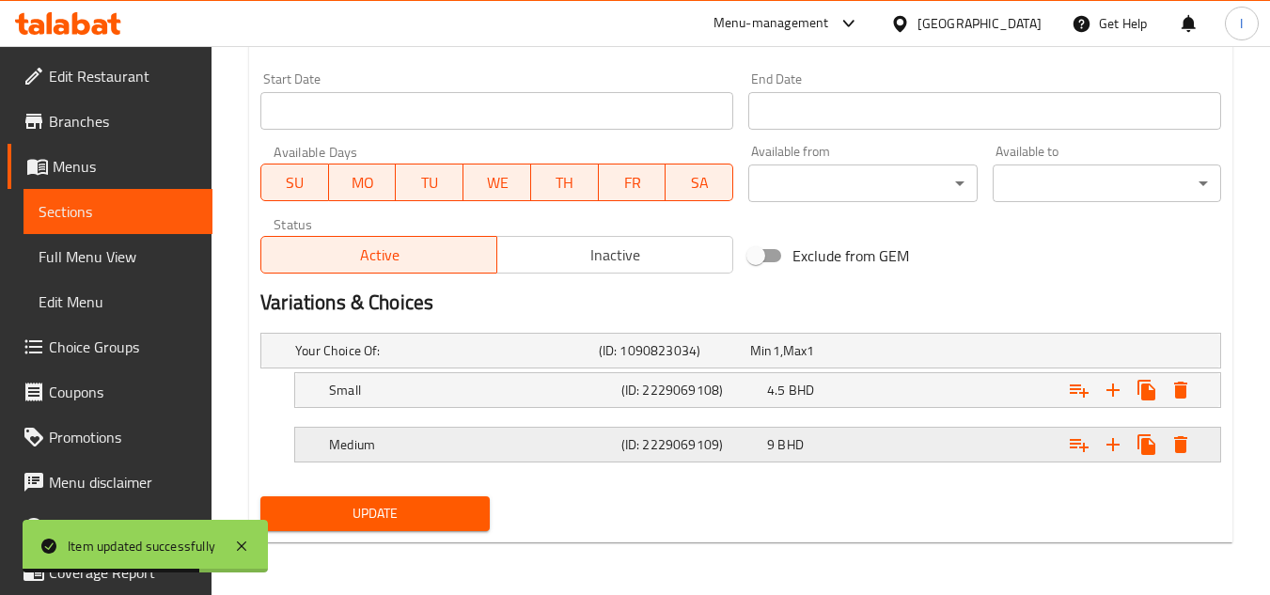
click at [375, 364] on div "Medium" at bounding box center [443, 351] width 304 height 26
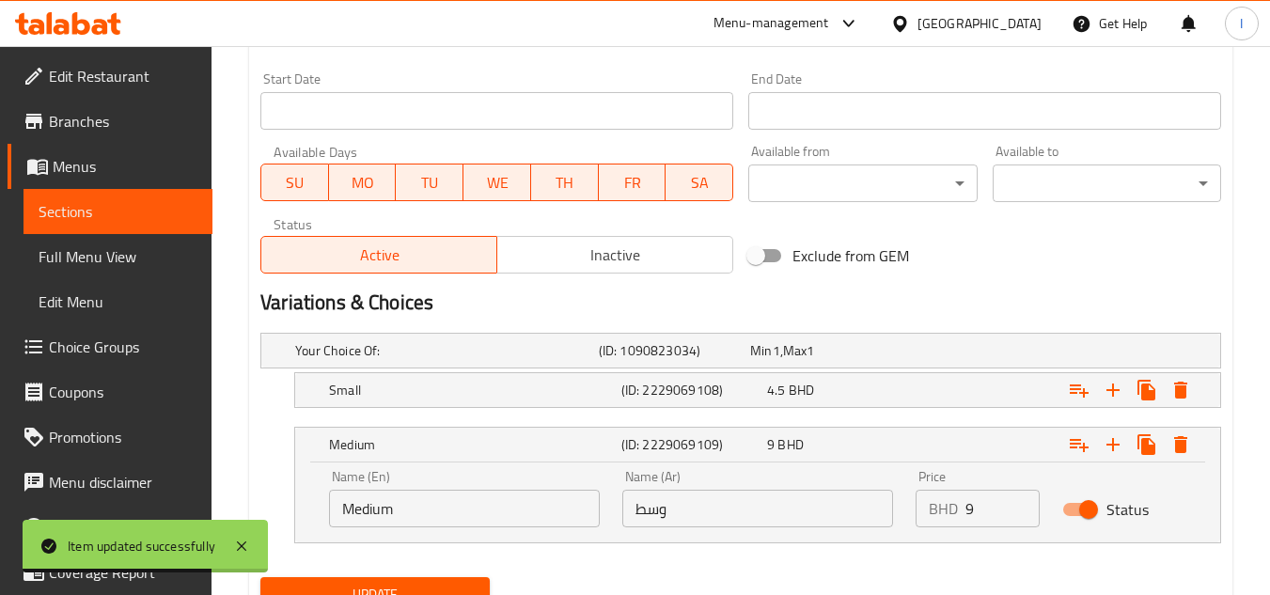
click at [427, 496] on input "Medium" at bounding box center [464, 509] width 271 height 38
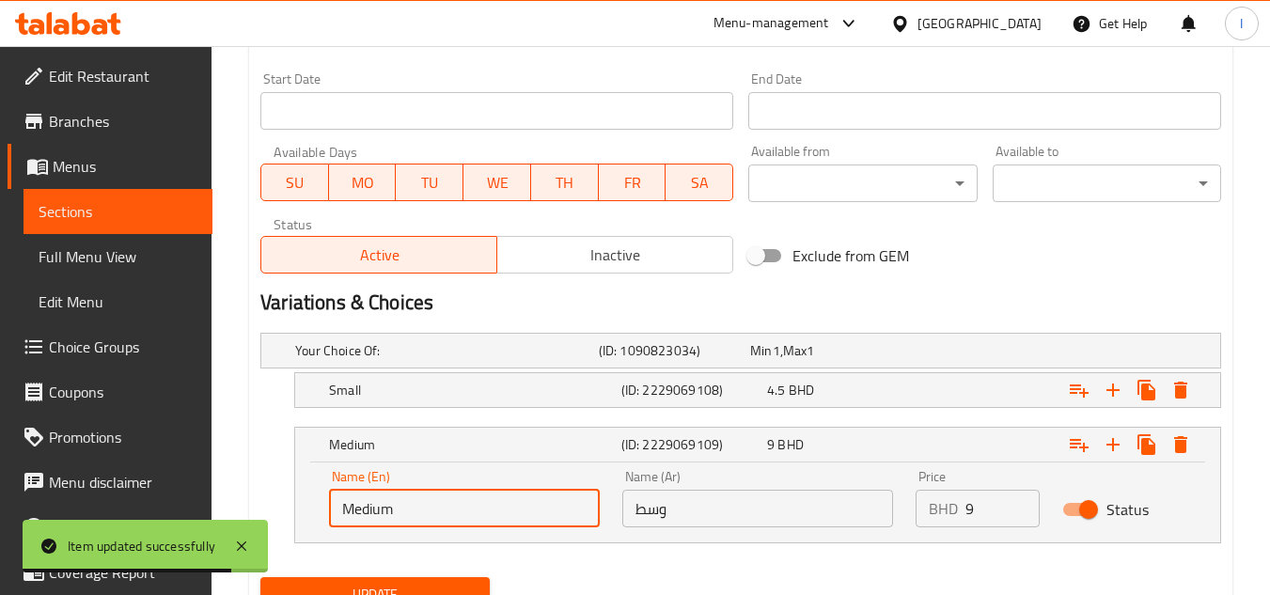
type input "س"
type input "l"
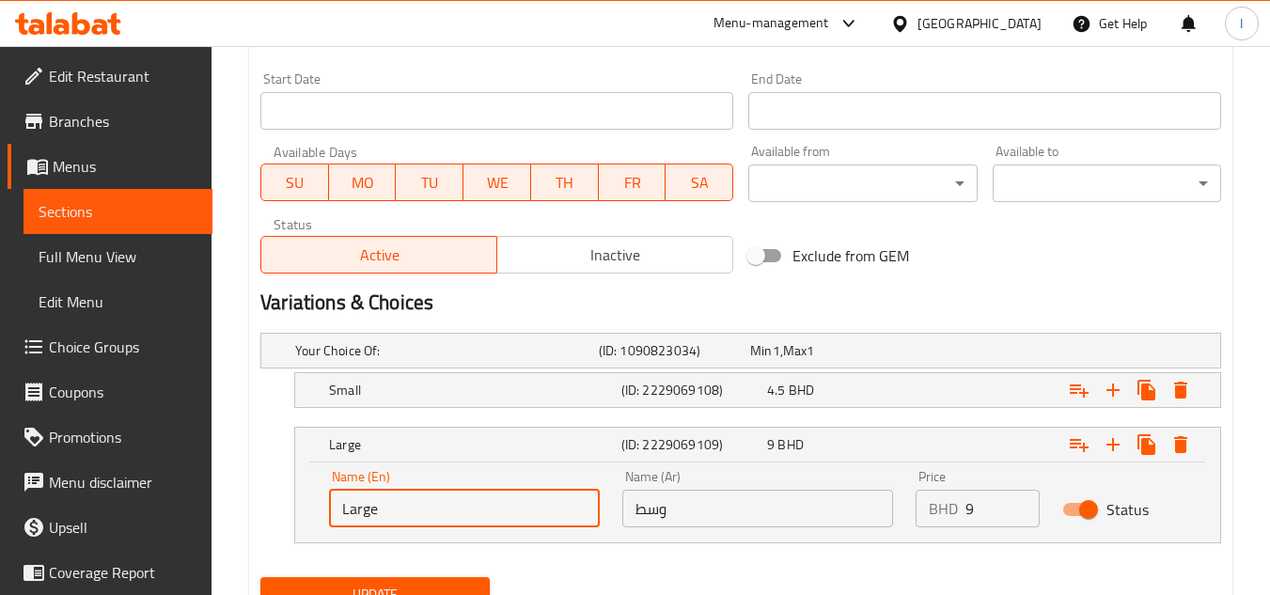
type input "Large"
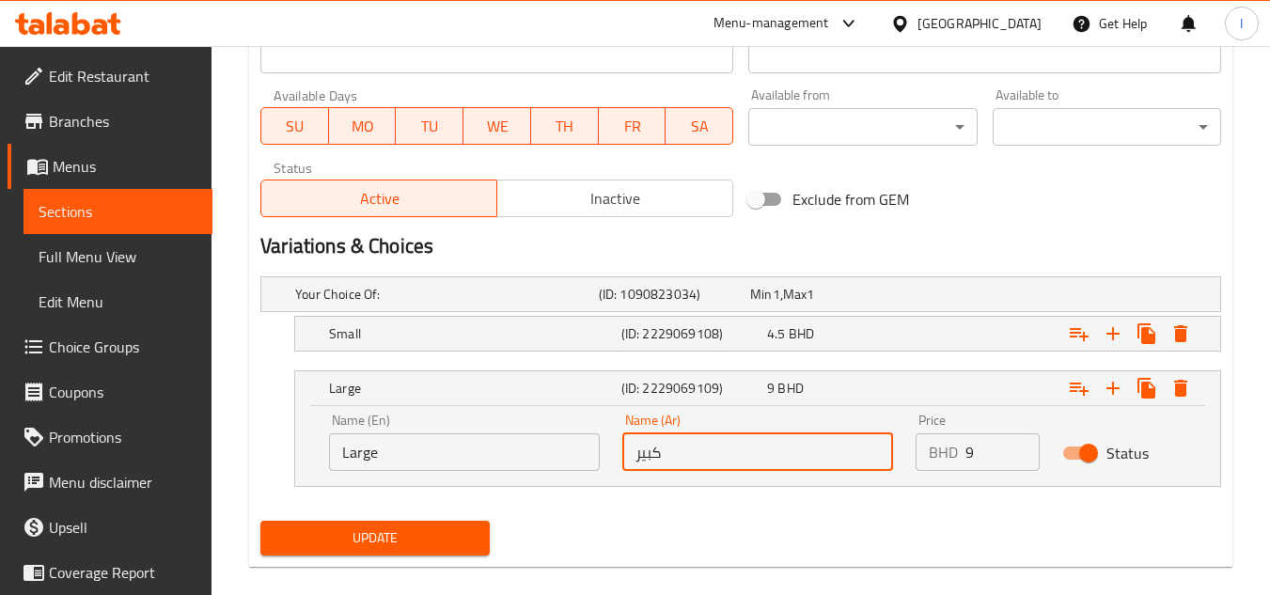
scroll to position [856, 0]
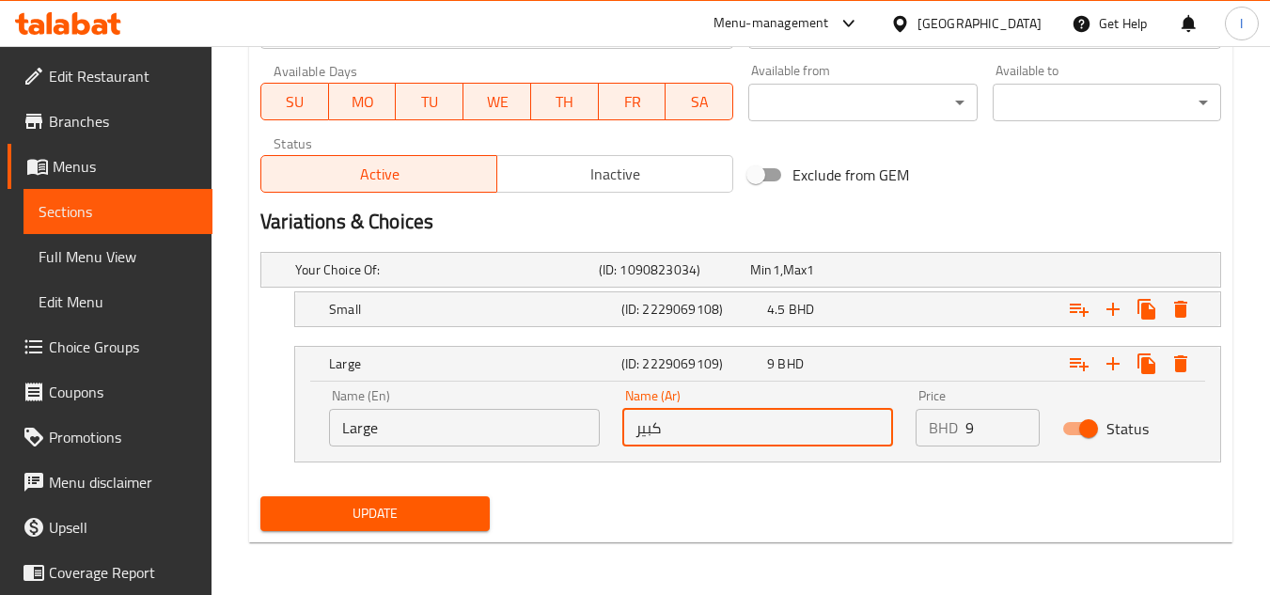
type input "كبير"
click at [425, 496] on button "Update" at bounding box center [374, 513] width 228 height 35
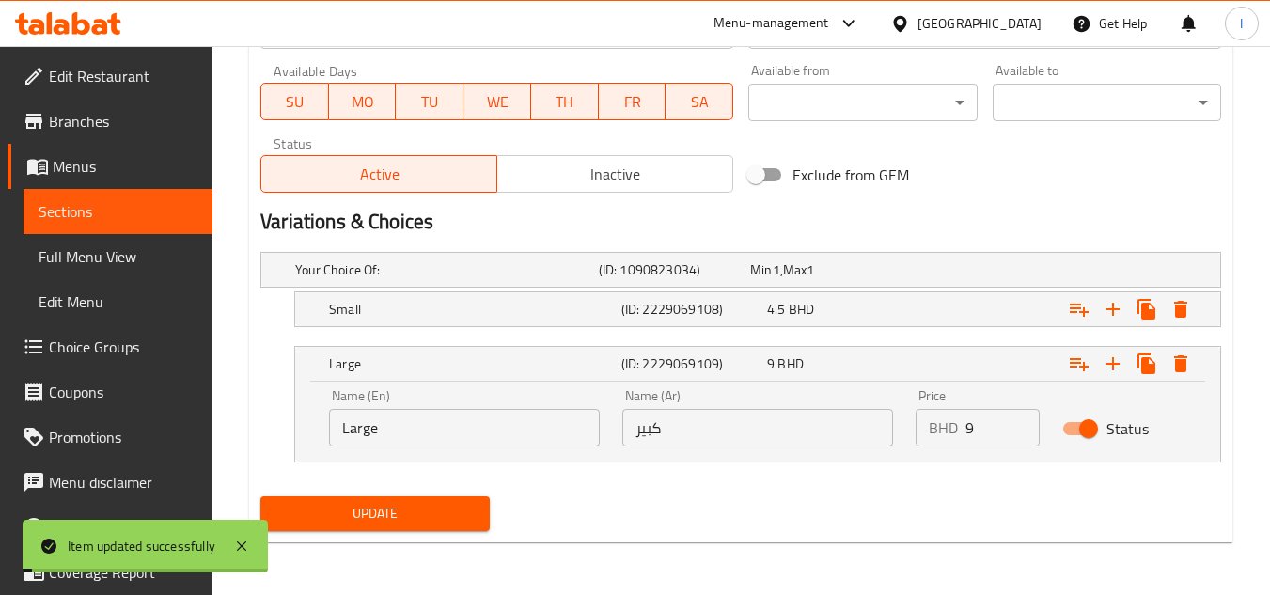
click at [162, 214] on span "Sections" at bounding box center [118, 211] width 159 height 23
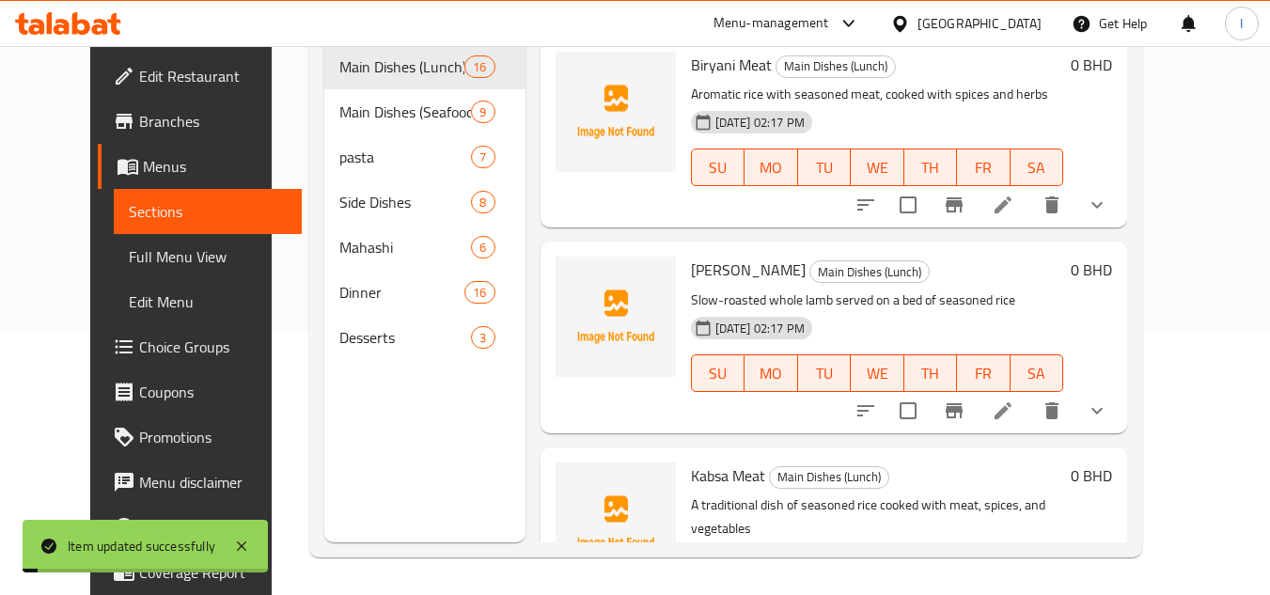
scroll to position [263, 0]
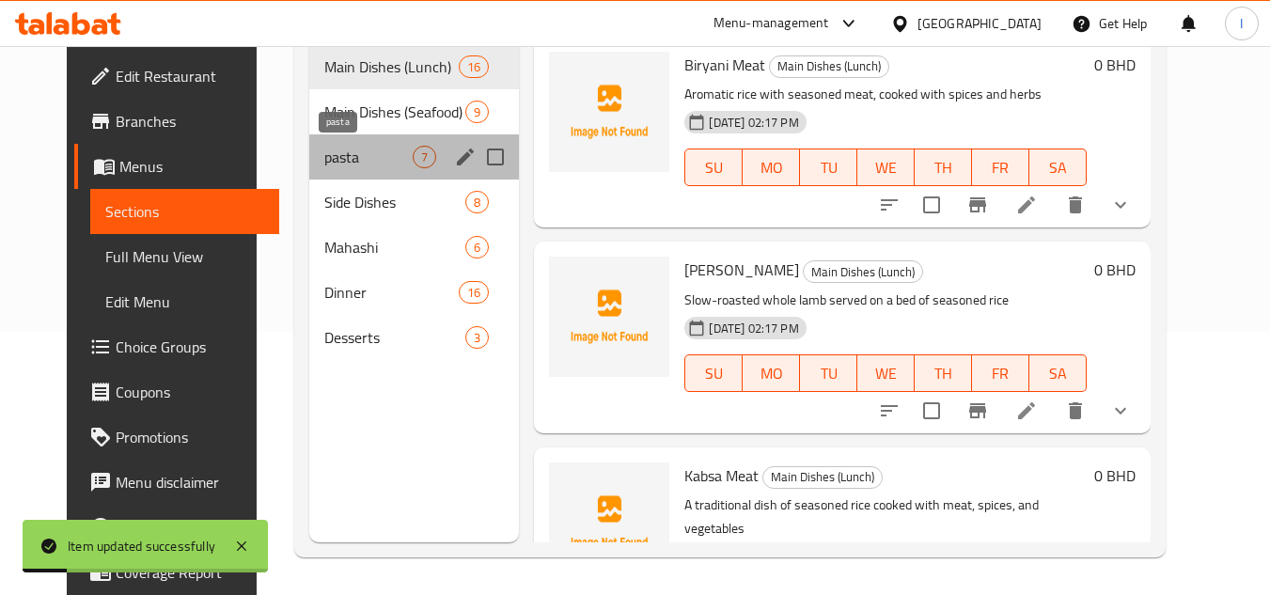
click at [335, 157] on span "pasta" at bounding box center [368, 157] width 89 height 23
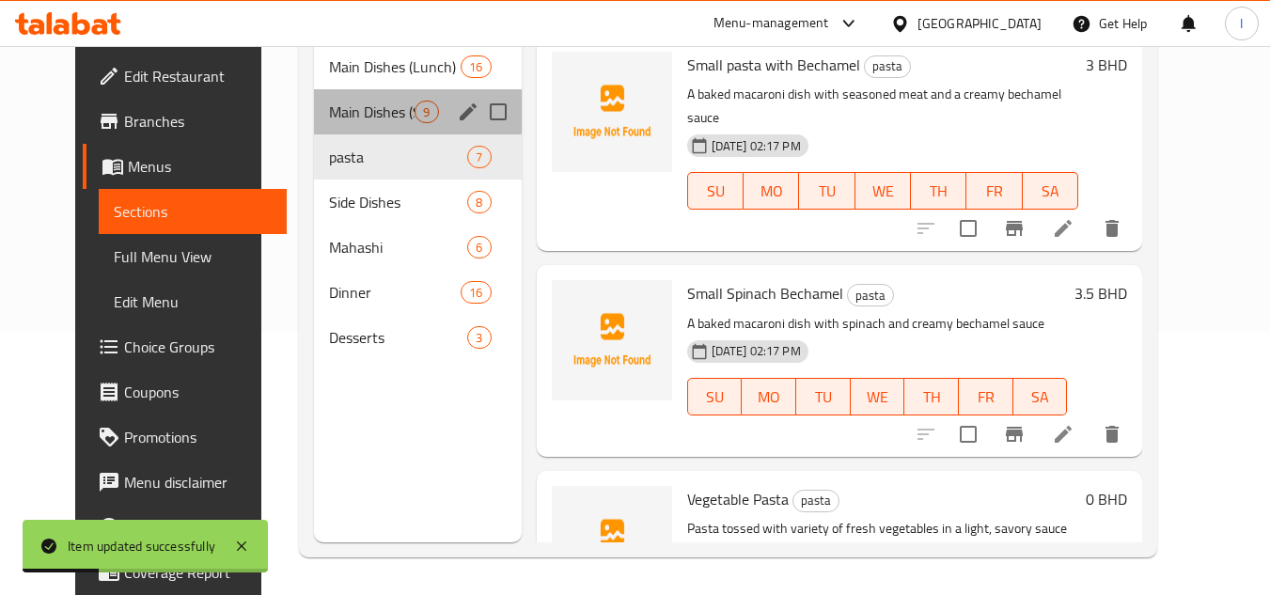
click at [363, 130] on div "Main Dishes (Seafood) 9" at bounding box center [417, 111] width 207 height 45
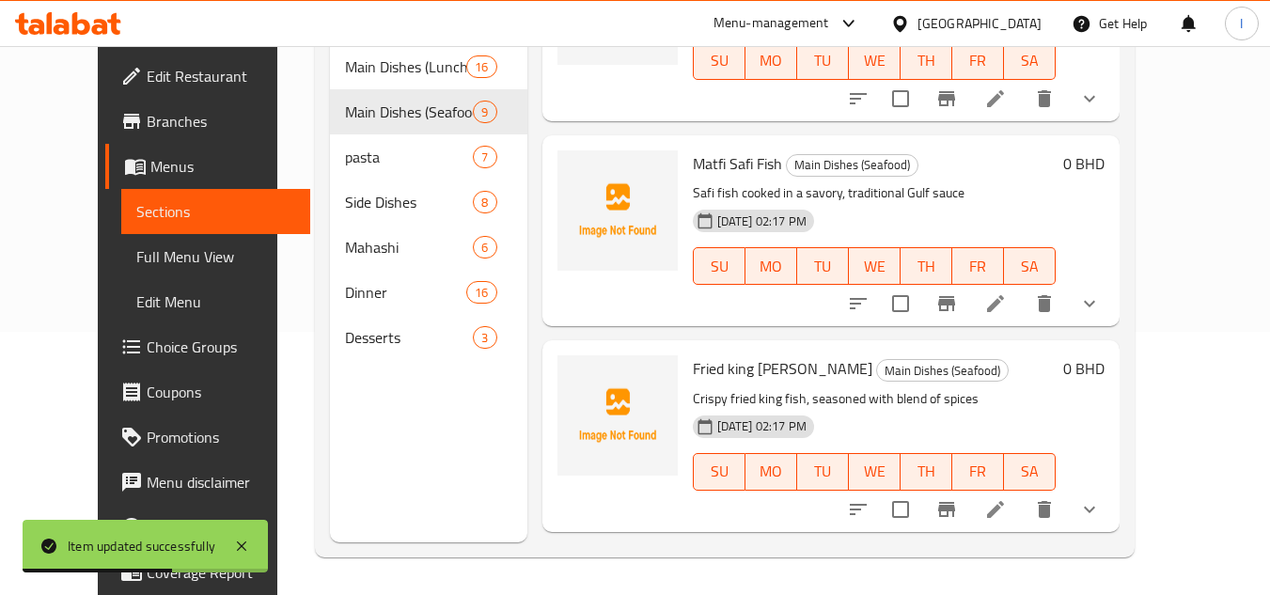
scroll to position [1222, 0]
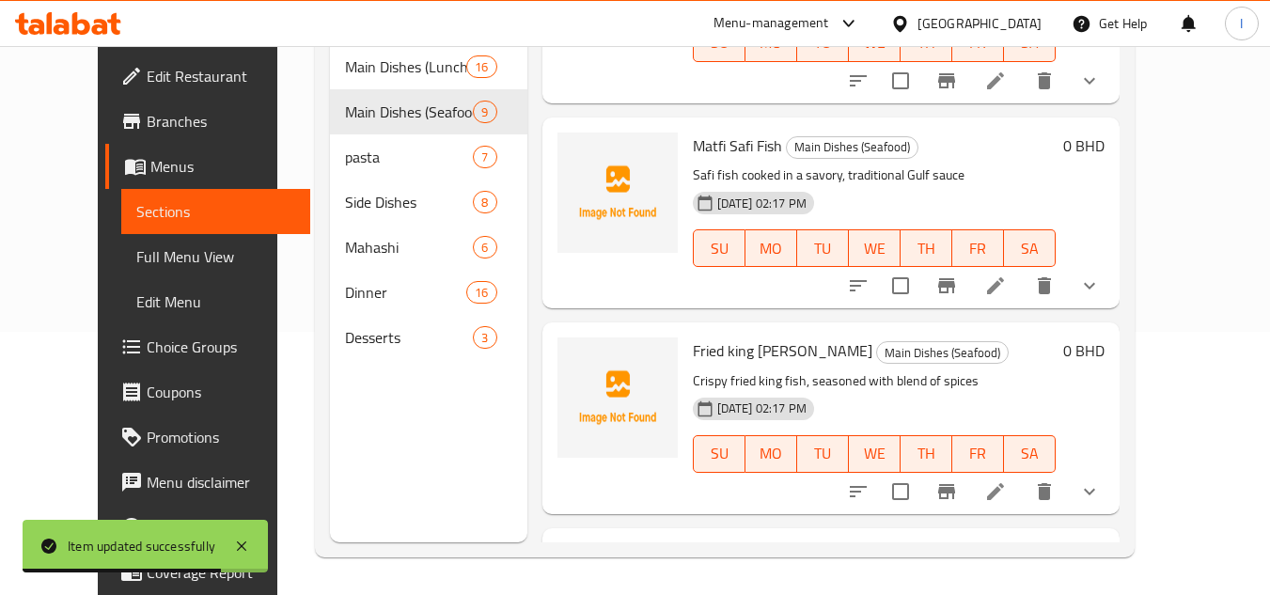
click at [1022, 475] on li at bounding box center [995, 492] width 53 height 34
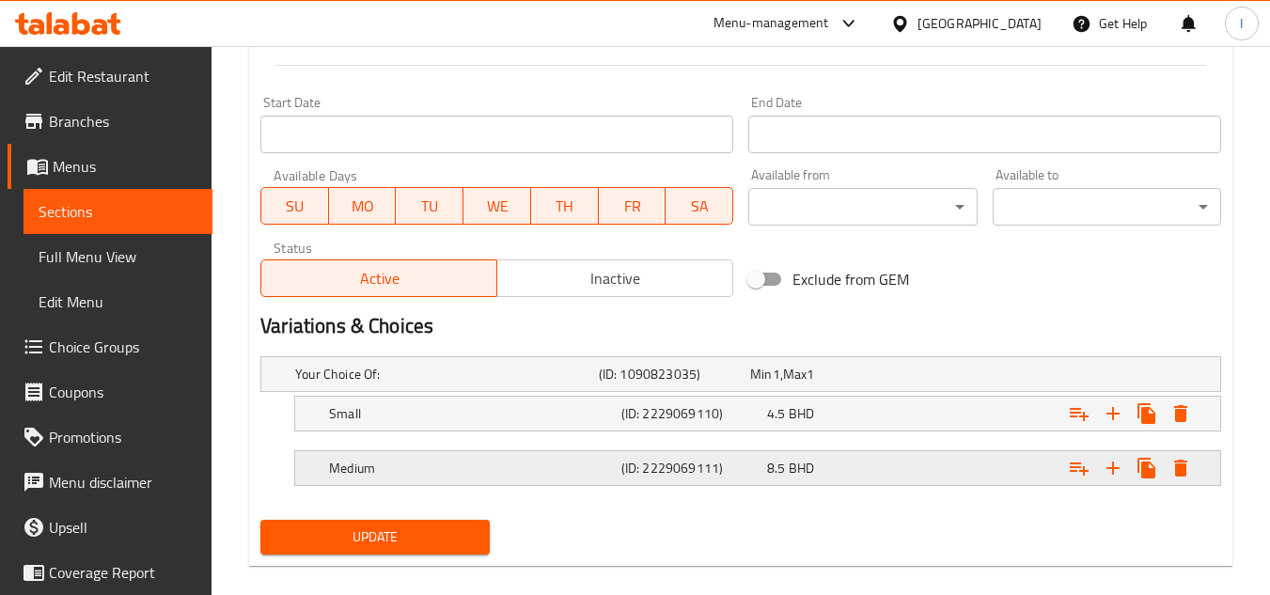
click at [387, 384] on h5 "Medium" at bounding box center [443, 374] width 296 height 19
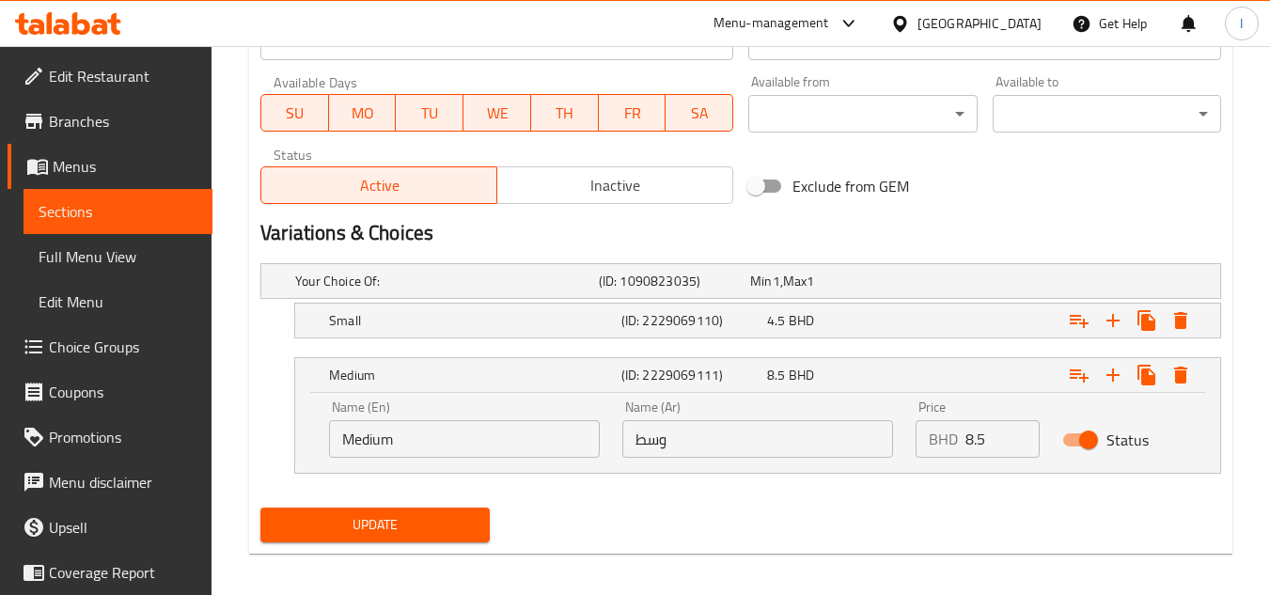
scroll to position [856, 0]
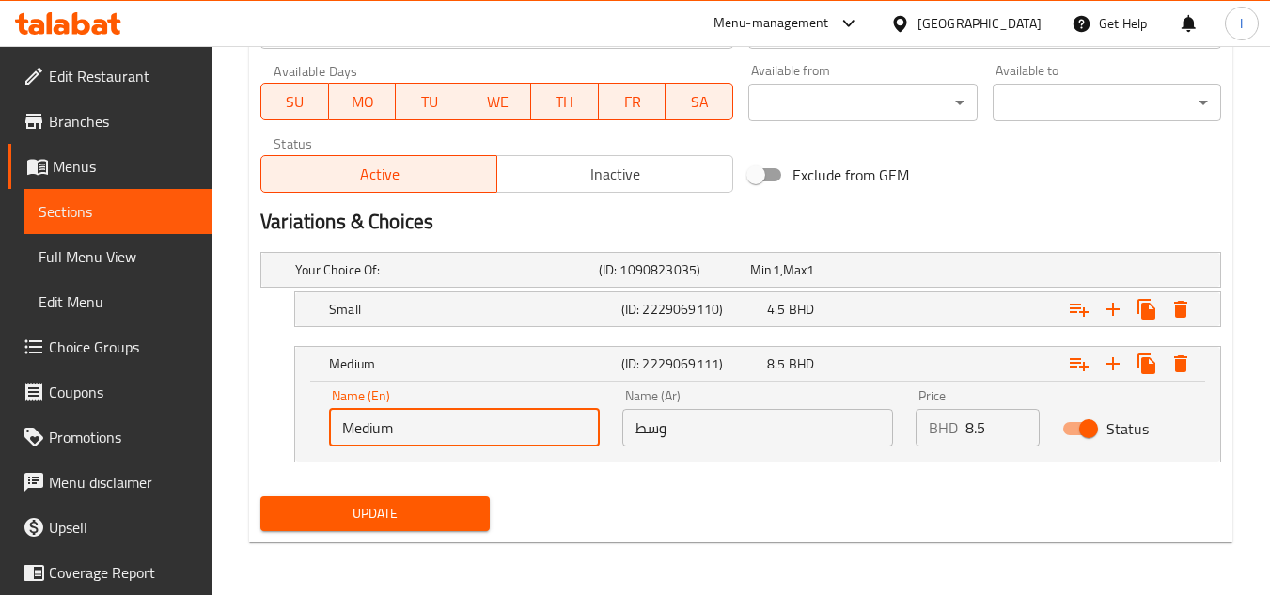
click at [432, 434] on input "Medium" at bounding box center [464, 428] width 271 height 38
type input "large"
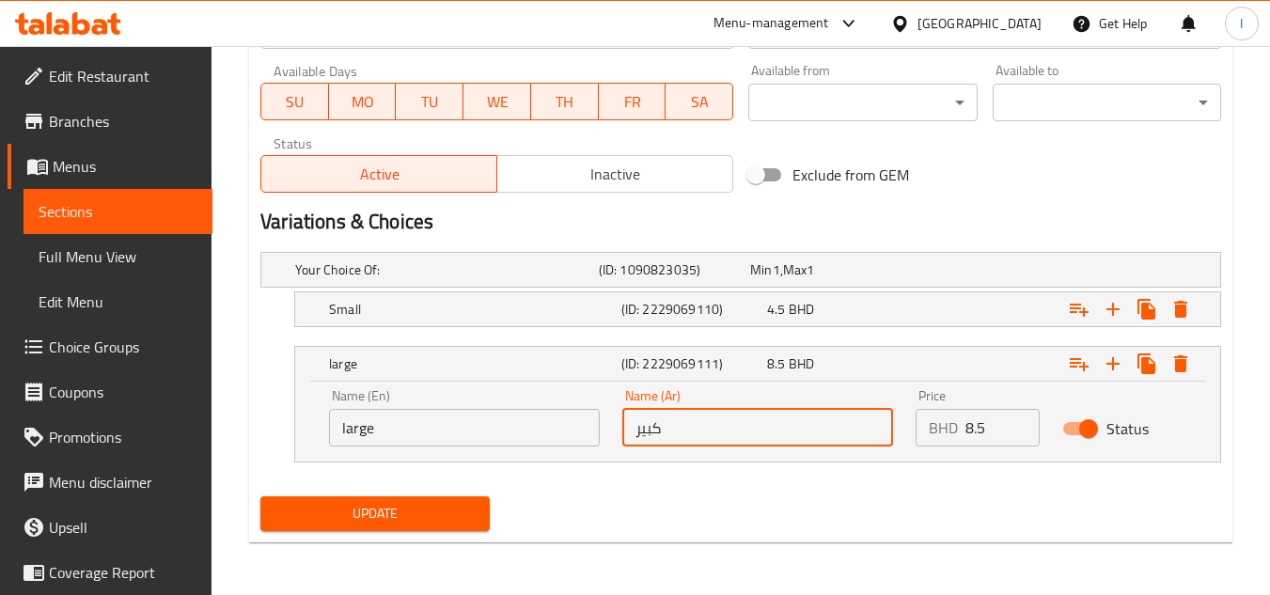
type input "كبير"
click at [394, 511] on span "Update" at bounding box center [374, 514] width 198 height 24
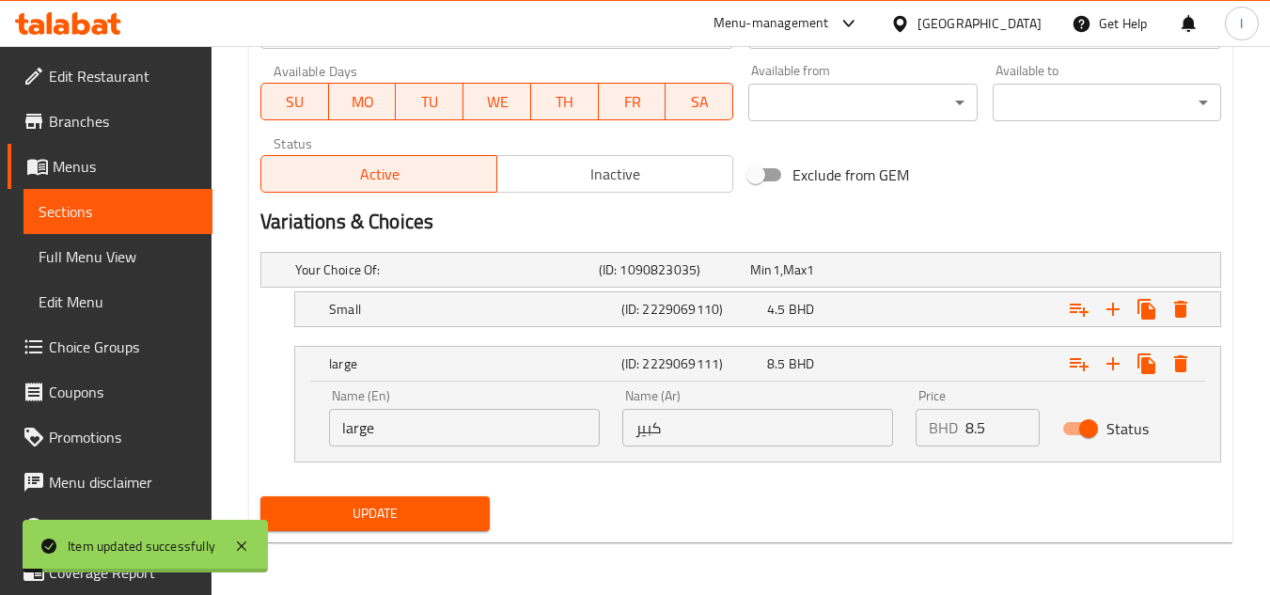
click at [137, 216] on span "Sections" at bounding box center [118, 211] width 159 height 23
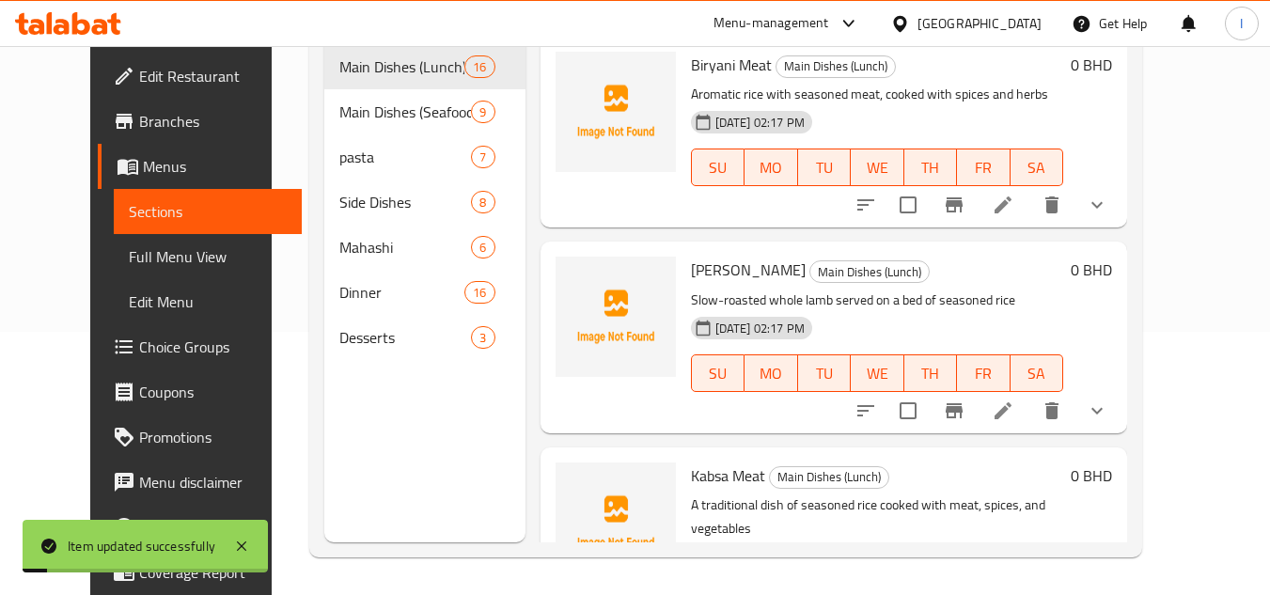
scroll to position [263, 0]
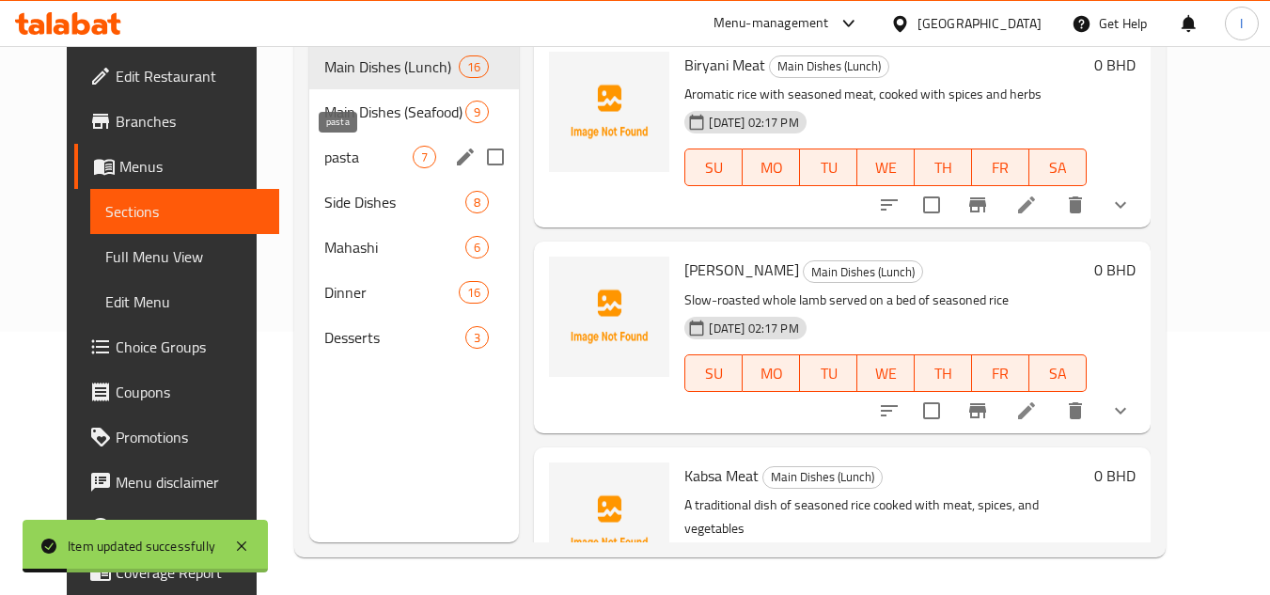
click at [375, 132] on div "Main Dishes (Seafood) 9" at bounding box center [414, 111] width 211 height 45
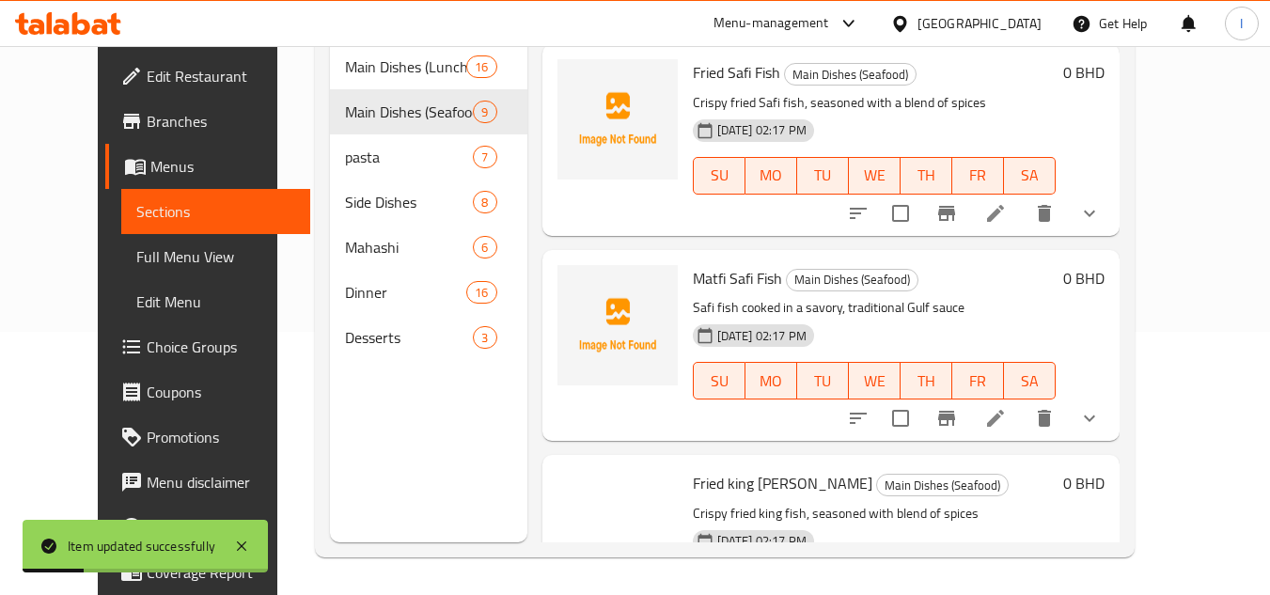
scroll to position [1300, 0]
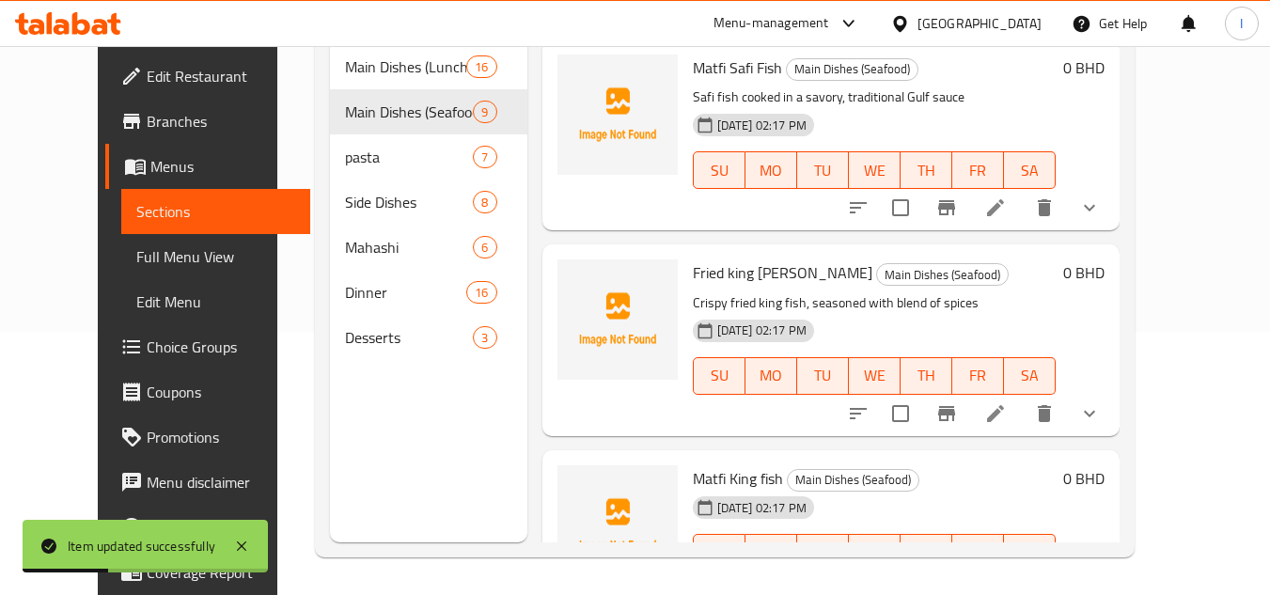
click at [1022, 573] on li at bounding box center [995, 590] width 53 height 34
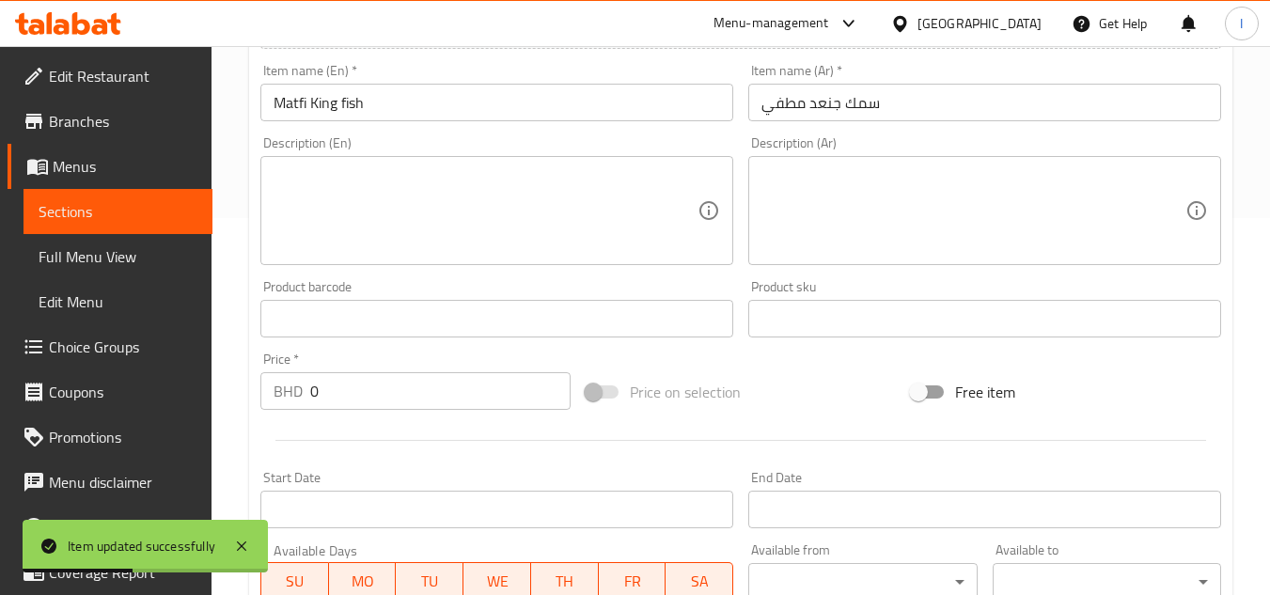
scroll to position [776, 0]
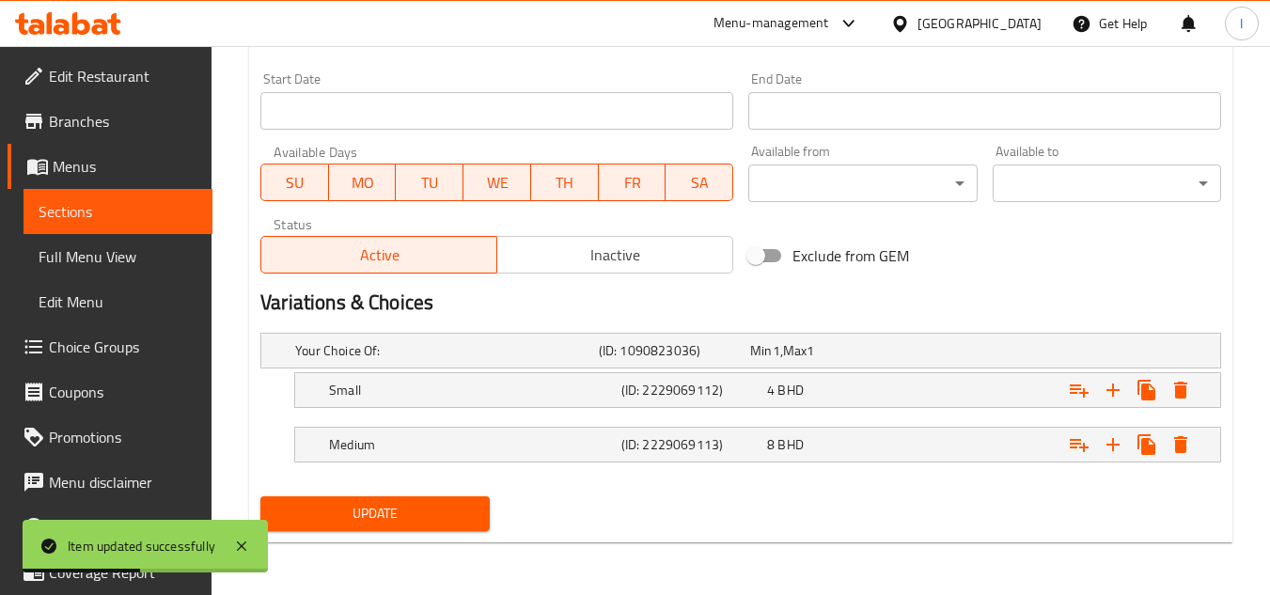
click at [434, 417] on nav at bounding box center [740, 419] width 961 height 15
click at [451, 364] on div "Medium" at bounding box center [443, 351] width 304 height 26
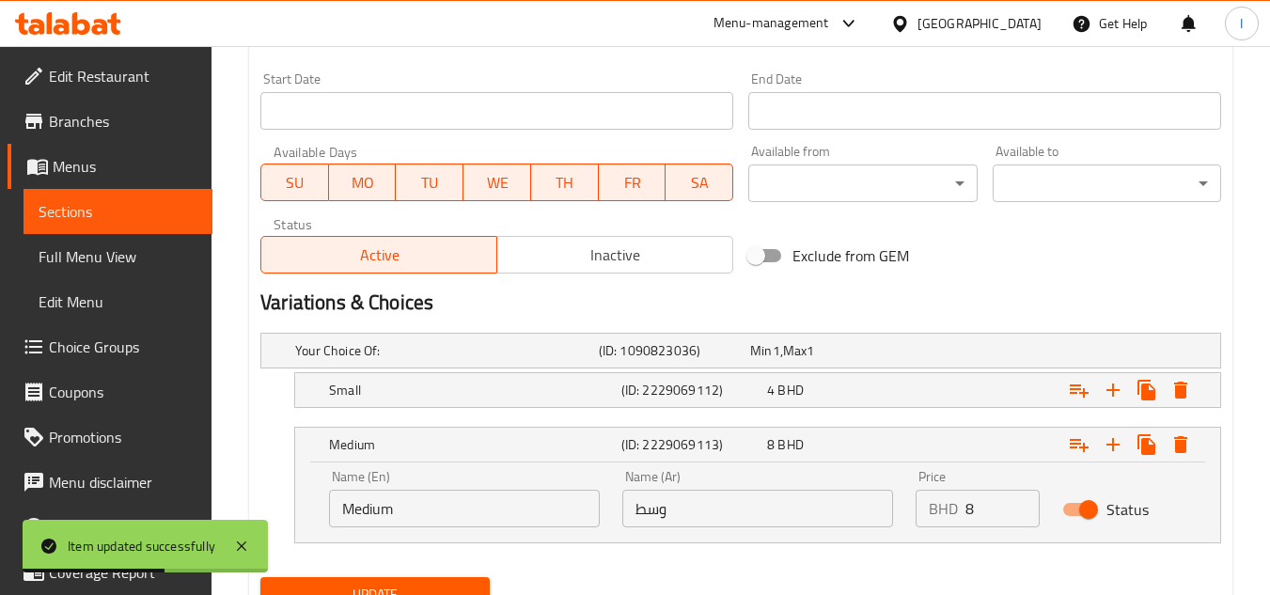
click at [428, 503] on input "Medium" at bounding box center [464, 509] width 271 height 38
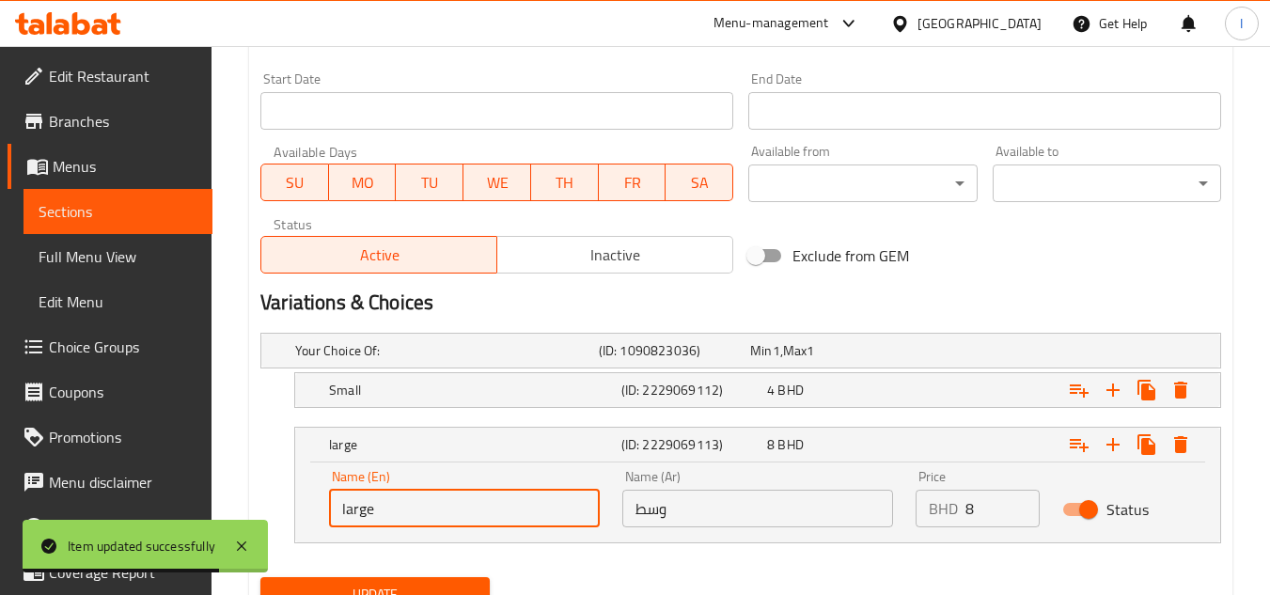
type input "large"
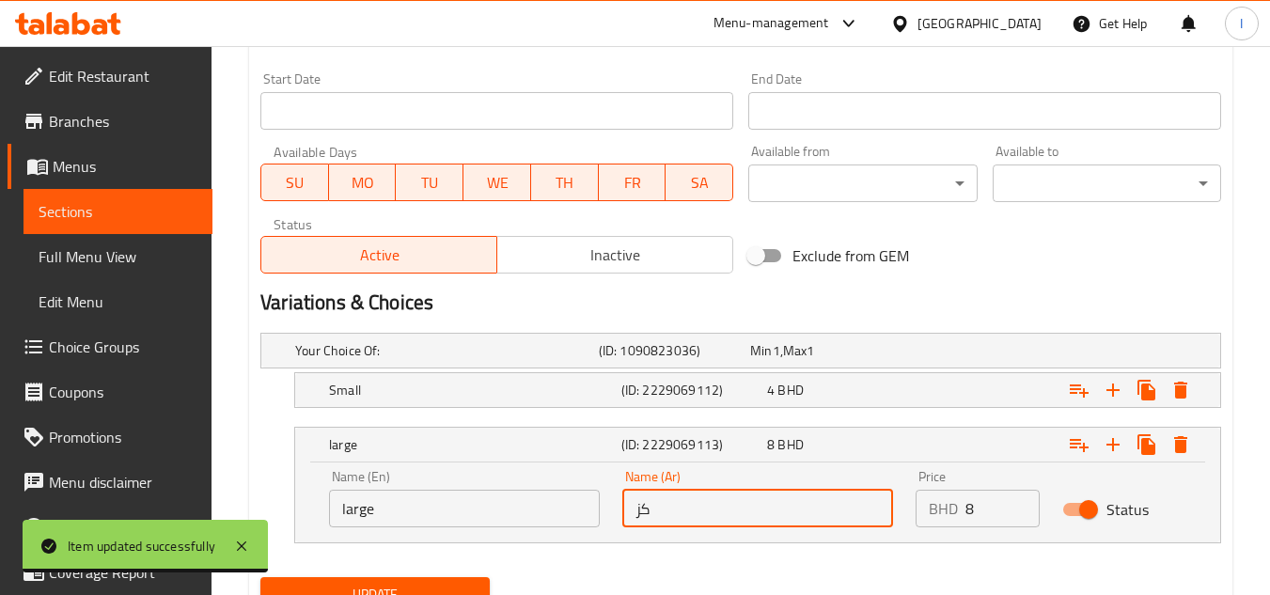
type input "ك"
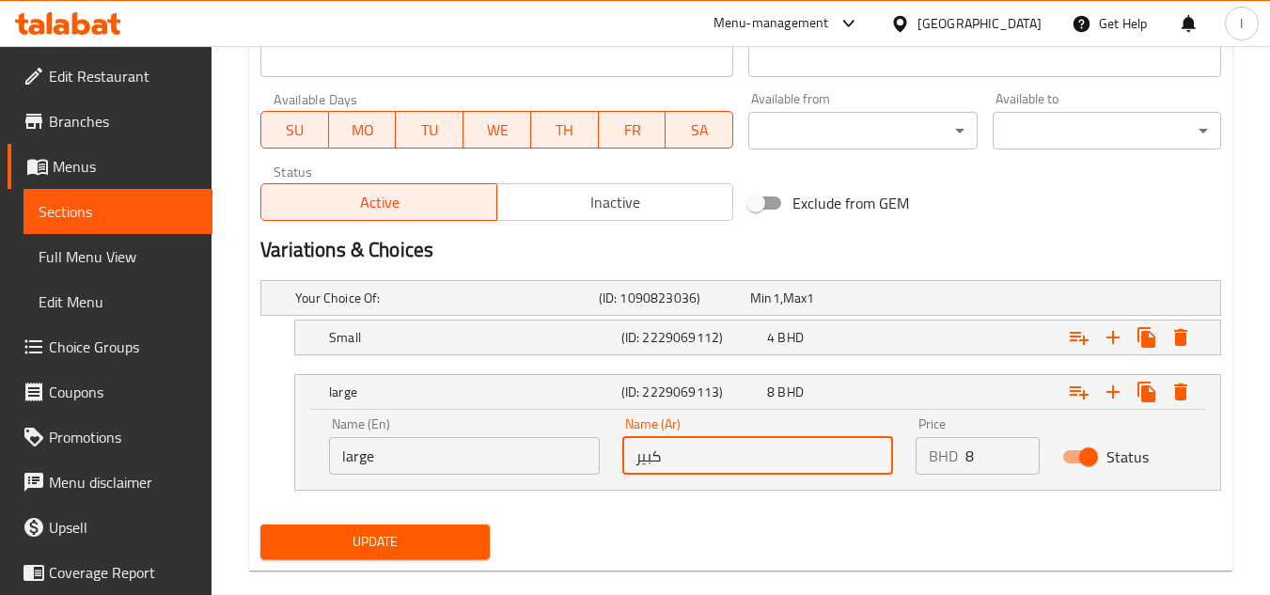
scroll to position [856, 0]
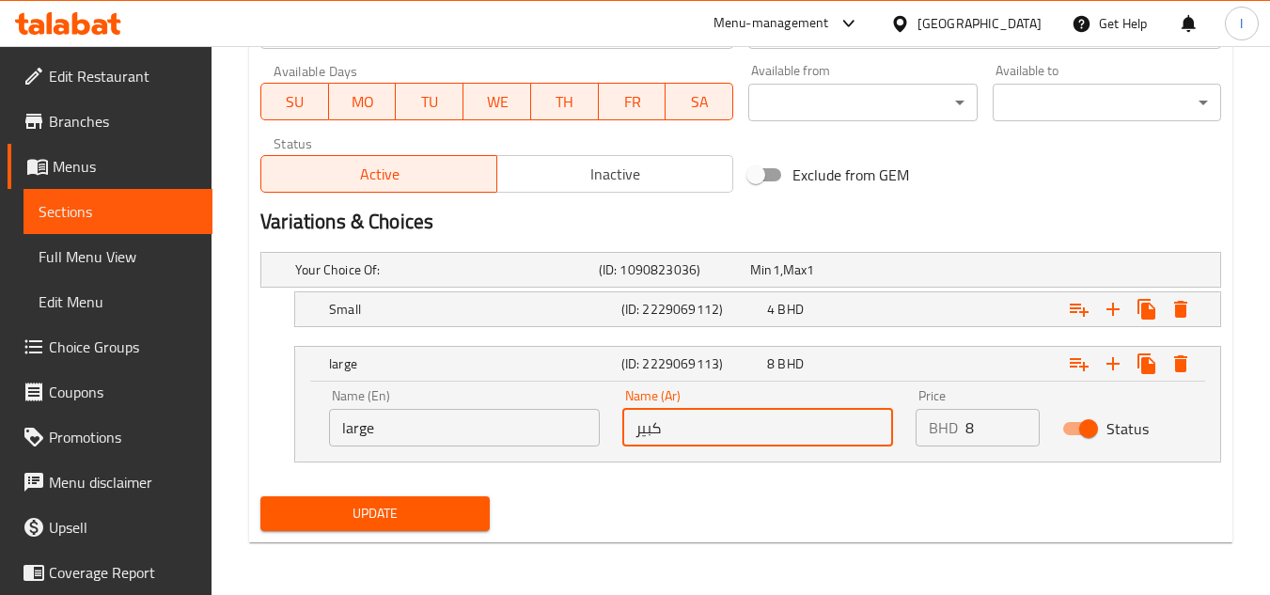
type input "كبير"
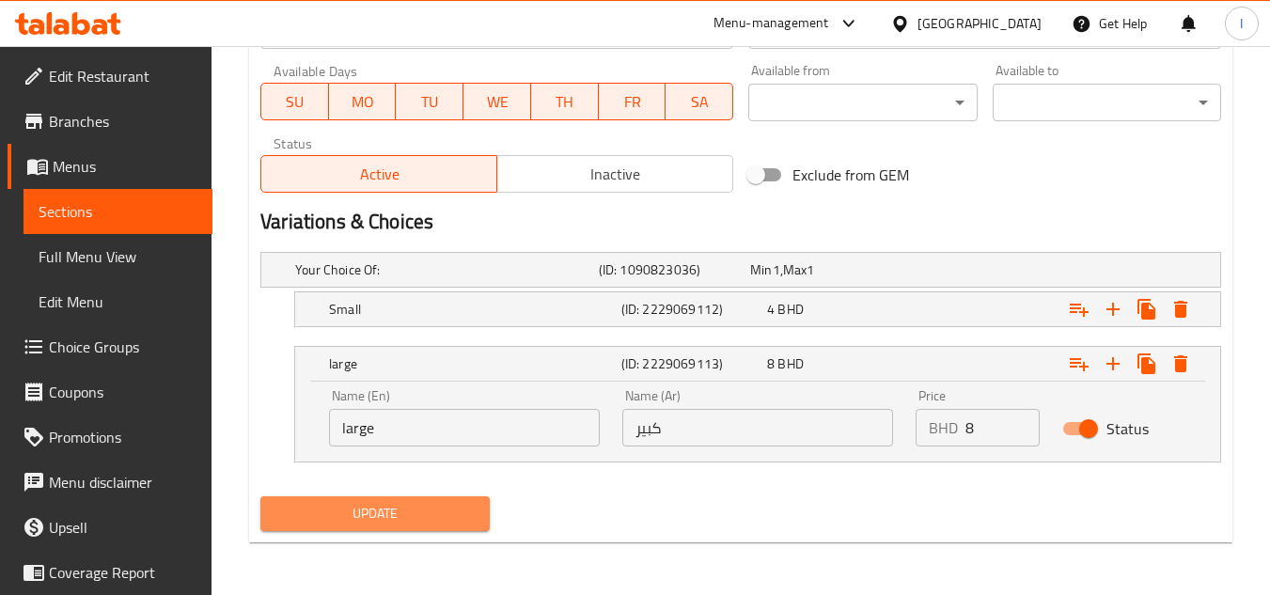
click at [450, 502] on span "Update" at bounding box center [374, 514] width 198 height 24
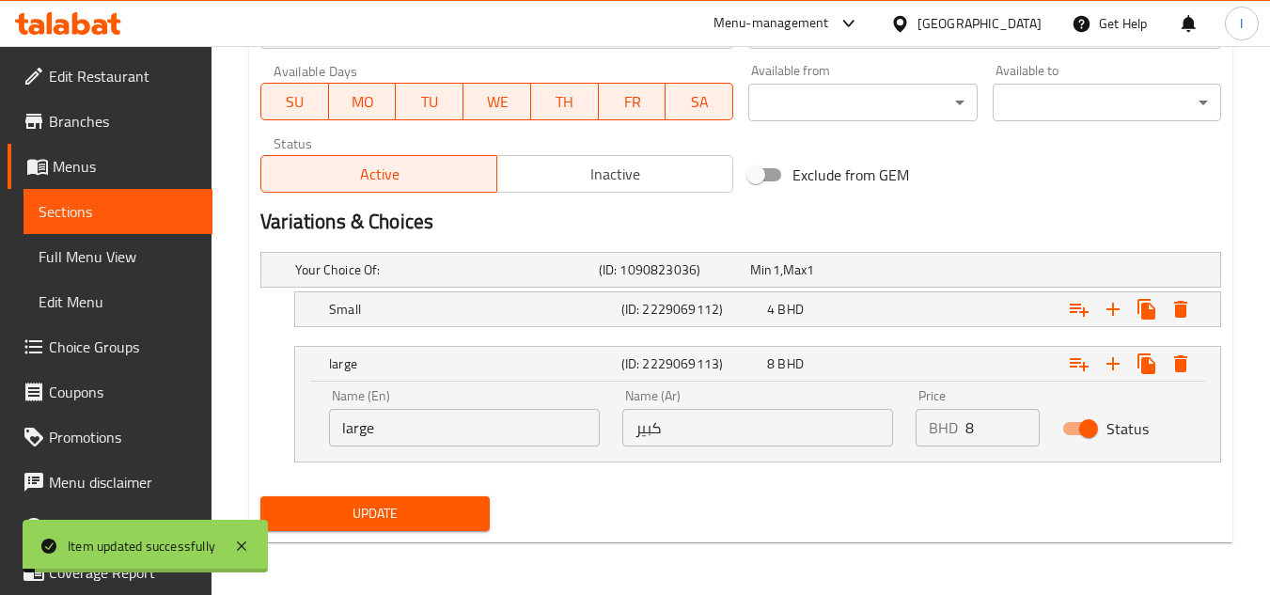
click at [121, 207] on span "Sections" at bounding box center [118, 211] width 159 height 23
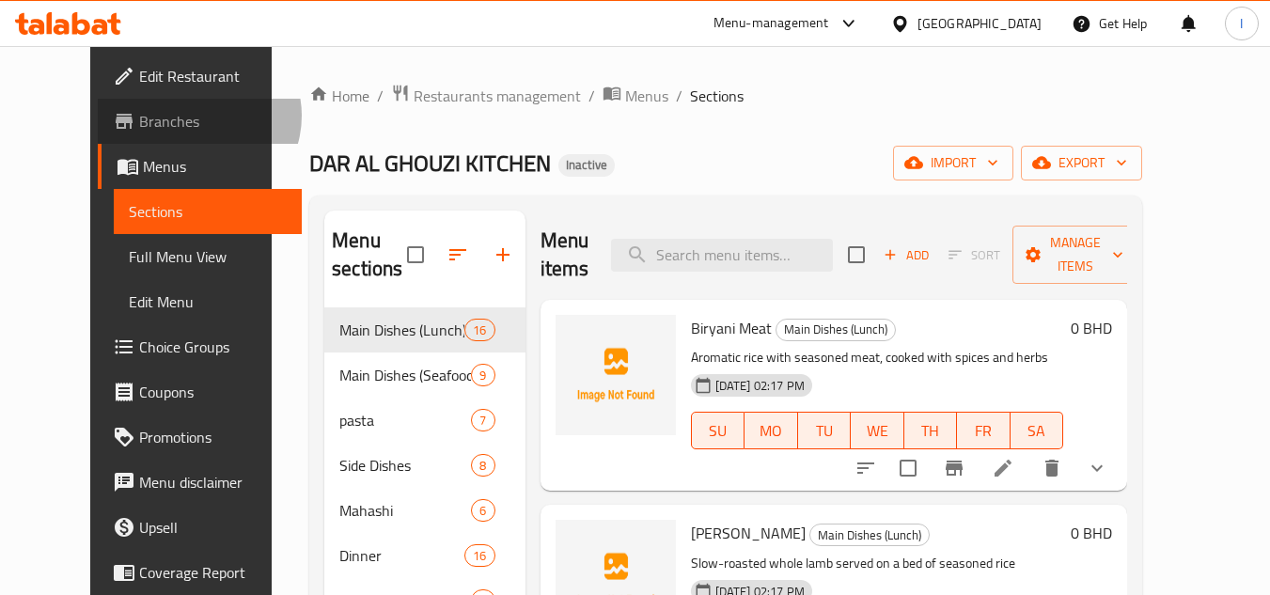
click at [139, 116] on span "Branches" at bounding box center [213, 121] width 149 height 23
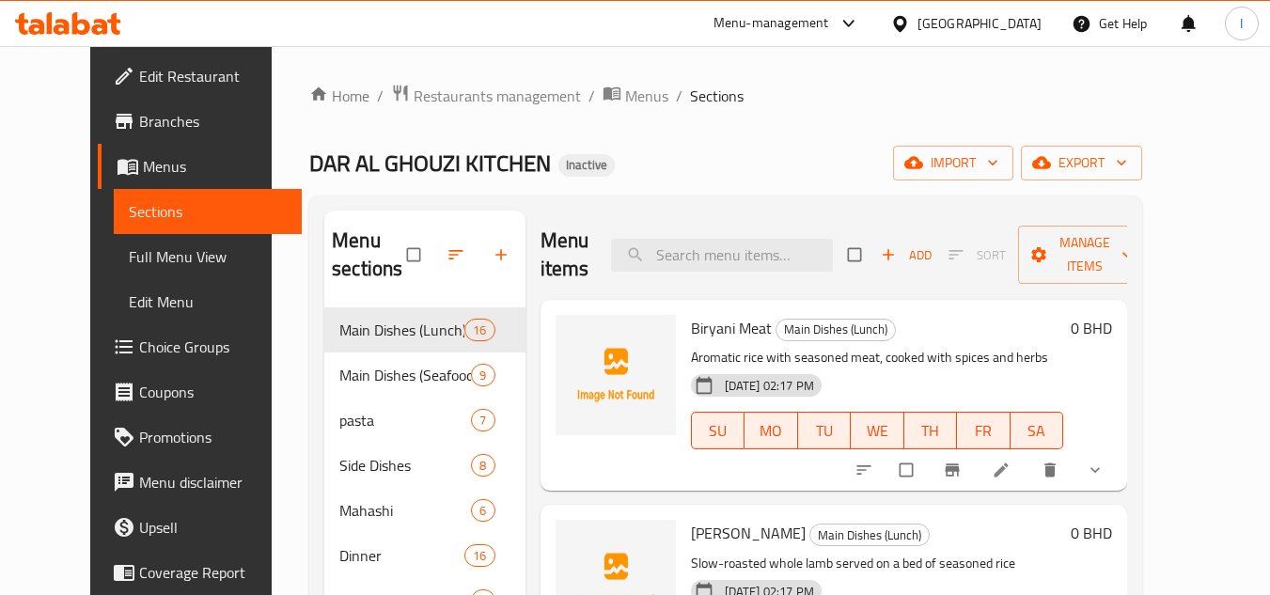
click at [146, 55] on link "Edit Restaurant" at bounding box center [200, 76] width 205 height 45
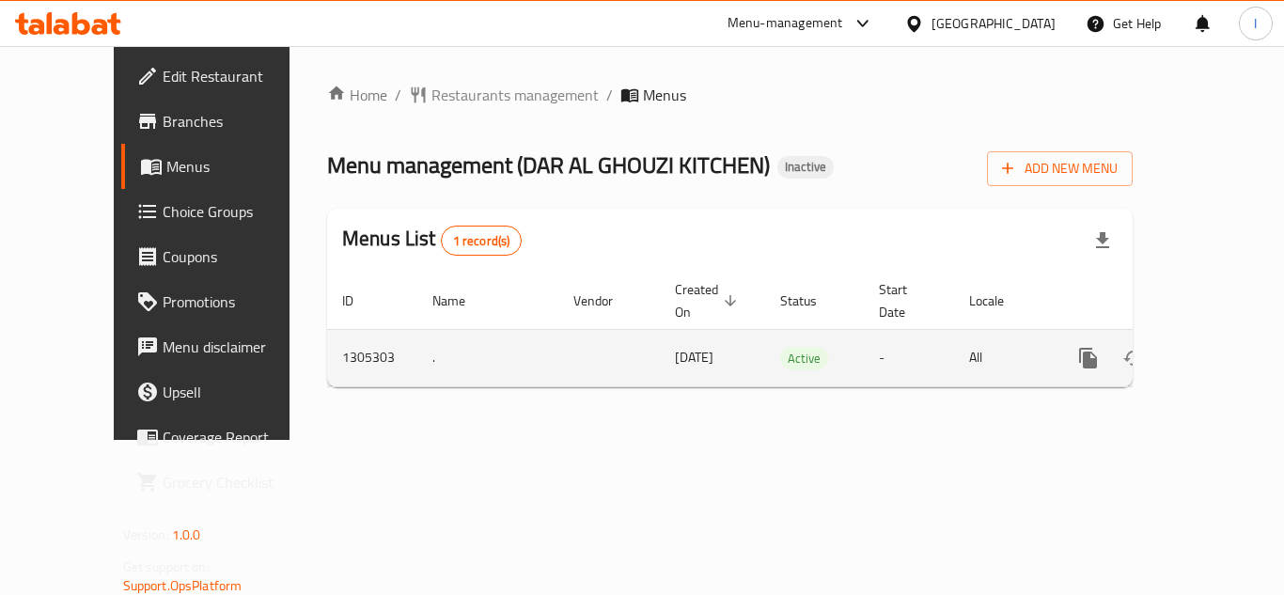
click at [1211, 336] on link "enhanced table" at bounding box center [1224, 358] width 45 height 45
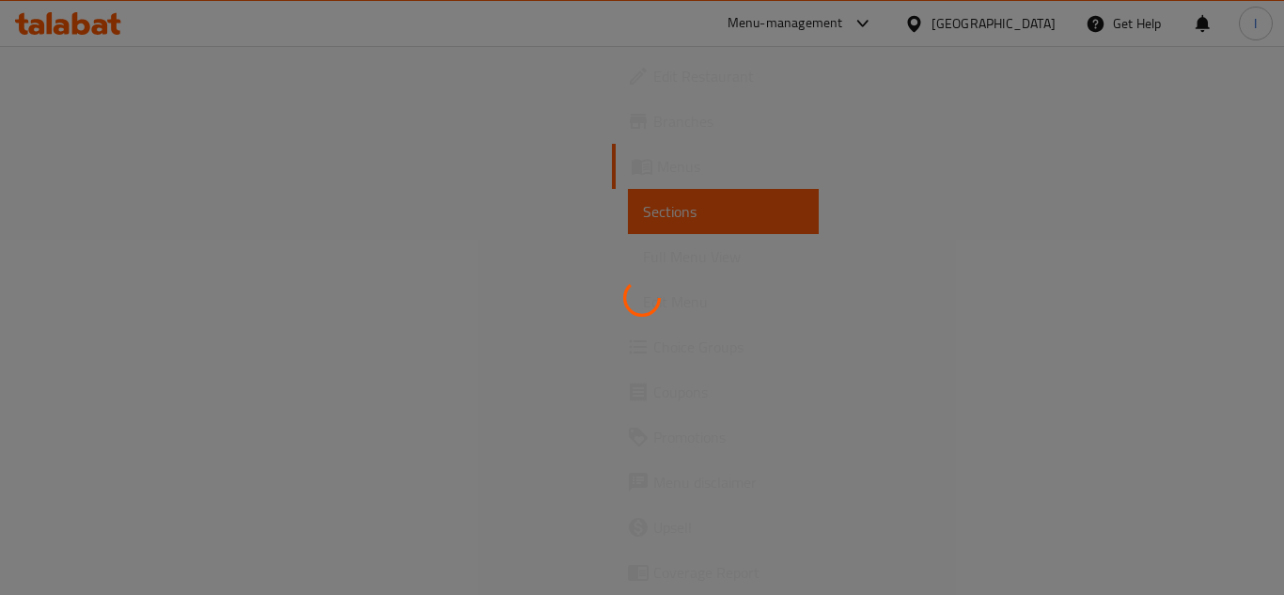
click at [149, 266] on div at bounding box center [642, 297] width 1284 height 595
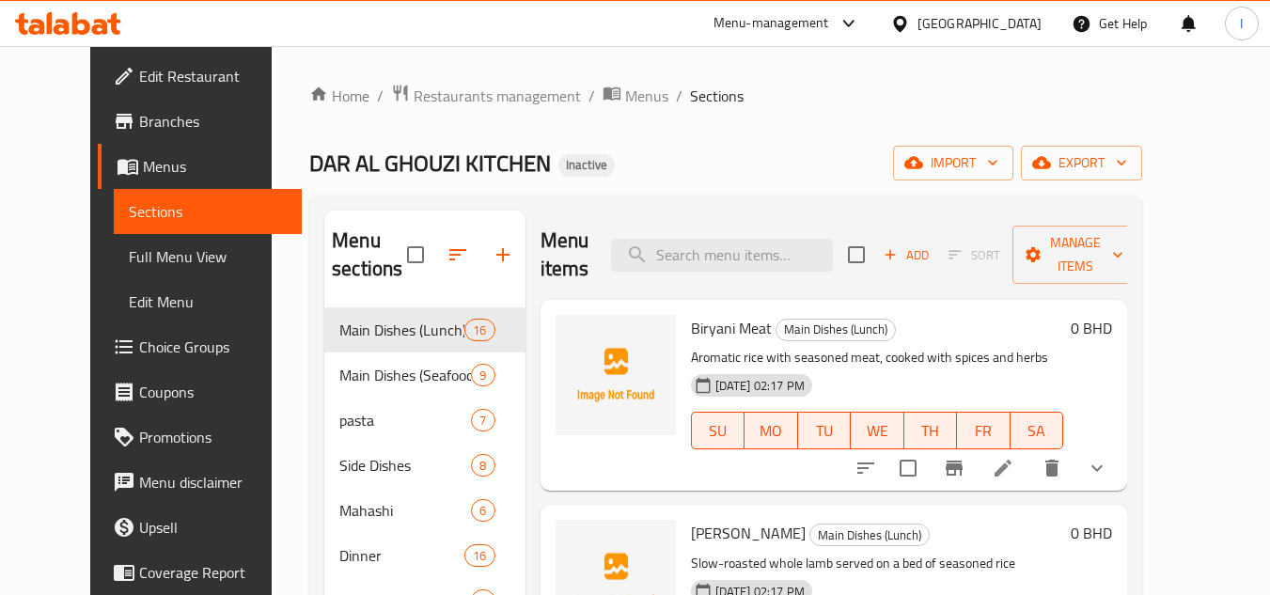
click at [129, 254] on span "Full Menu View" at bounding box center [208, 256] width 159 height 23
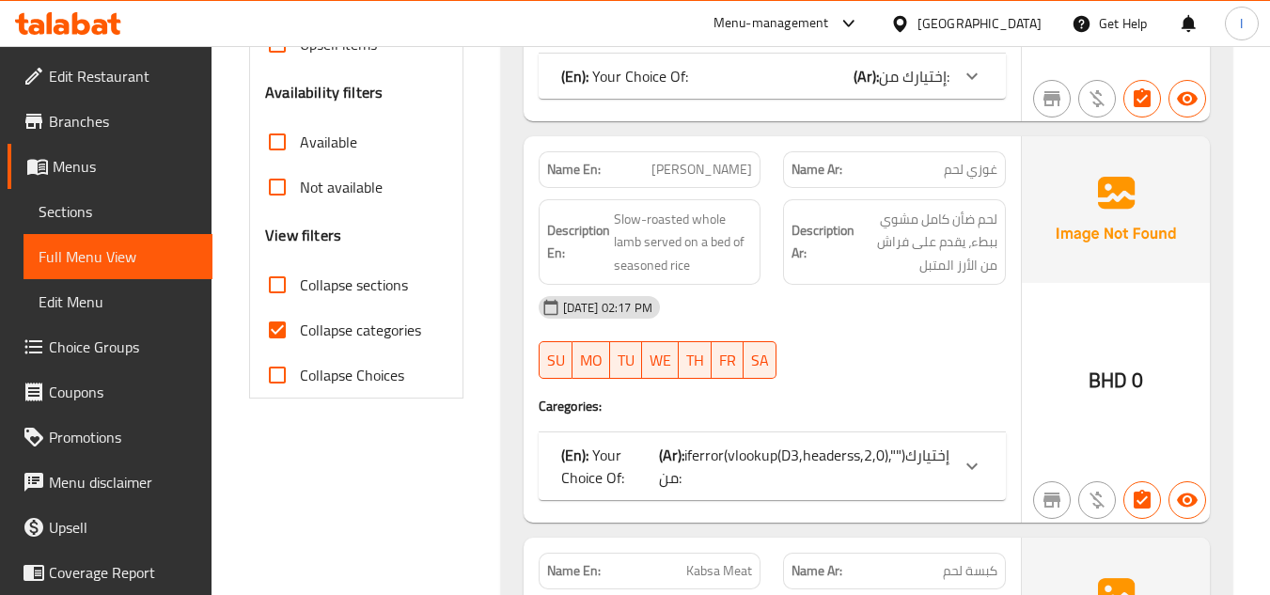
click at [315, 319] on span "Collapse categories" at bounding box center [360, 330] width 121 height 23
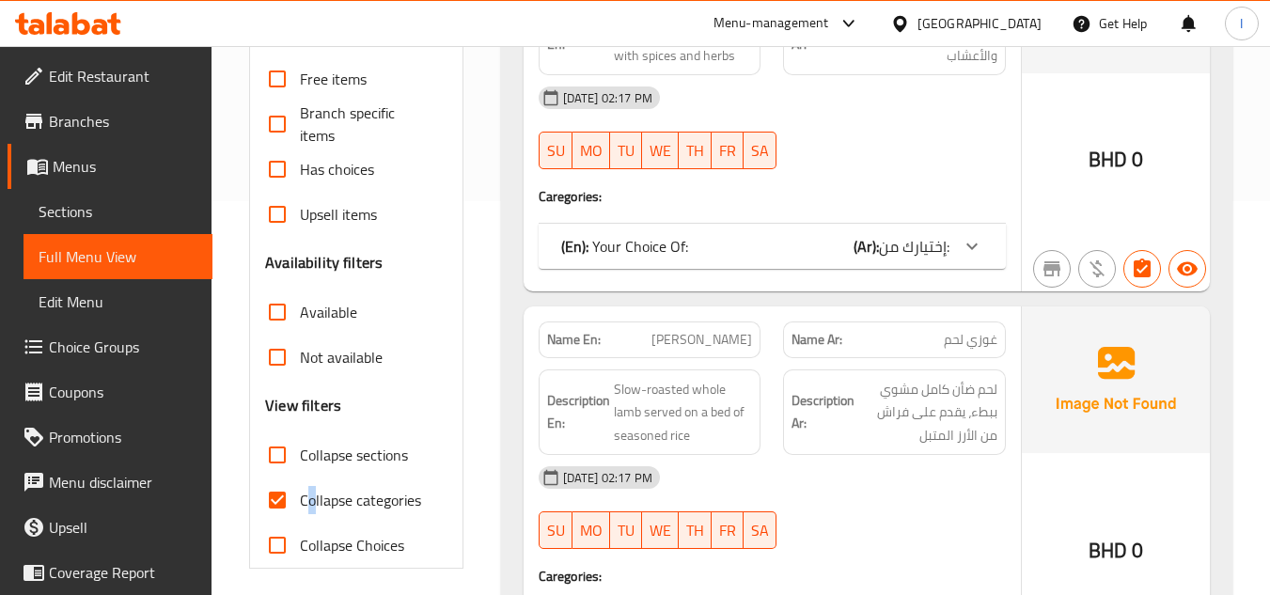
scroll to position [376, 0]
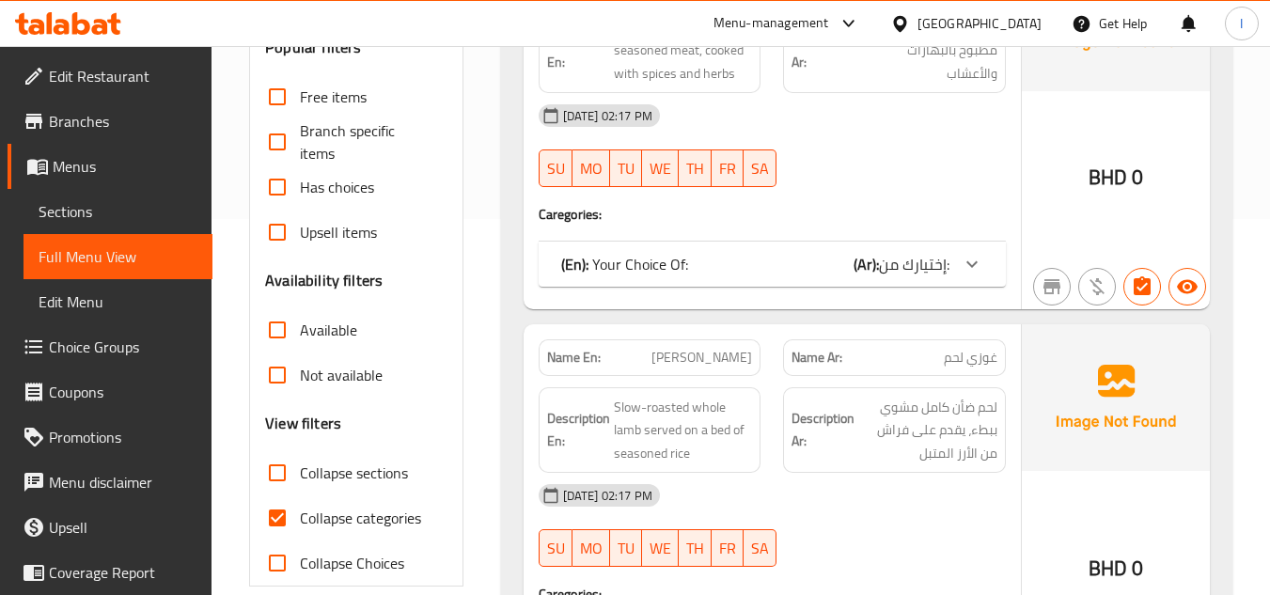
click at [373, 508] on span "Collapse categories" at bounding box center [360, 518] width 121 height 23
click at [300, 508] on input "Collapse categories" at bounding box center [277, 517] width 45 height 45
checkbox input "false"
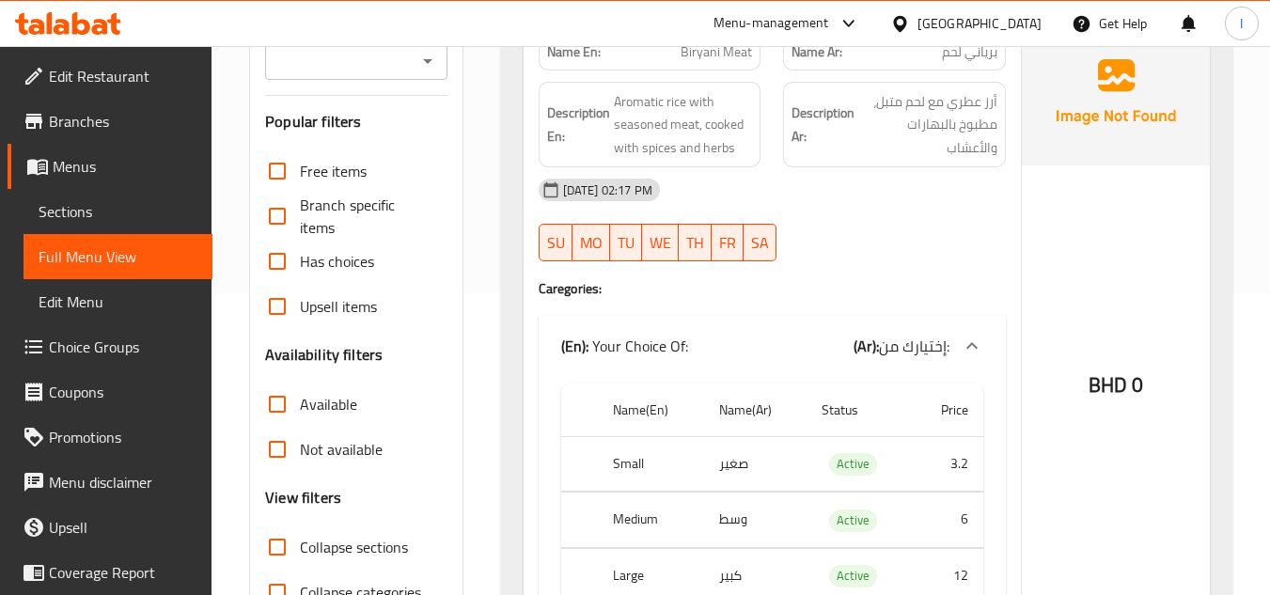
scroll to position [658, 0]
